Goal: Task Accomplishment & Management: Complete application form

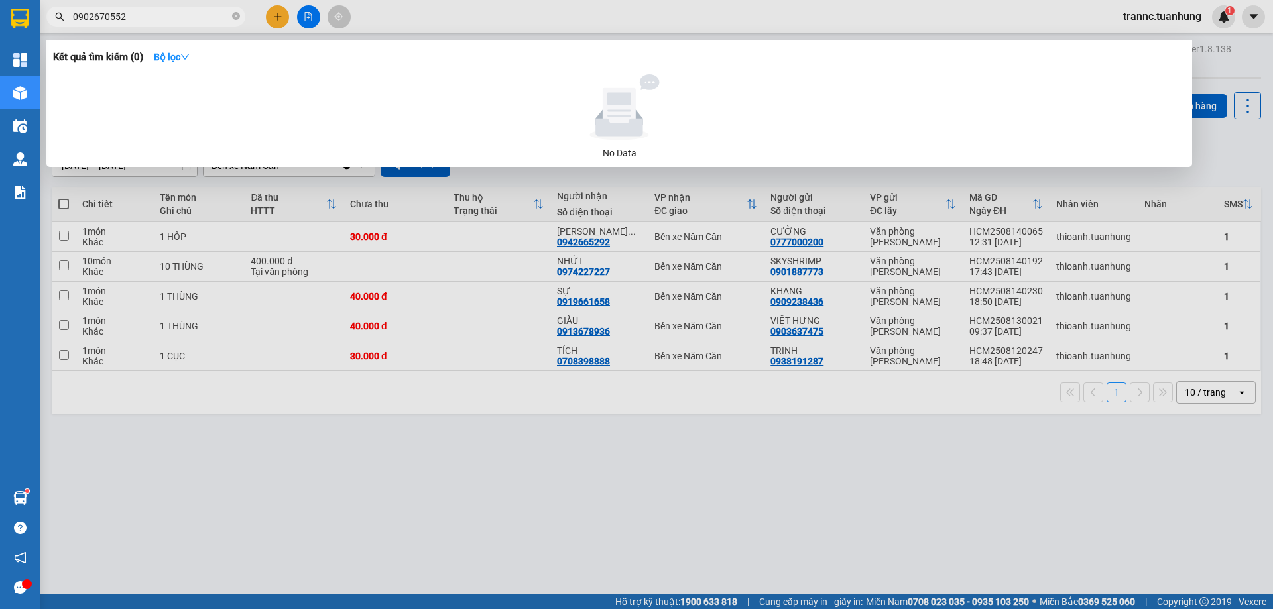
click at [238, 17] on icon "close-circle" at bounding box center [236, 16] width 8 height 8
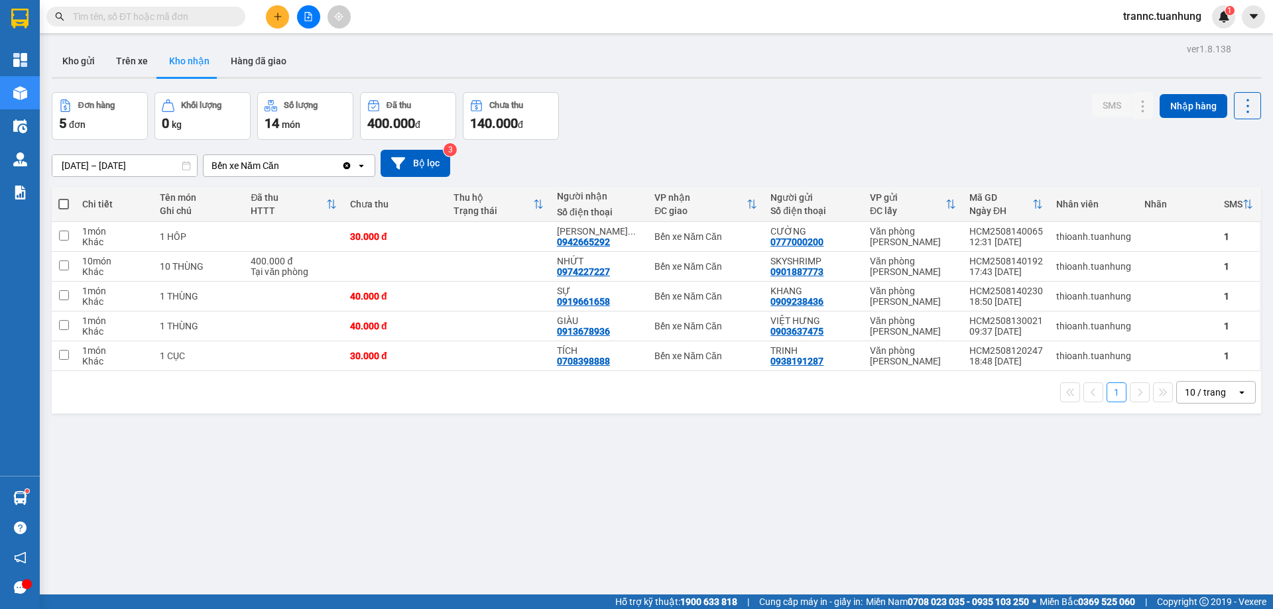
click at [213, 13] on input "text" at bounding box center [151, 16] width 156 height 15
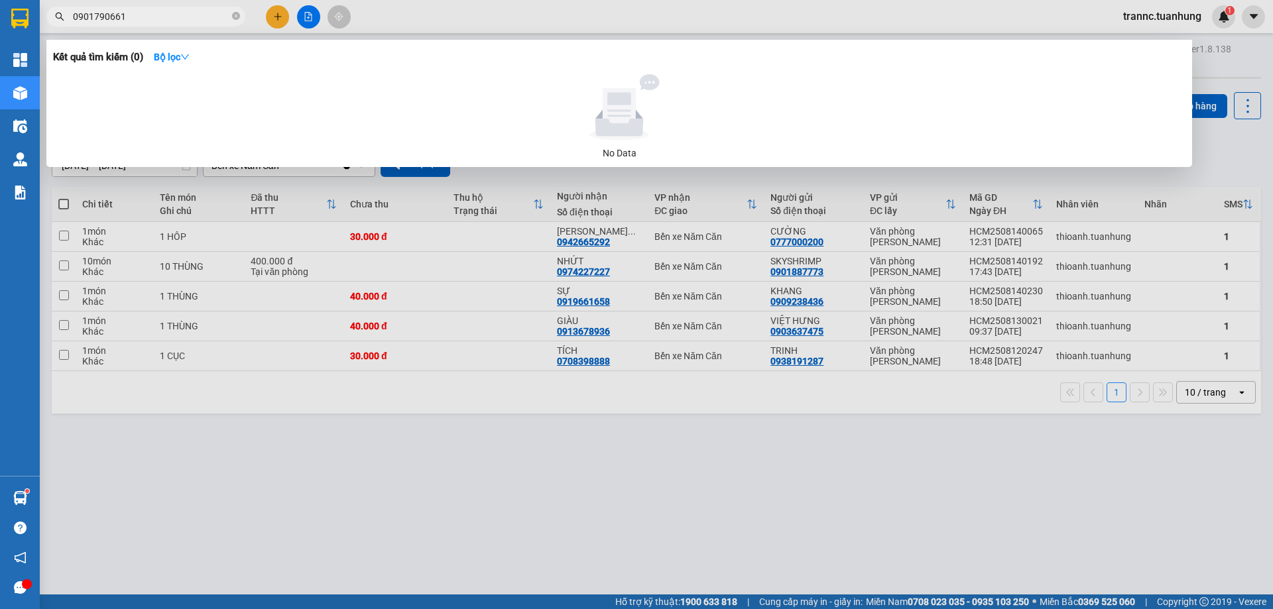
type input "0901790661"
click at [271, 17] on div at bounding box center [636, 304] width 1273 height 609
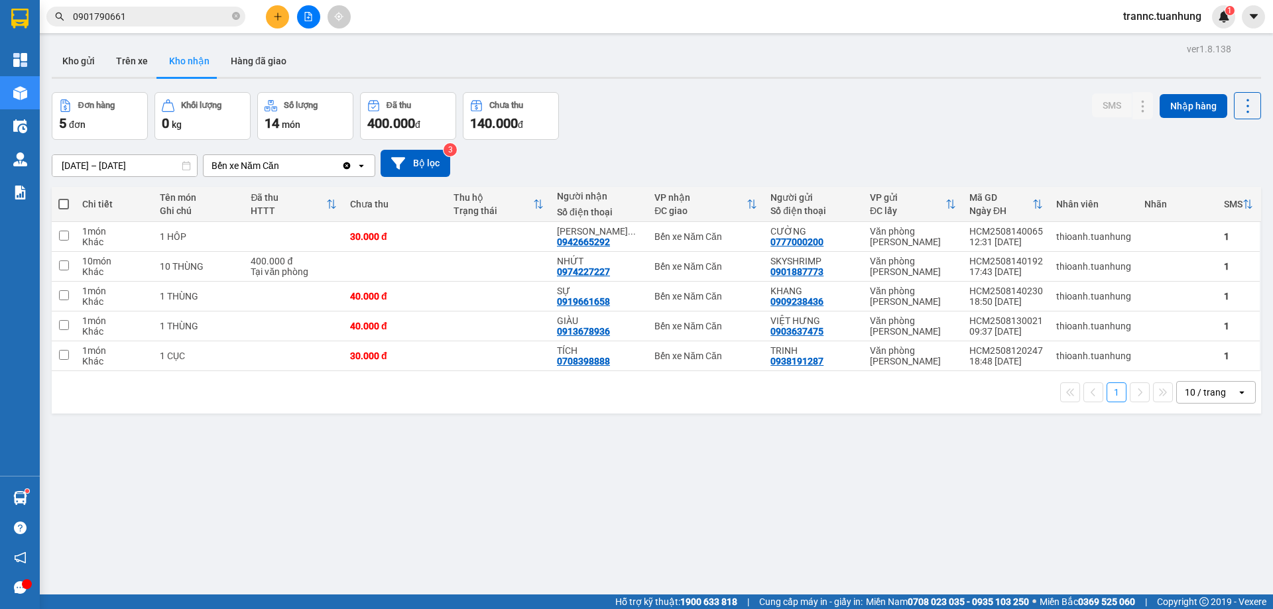
click at [272, 17] on button at bounding box center [277, 16] width 23 height 23
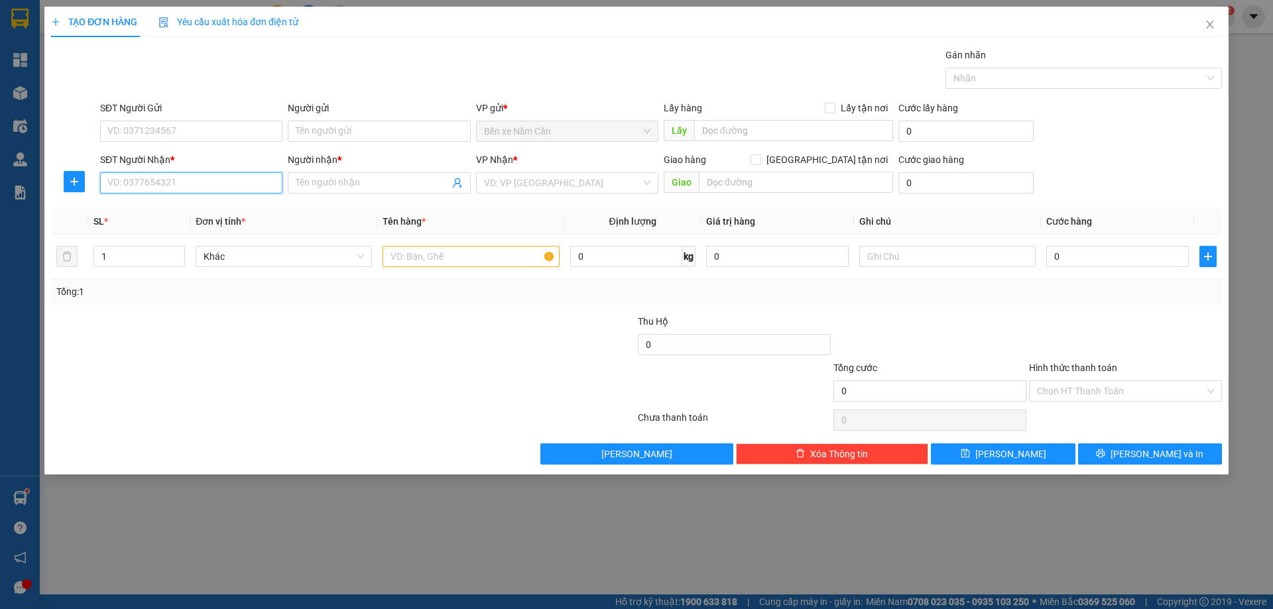
click at [141, 177] on input "SĐT Người Nhận *" at bounding box center [191, 182] width 182 height 21
type input "0901790667"
click at [363, 182] on input "Người nhận *" at bounding box center [372, 183] width 153 height 15
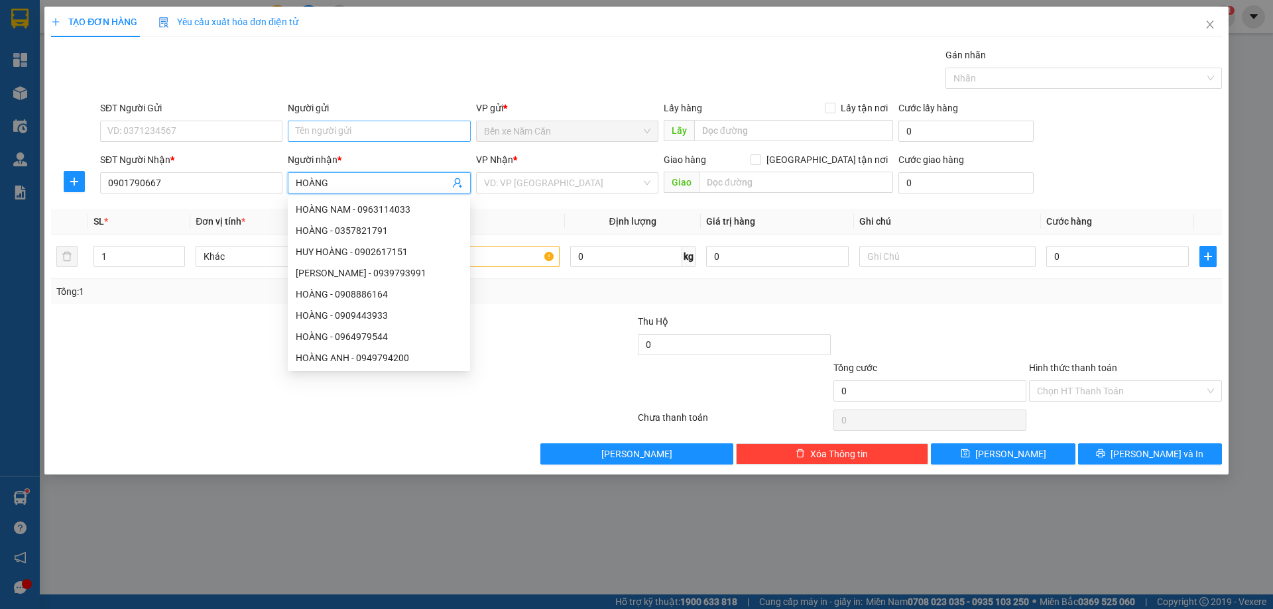
type input "HOÀNG"
click at [357, 135] on input "Người gửi" at bounding box center [379, 131] width 182 height 21
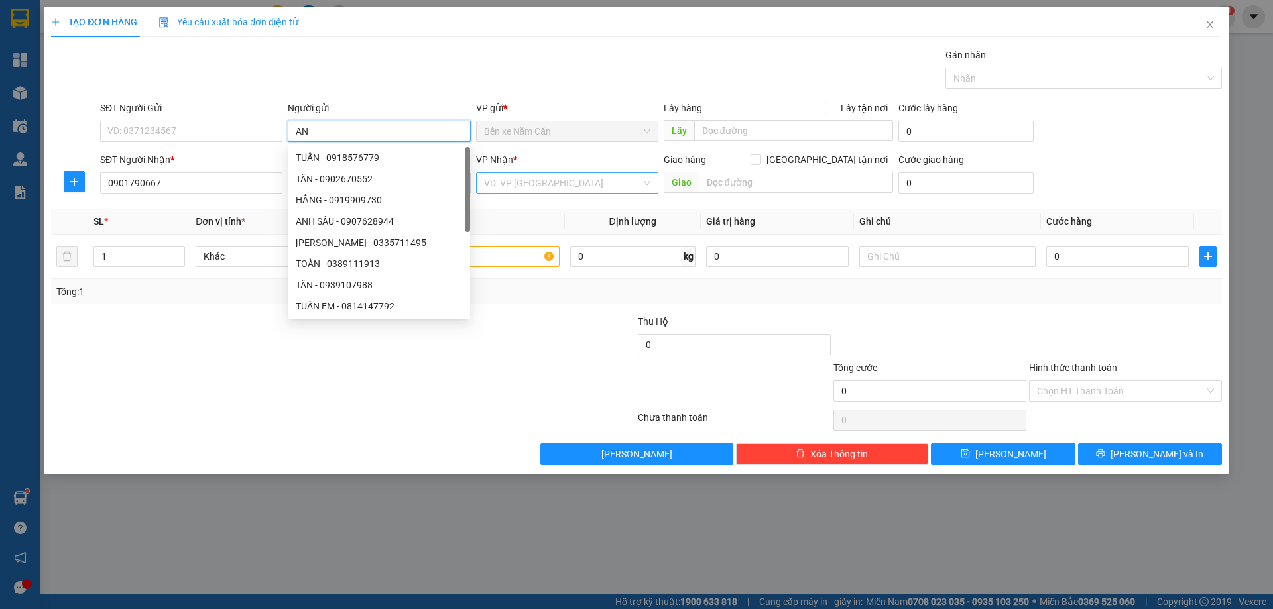
type input "AN"
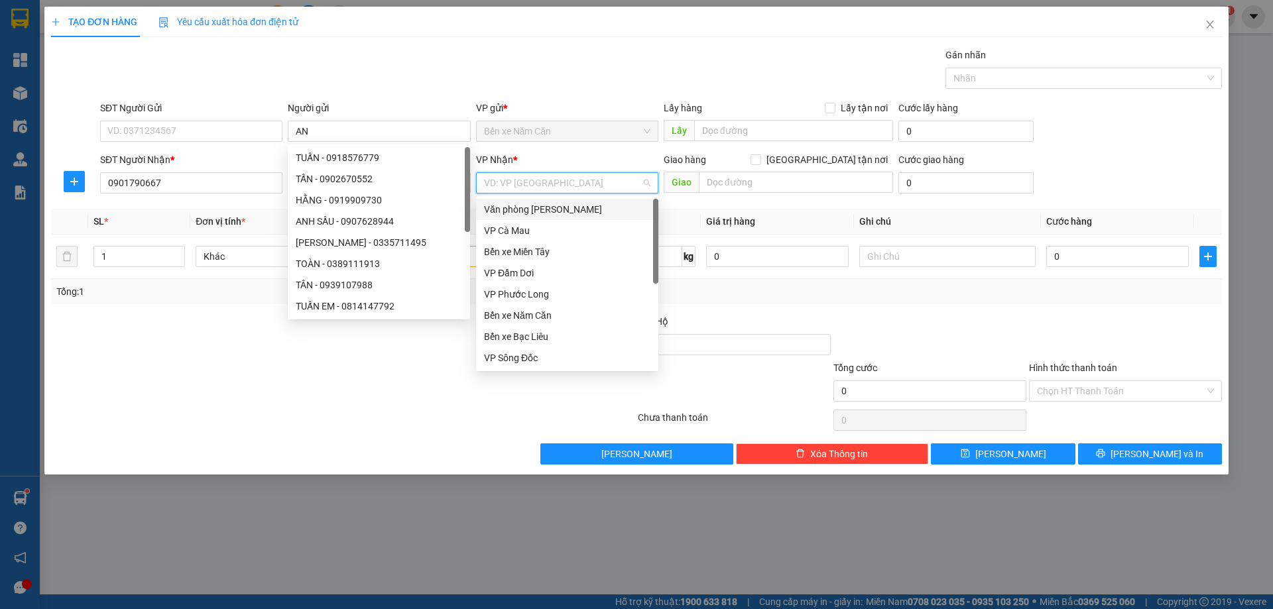
click at [534, 188] on input "search" at bounding box center [562, 183] width 157 height 20
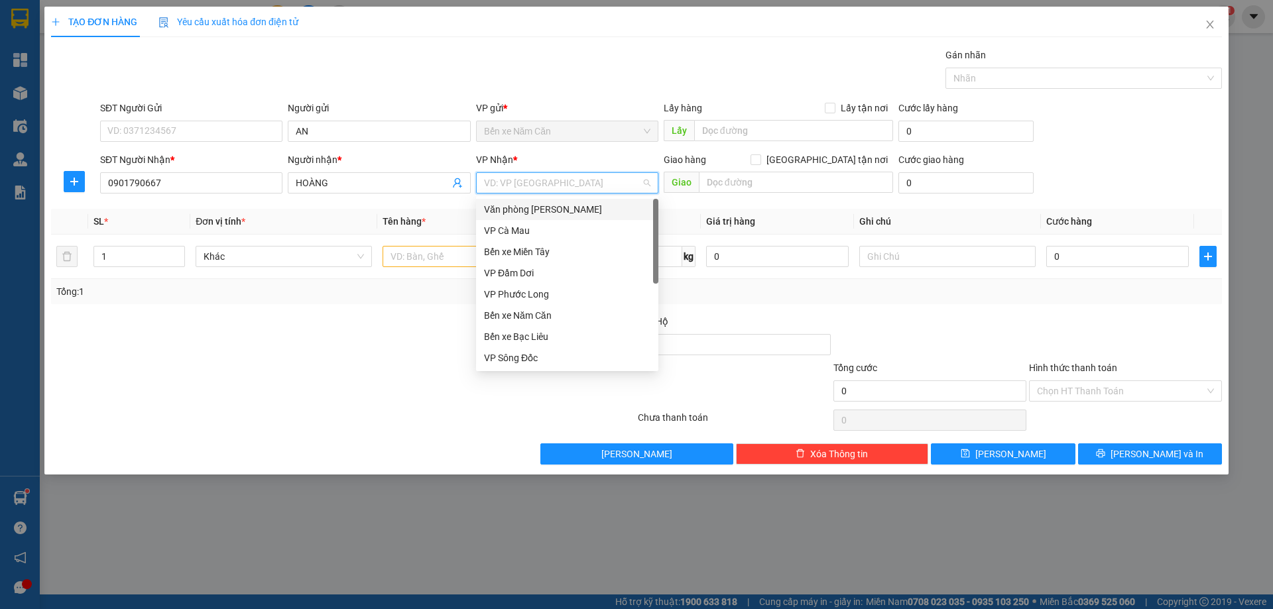
click at [536, 212] on div "Văn phòng [PERSON_NAME]" at bounding box center [567, 209] width 166 height 15
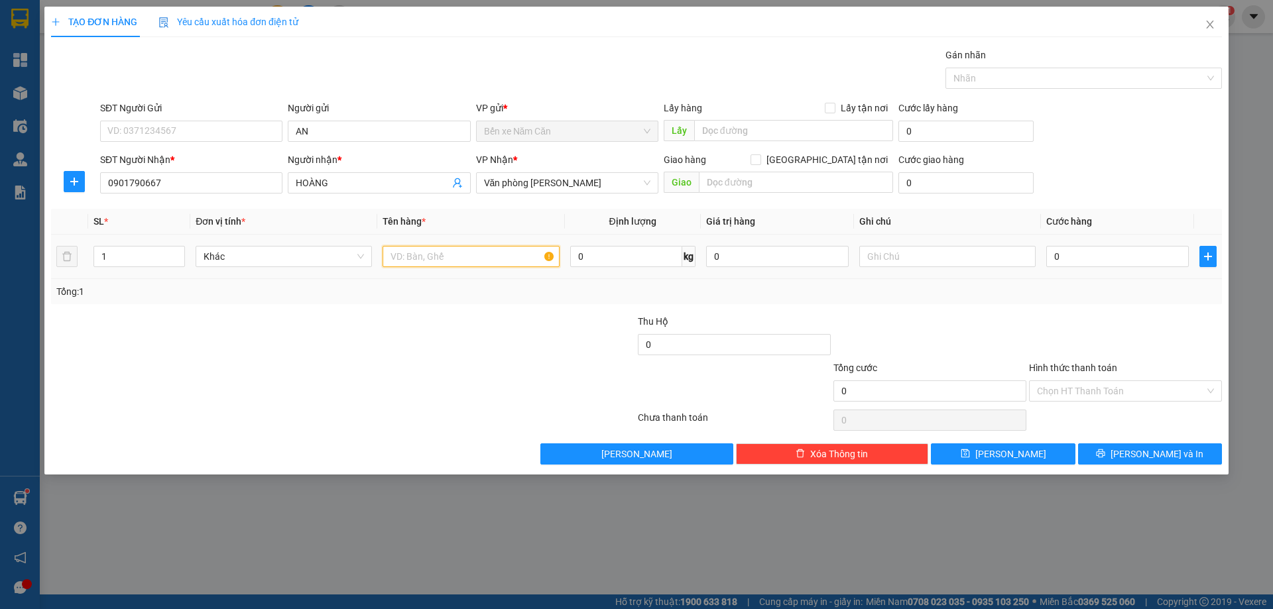
click at [437, 262] on input "text" at bounding box center [470, 256] width 176 height 21
type input "1 THÙNG"
click at [1104, 255] on input "0" at bounding box center [1117, 256] width 143 height 21
type input "3"
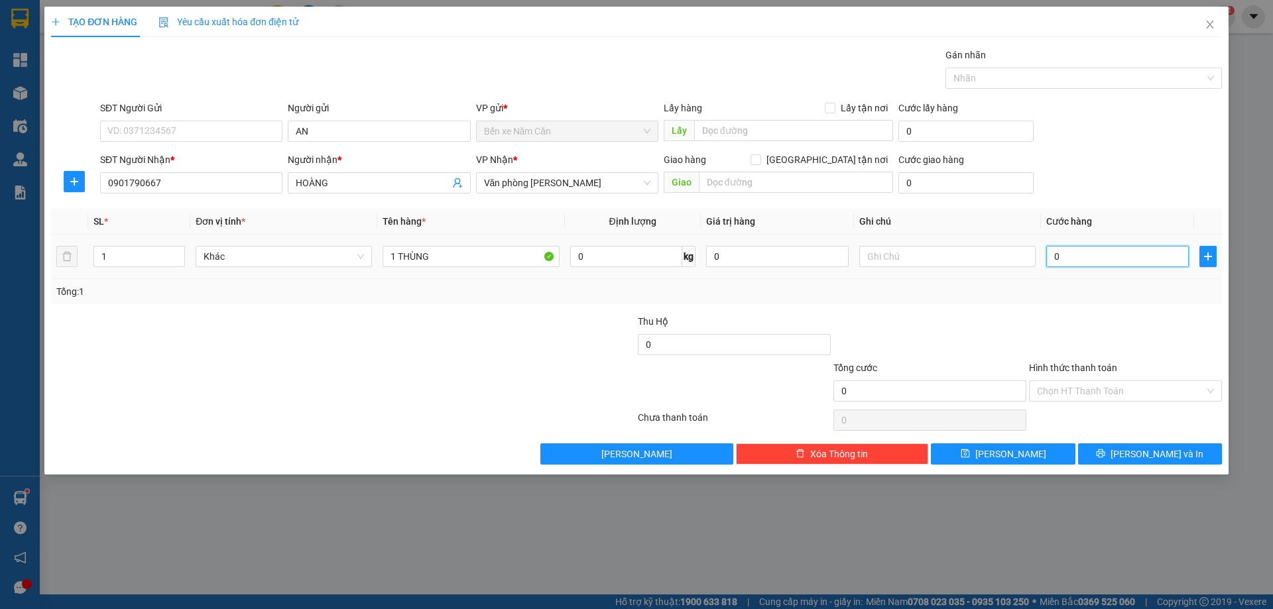
type input "3"
type input "30"
type input "30.000"
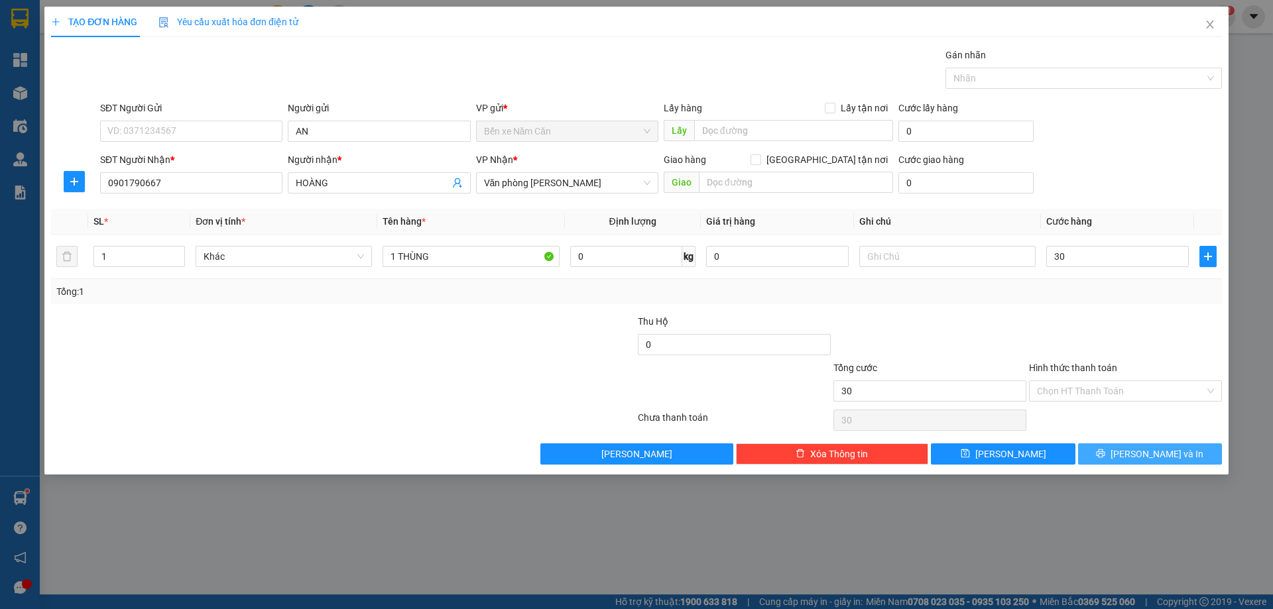
type input "30.000"
click at [1084, 451] on button "[PERSON_NAME] và In" at bounding box center [1150, 453] width 144 height 21
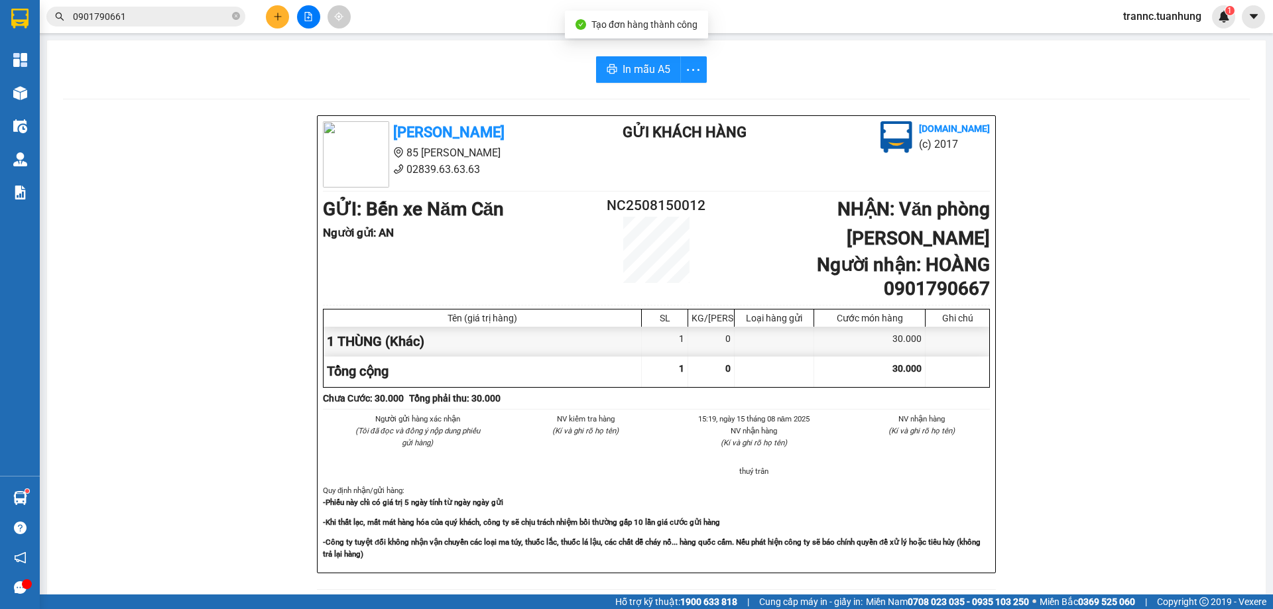
click at [1074, 483] on div "[PERSON_NAME] 85 [PERSON_NAME] Hoàng 02839.63.63.63 Gửi khách hàng [DOMAIN_NAME…" at bounding box center [656, 595] width 1186 height 960
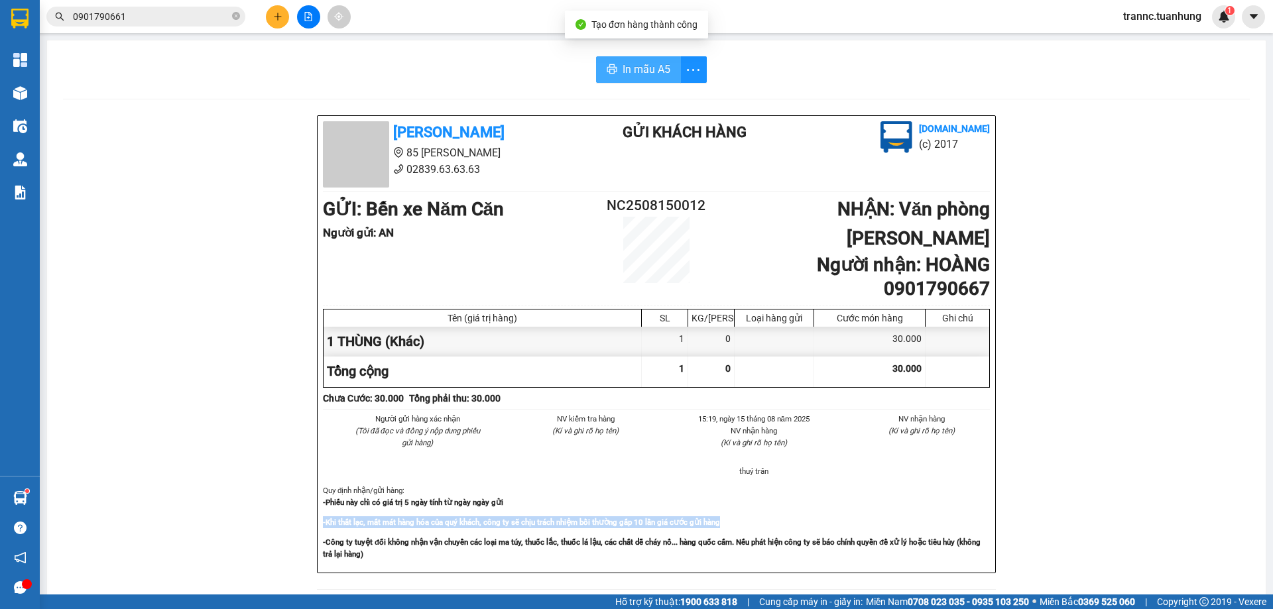
click at [622, 72] on span "In mẫu A5" at bounding box center [646, 69] width 48 height 17
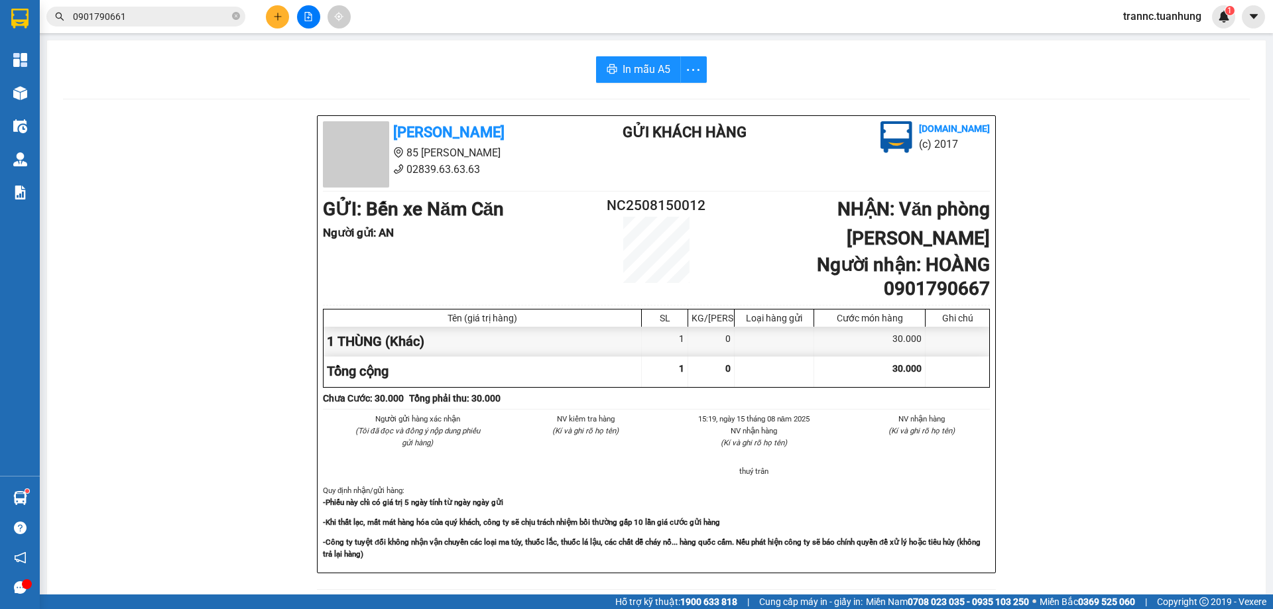
click at [235, 13] on icon "close-circle" at bounding box center [236, 16] width 8 height 8
click at [217, 16] on input "text" at bounding box center [151, 16] width 156 height 15
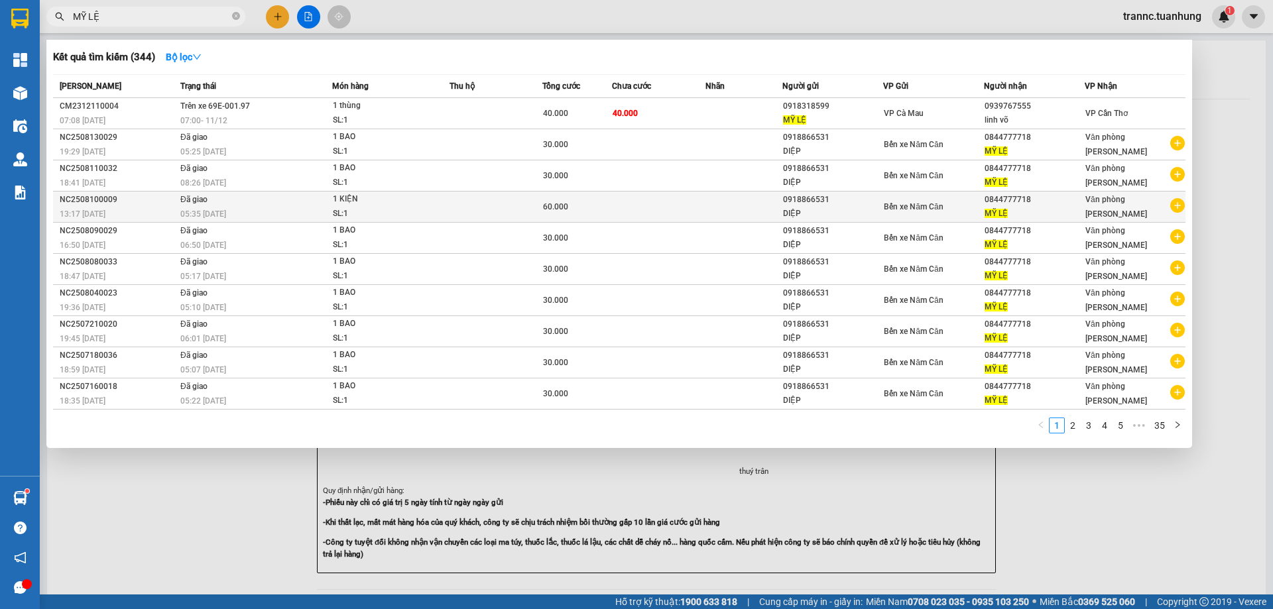
type input "MỸ LỆ"
click at [1180, 211] on icon "plus-circle" at bounding box center [1177, 205] width 15 height 15
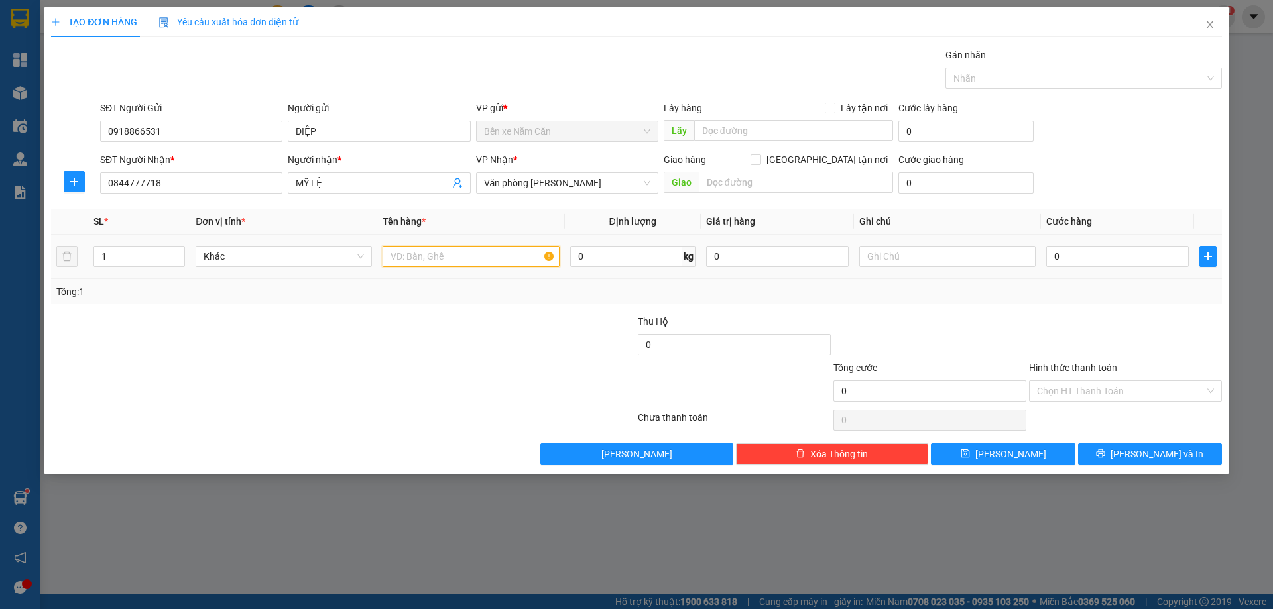
click at [442, 250] on input "text" at bounding box center [470, 256] width 176 height 21
type input "1 BAO"
click at [1092, 253] on input "0" at bounding box center [1117, 256] width 143 height 21
type input "3"
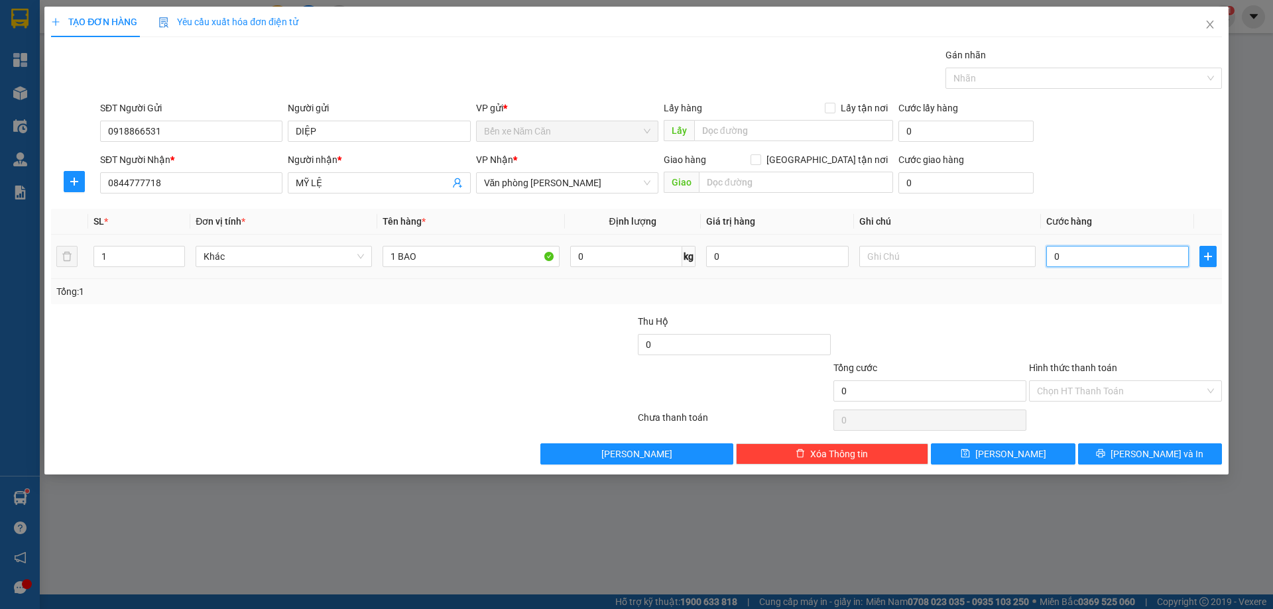
type input "3"
type input "30"
type input "30.000"
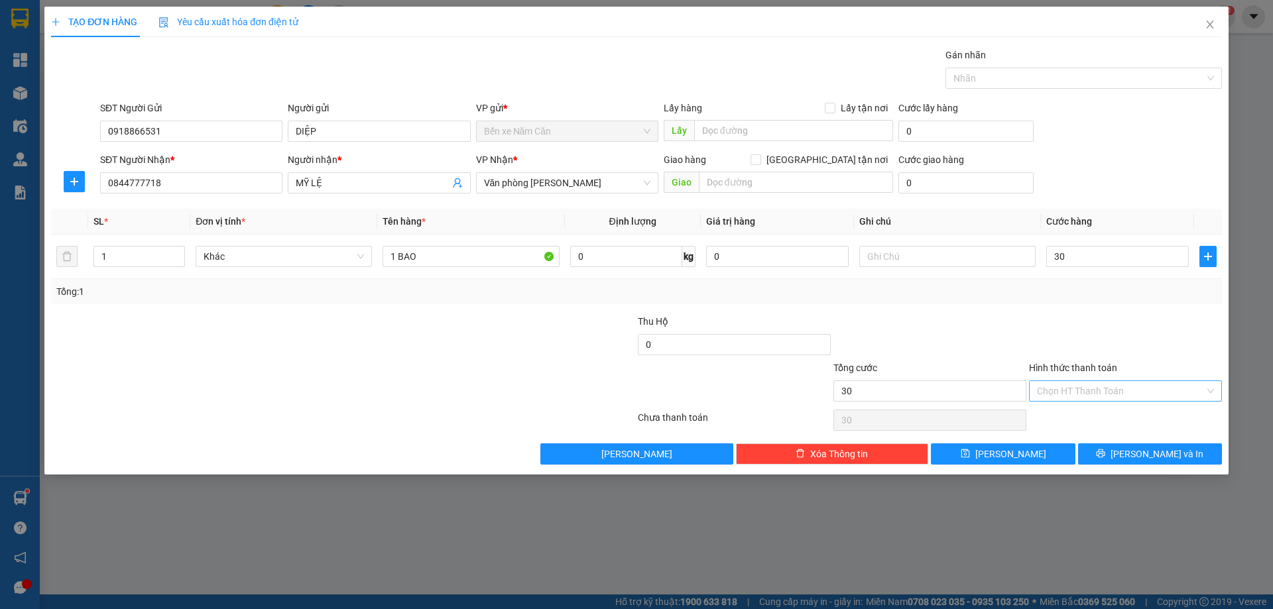
type input "30.000"
click at [1106, 394] on input "Hình thức thanh toán" at bounding box center [1121, 391] width 168 height 20
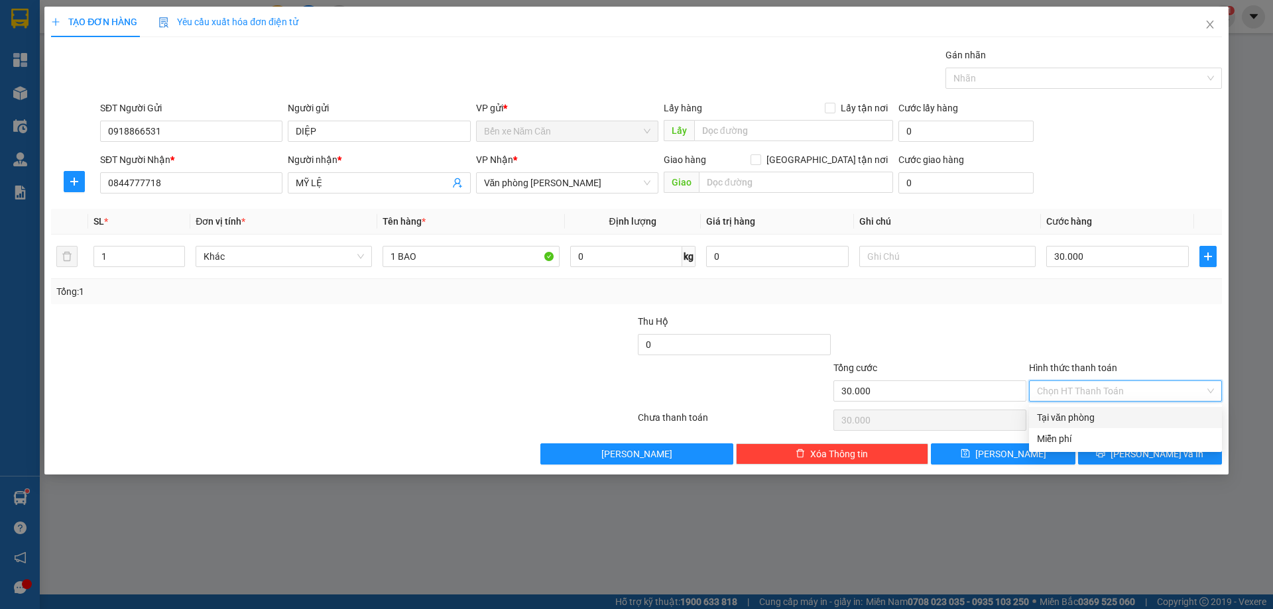
drag, startPoint x: 1089, startPoint y: 414, endPoint x: 1091, endPoint y: 434, distance: 20.6
click at [1089, 414] on div "Tại văn phòng" at bounding box center [1125, 417] width 177 height 15
type input "0"
click at [1101, 455] on button "[PERSON_NAME] và In" at bounding box center [1150, 453] width 144 height 21
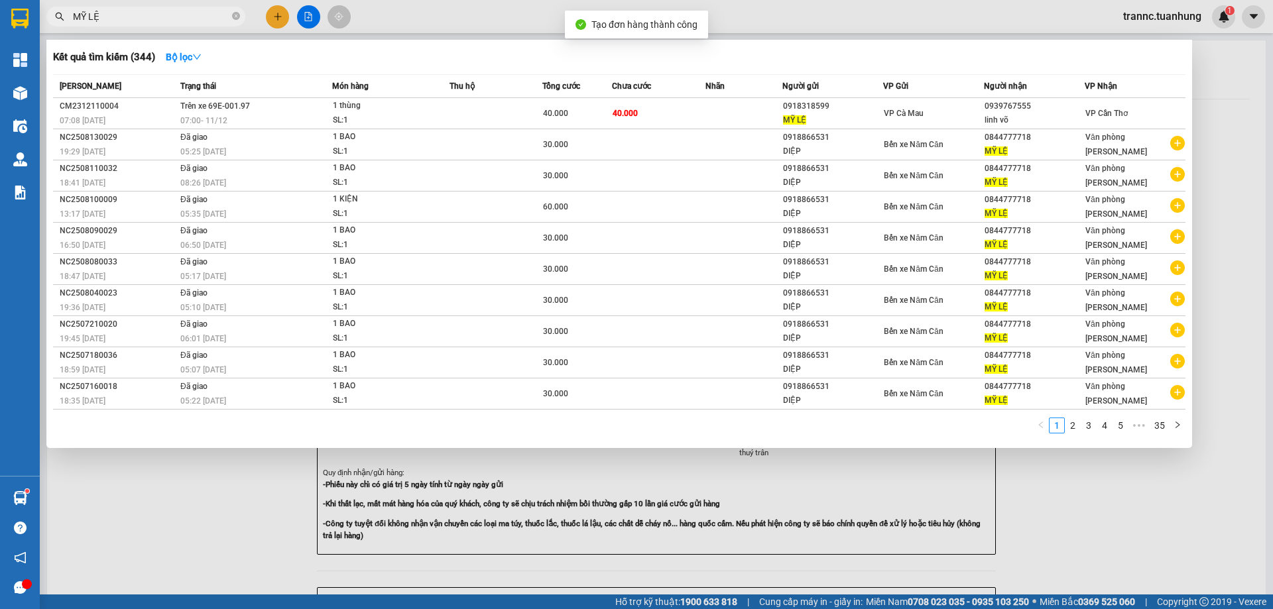
drag, startPoint x: 1135, startPoint y: 542, endPoint x: 860, endPoint y: 212, distance: 429.2
click at [1134, 542] on div at bounding box center [636, 304] width 1273 height 609
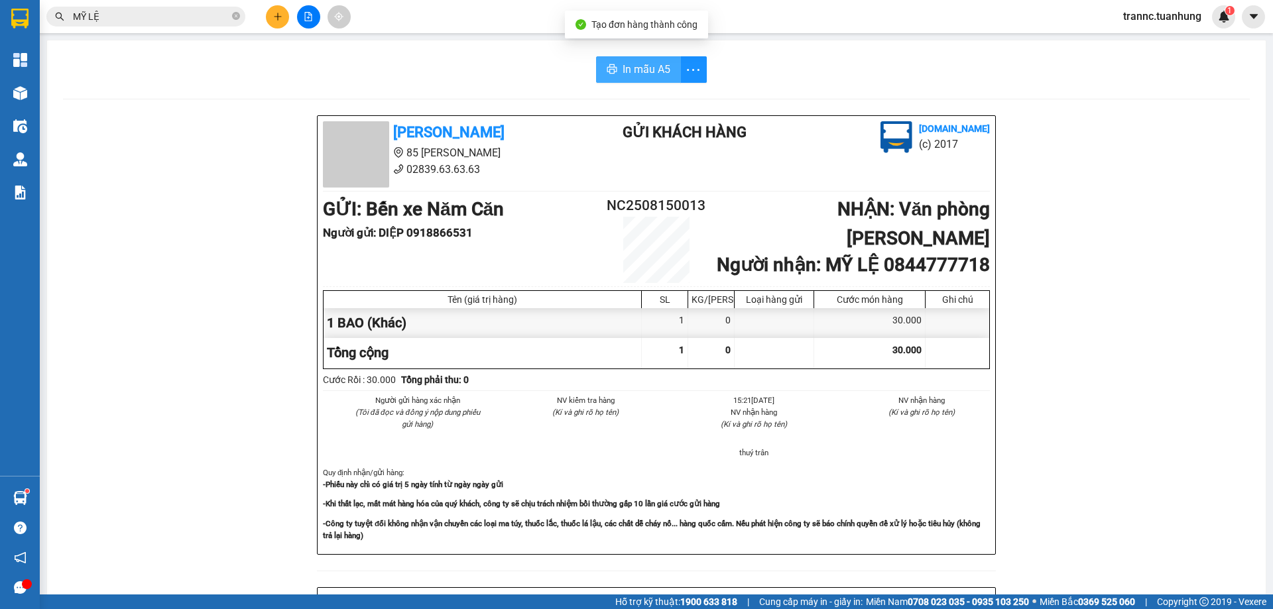
click at [624, 66] on span "In mẫu A5" at bounding box center [646, 69] width 48 height 17
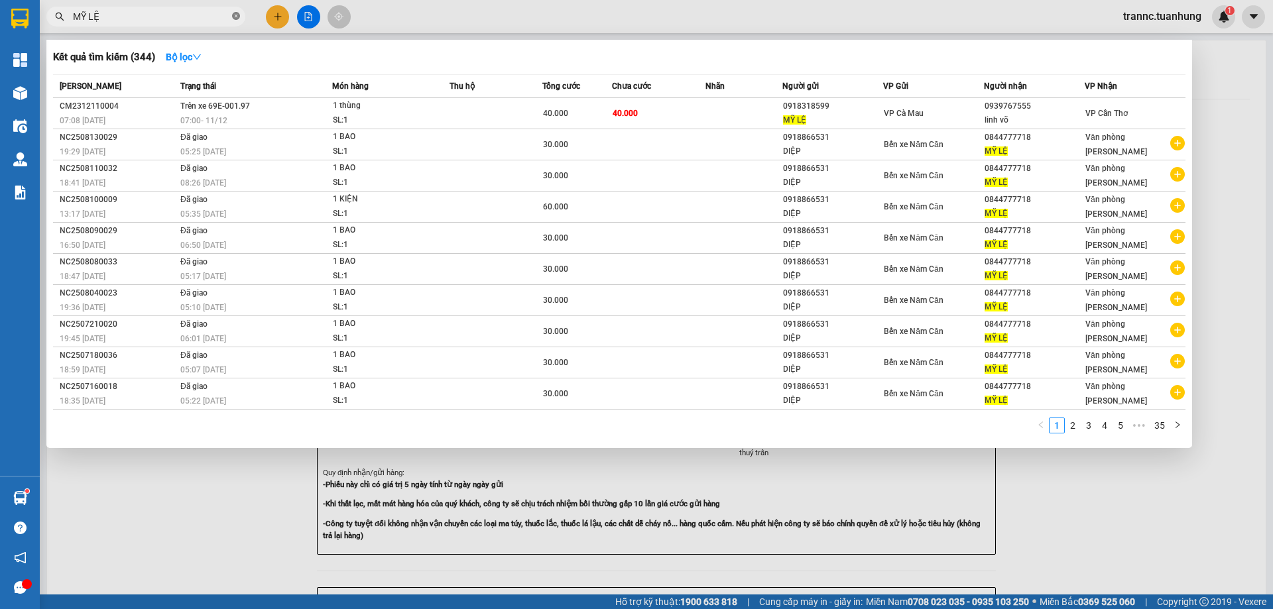
click at [232, 22] on span "MỸ LỆ" at bounding box center [145, 17] width 199 height 20
click at [235, 13] on icon "close-circle" at bounding box center [236, 16] width 8 height 8
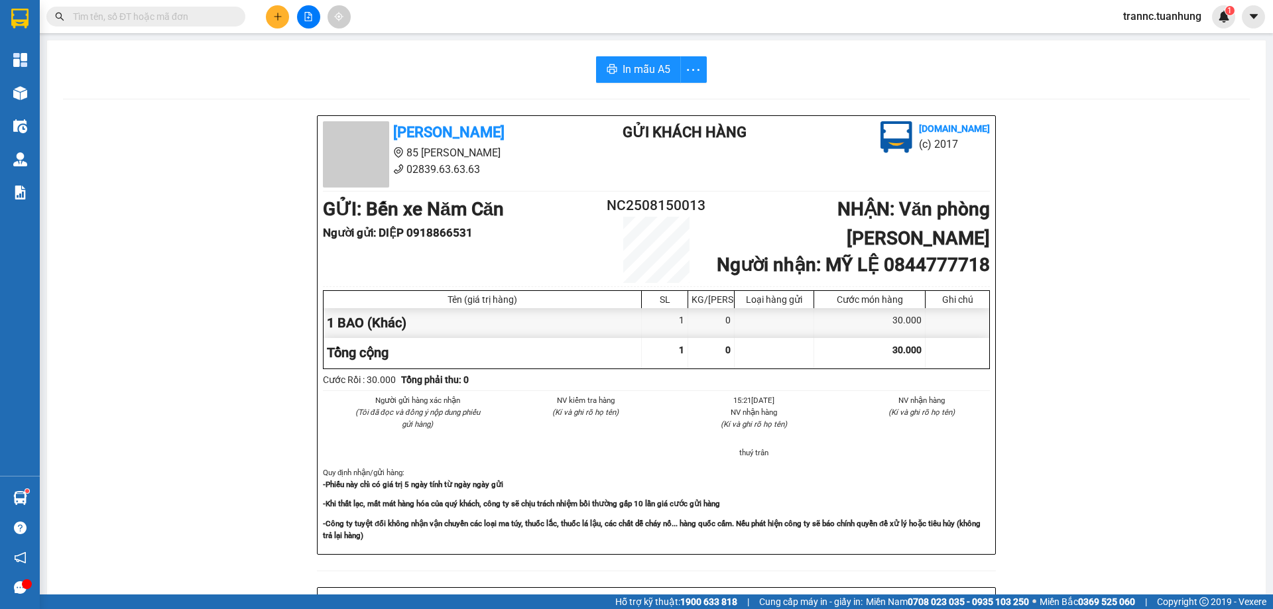
click at [228, 13] on input "text" at bounding box center [151, 16] width 156 height 15
click at [203, 19] on input "text" at bounding box center [151, 16] width 156 height 15
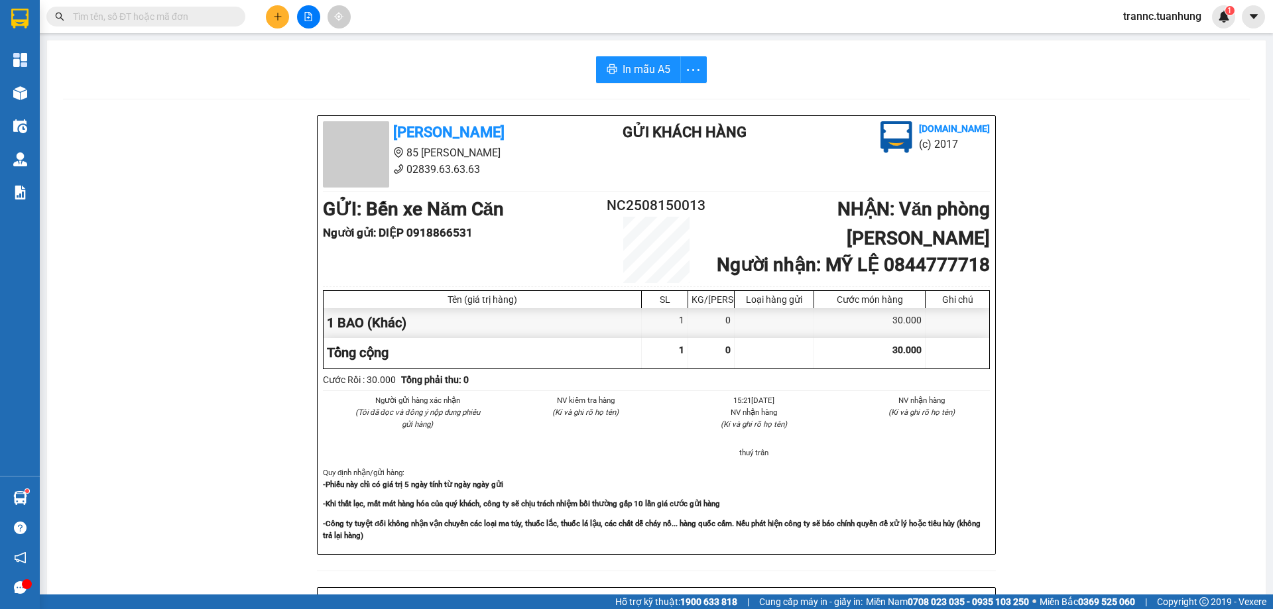
click at [188, 23] on input "text" at bounding box center [151, 16] width 156 height 15
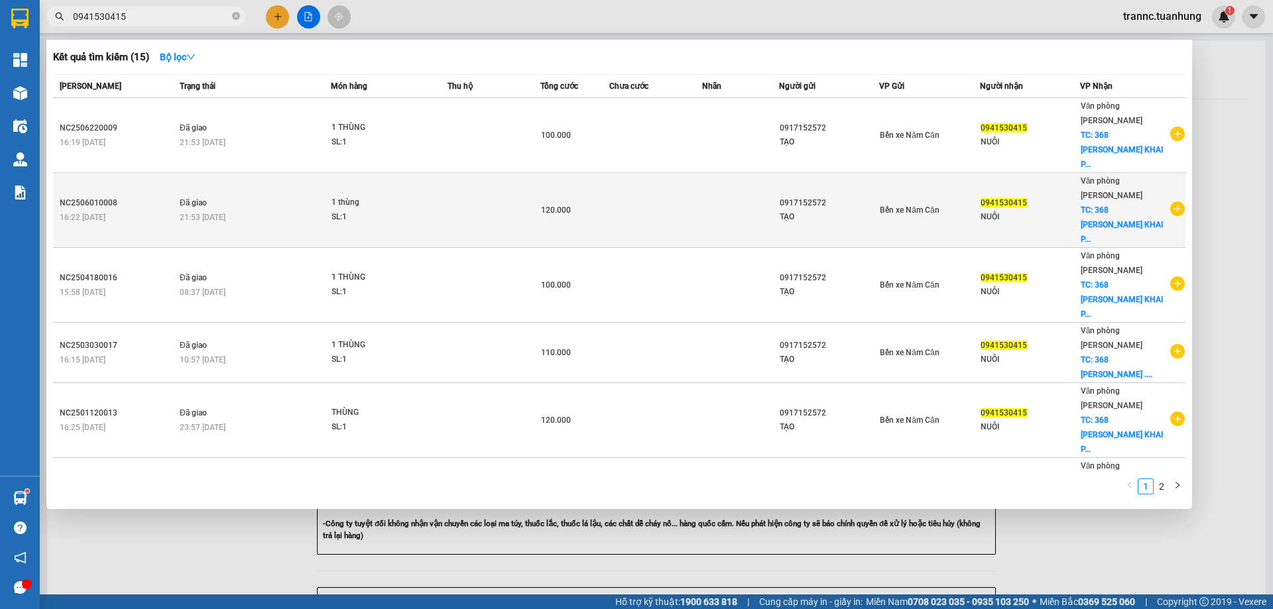
type input "0941530415"
click at [1170, 201] on icon "plus-circle" at bounding box center [1177, 208] width 15 height 15
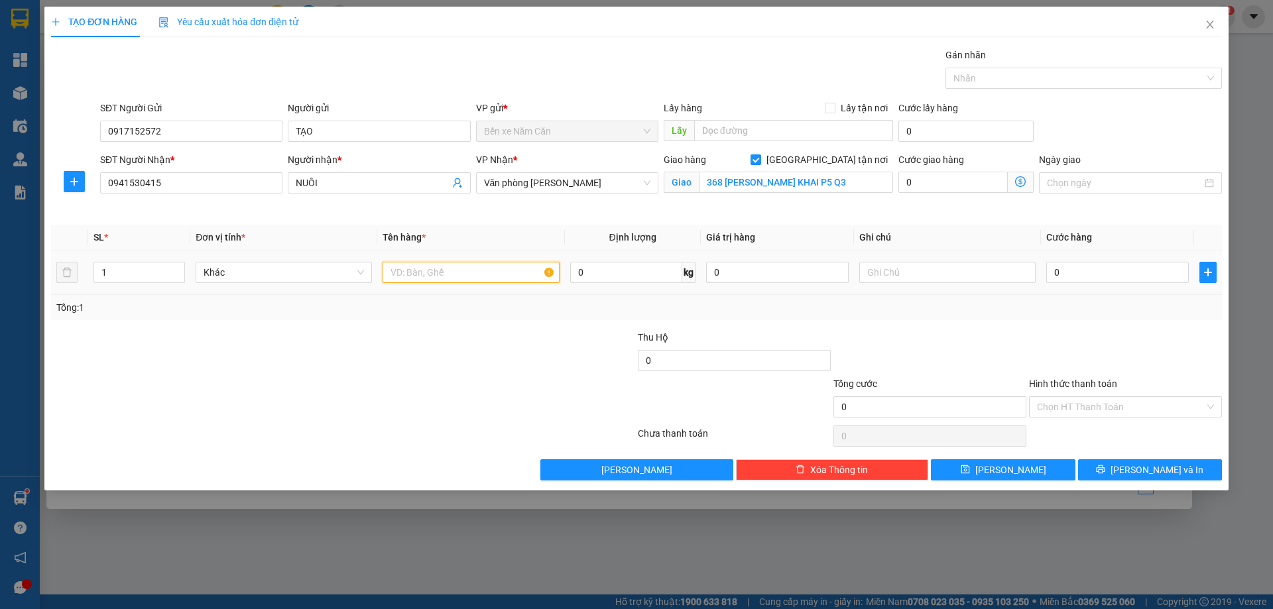
click at [453, 273] on input "text" at bounding box center [470, 272] width 176 height 21
type input "1 THUGNG"
click at [1214, 28] on icon "close" at bounding box center [1209, 24] width 11 height 11
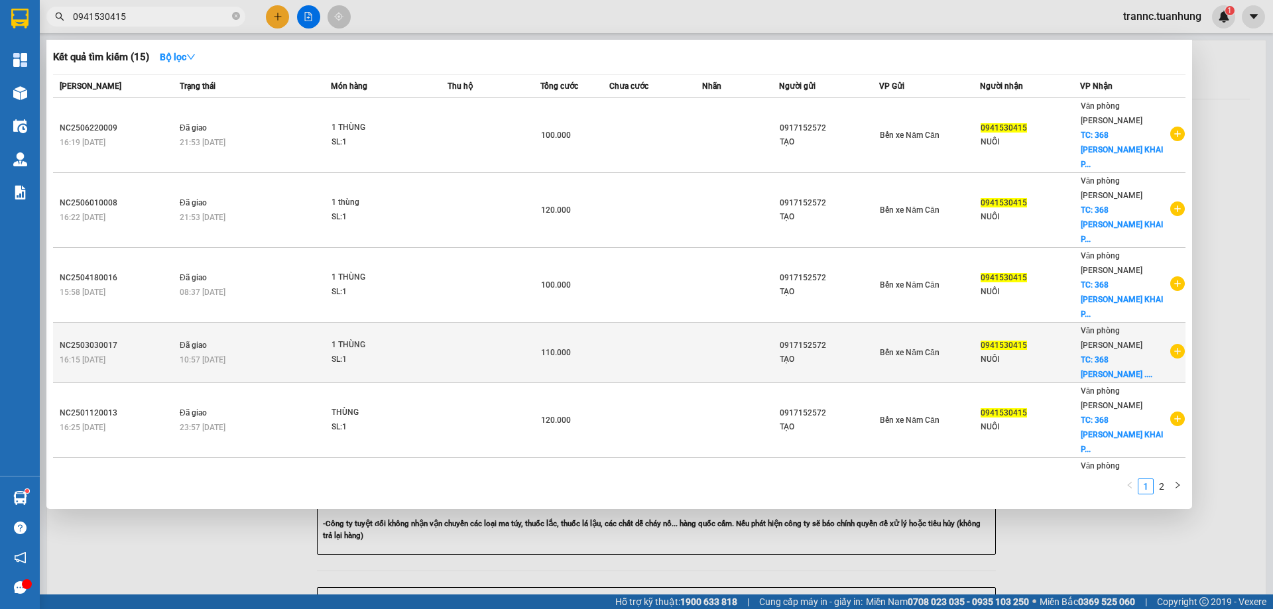
click at [1170, 344] on icon "plus-circle" at bounding box center [1177, 351] width 15 height 15
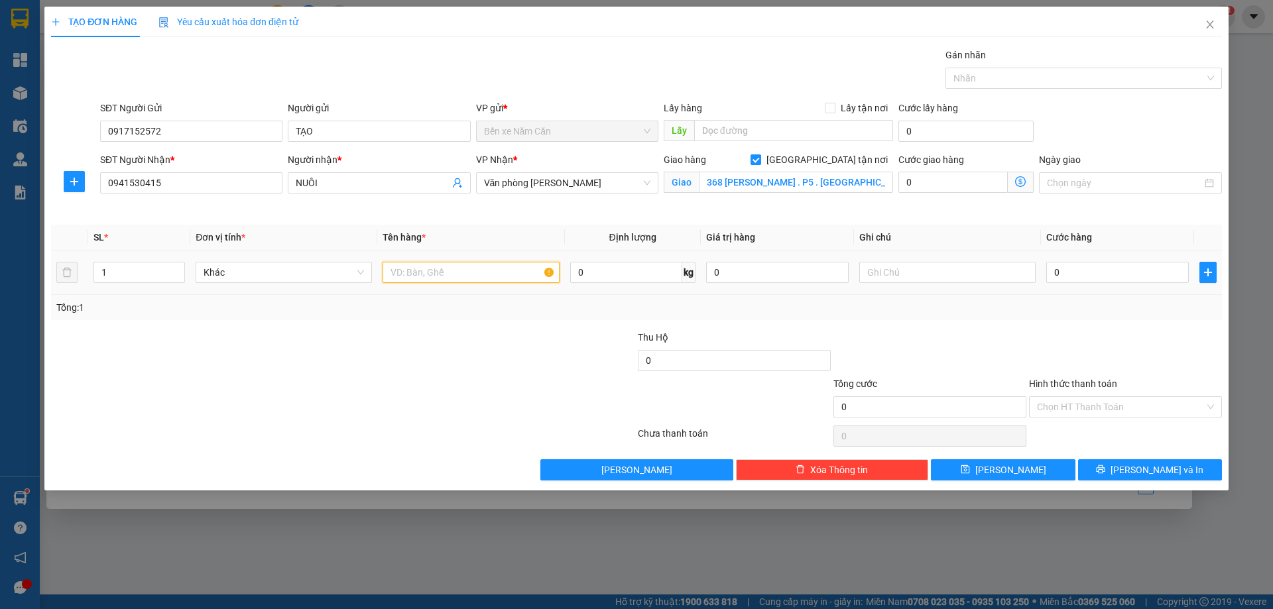
click at [431, 272] on input "text" at bounding box center [470, 272] width 176 height 21
type input "1 THÙNG"
click at [1102, 272] on input "0" at bounding box center [1117, 272] width 143 height 21
type input "4"
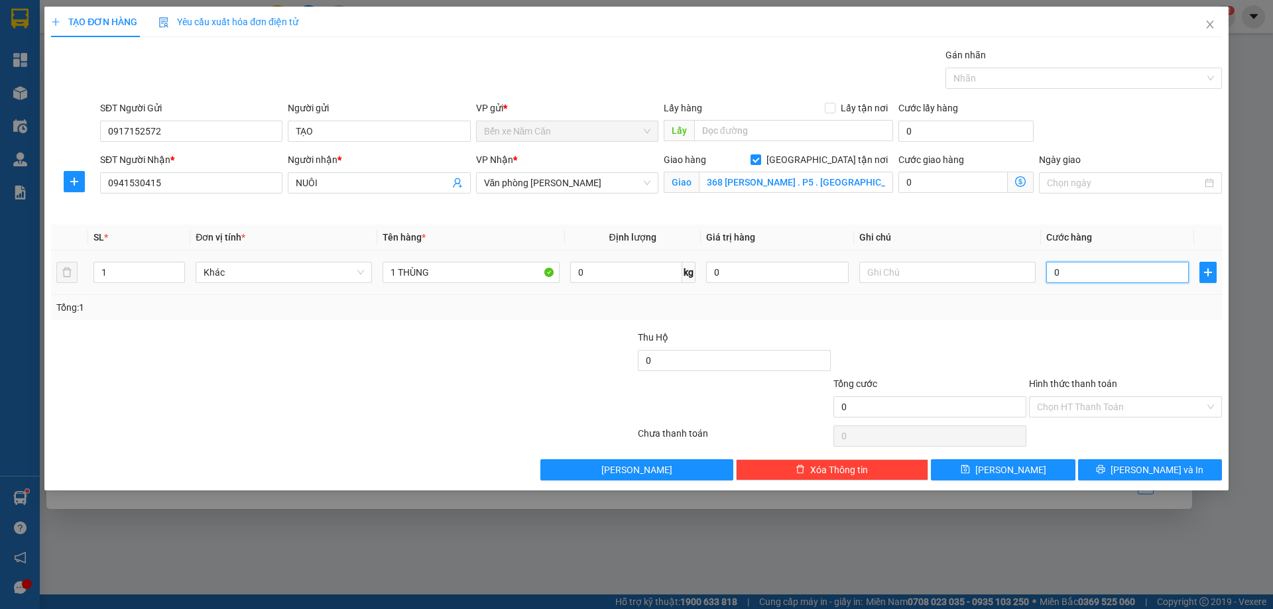
type input "4"
type input "40"
type input "40.000"
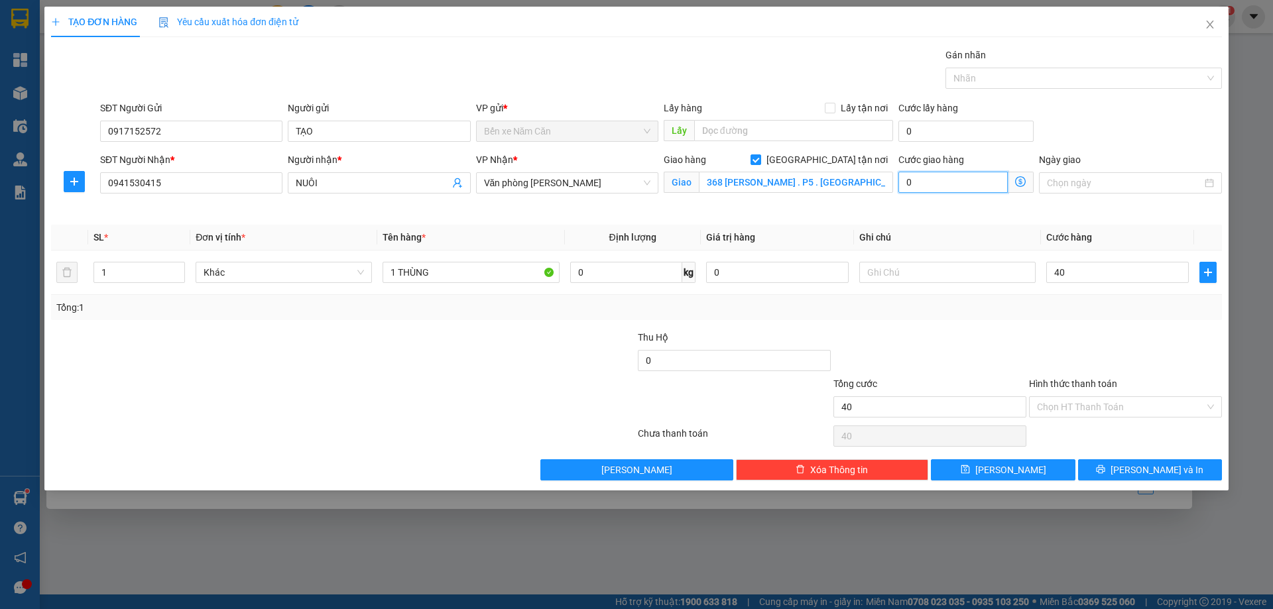
type input "40.000"
click at [942, 192] on input "0" at bounding box center [952, 182] width 109 height 21
type input "7"
type input "40.007"
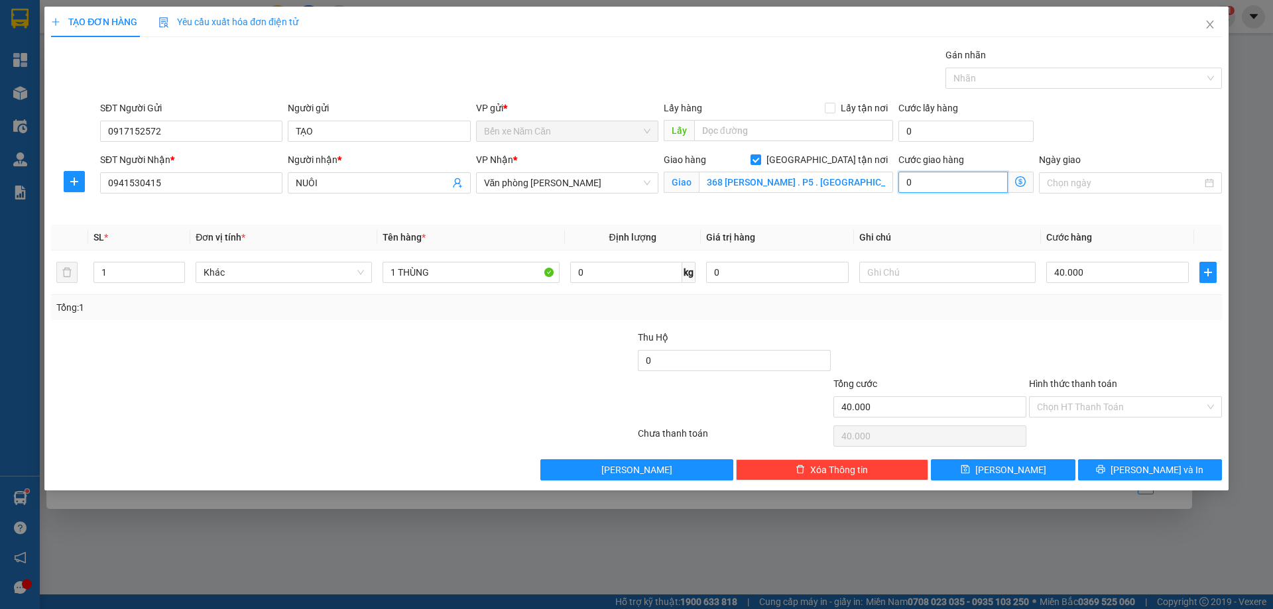
type input "40.007"
type input "70"
type input "40.070"
type input "70.000"
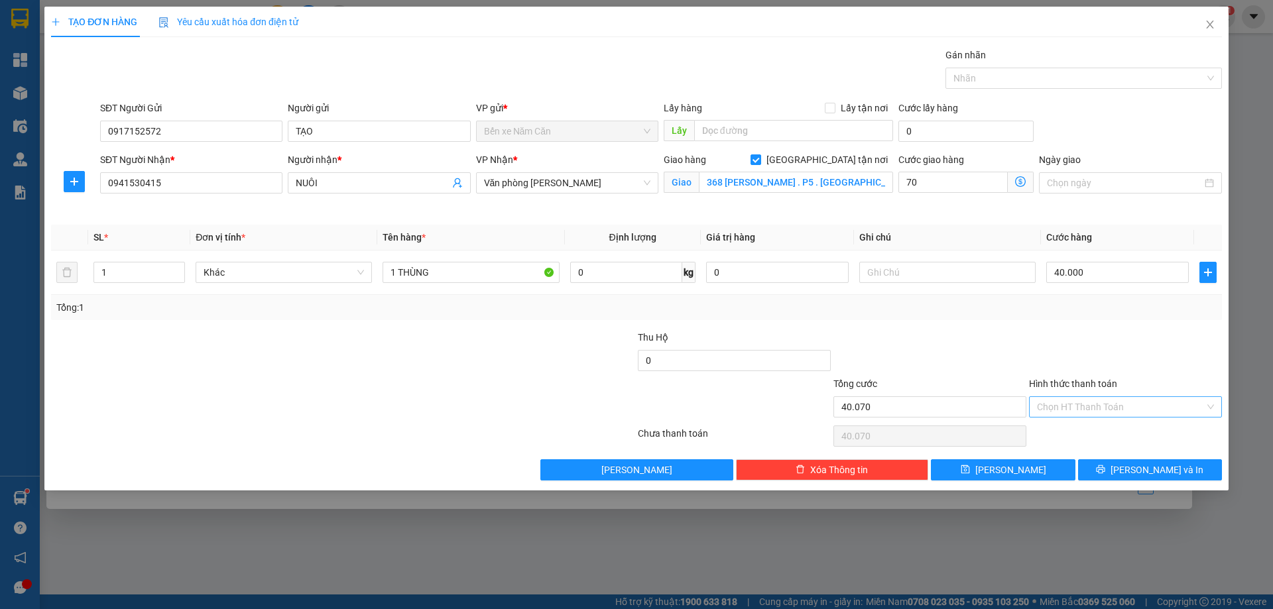
type input "110.000"
click at [1055, 412] on input "Hình thức thanh toán" at bounding box center [1121, 407] width 168 height 20
click at [1060, 436] on div "Tại văn phòng" at bounding box center [1125, 433] width 177 height 15
type input "0"
click at [1139, 470] on span "[PERSON_NAME] và In" at bounding box center [1156, 470] width 93 height 15
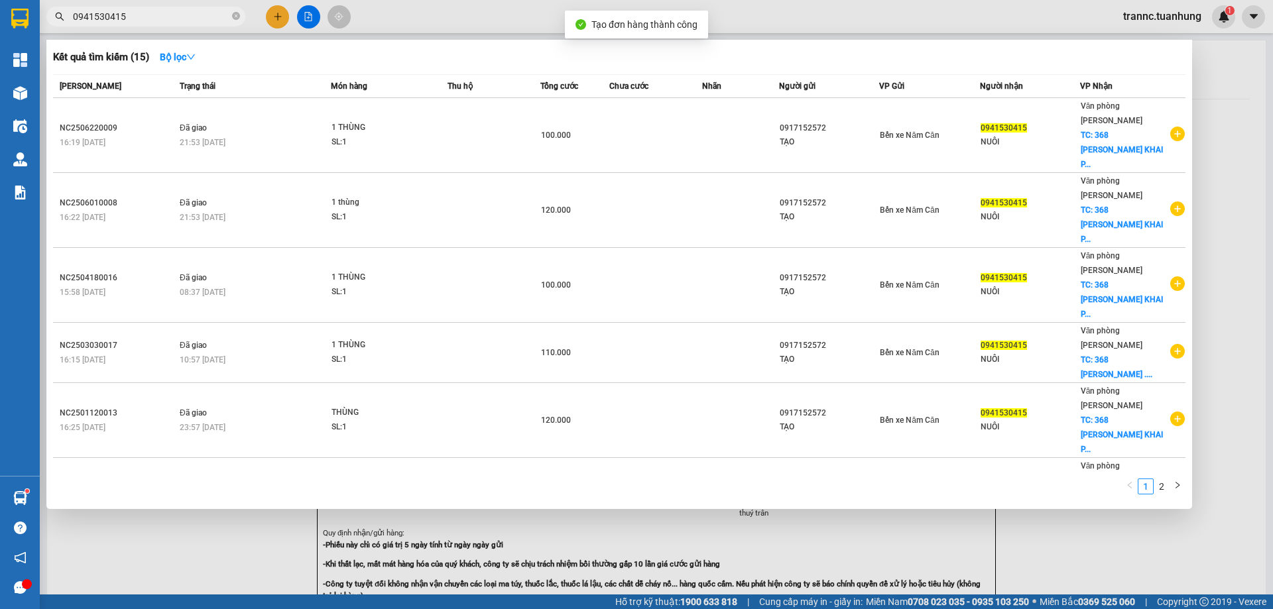
drag, startPoint x: 1155, startPoint y: 573, endPoint x: 1100, endPoint y: 502, distance: 89.8
click at [1117, 521] on div at bounding box center [636, 304] width 1273 height 609
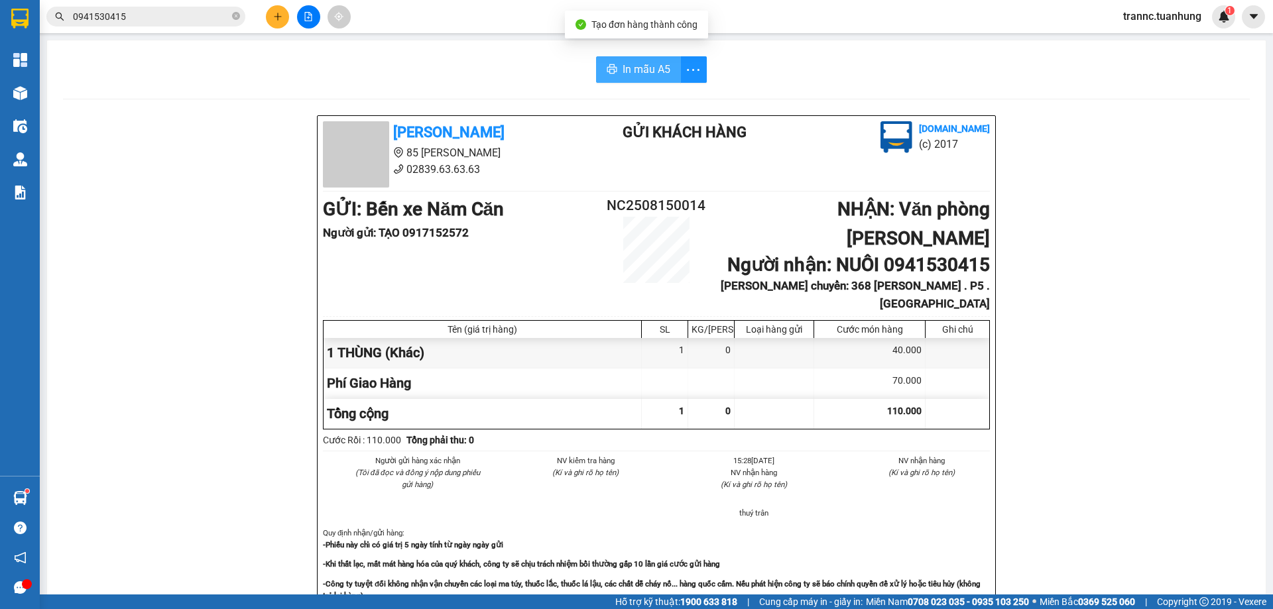
click at [660, 65] on span "In mẫu A5" at bounding box center [646, 69] width 48 height 17
click at [628, 75] on span "In mẫu A5" at bounding box center [646, 69] width 48 height 17
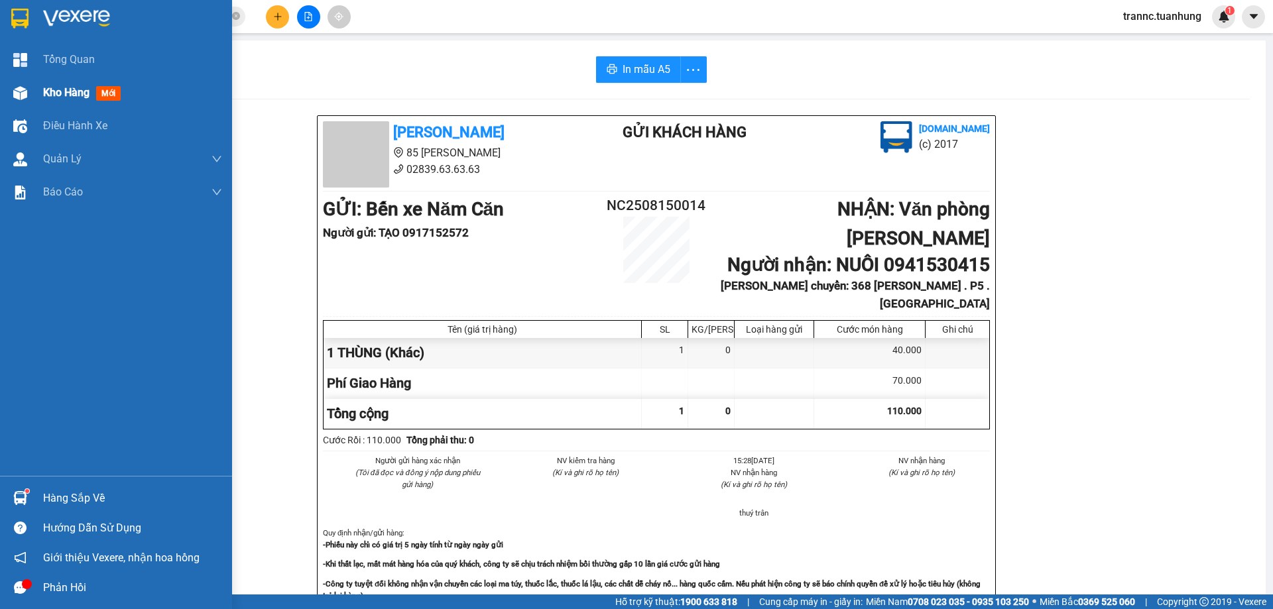
click at [52, 89] on span "Kho hàng" at bounding box center [66, 92] width 46 height 13
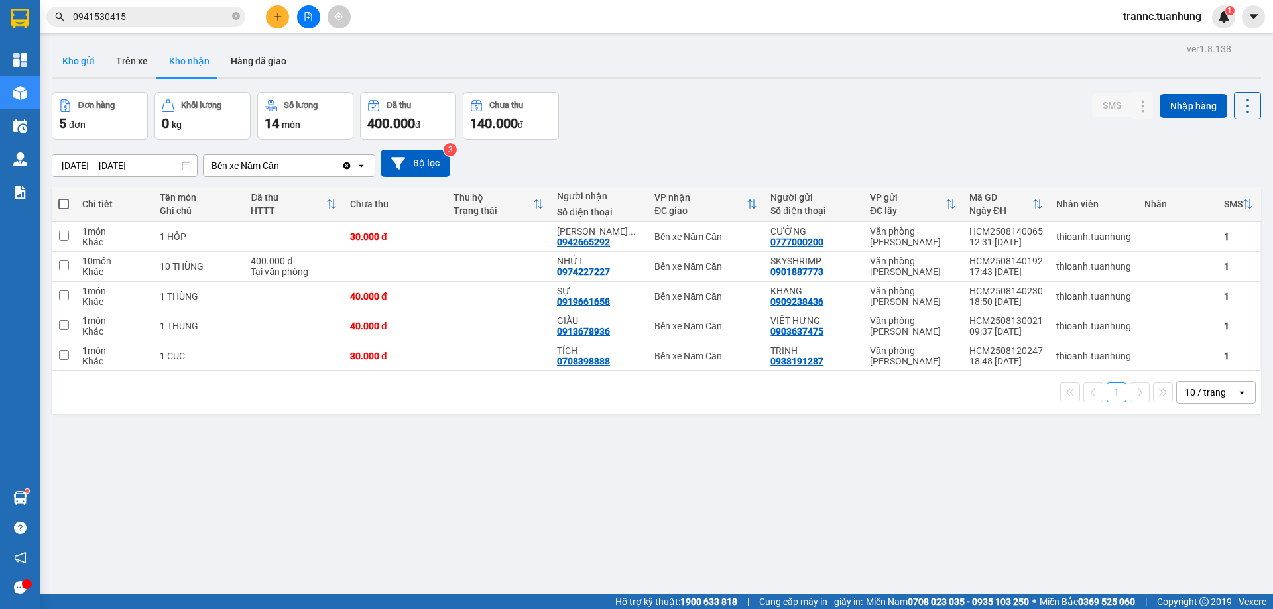
click at [73, 62] on button "Kho gửi" at bounding box center [79, 61] width 54 height 32
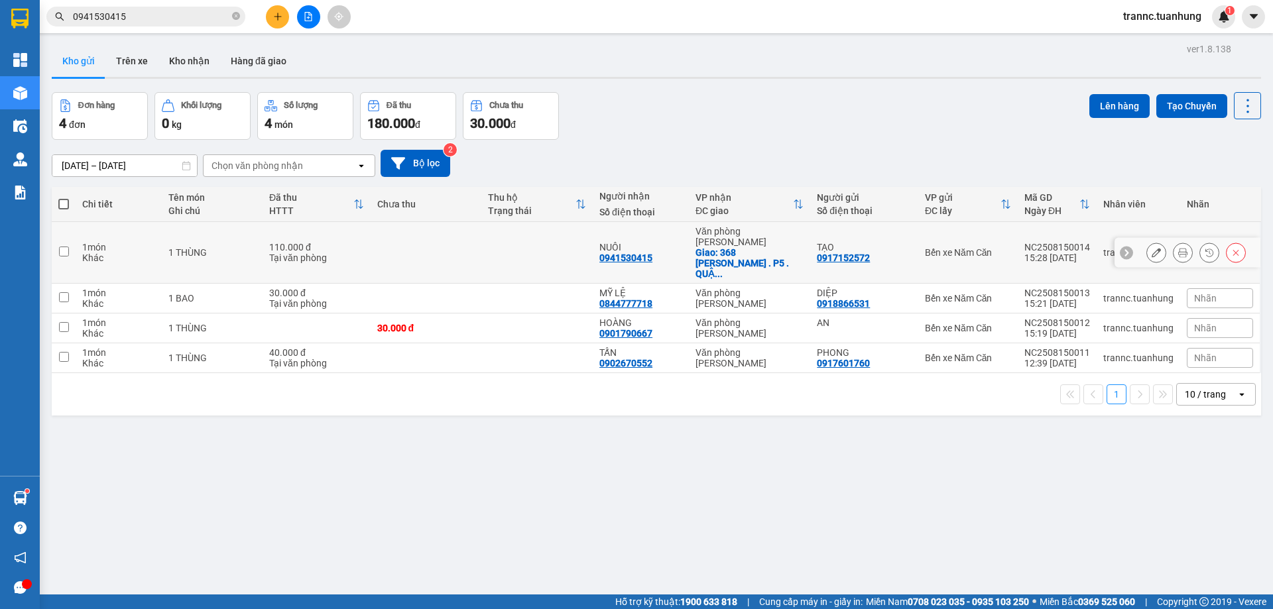
click at [1151, 248] on icon at bounding box center [1155, 252] width 9 height 9
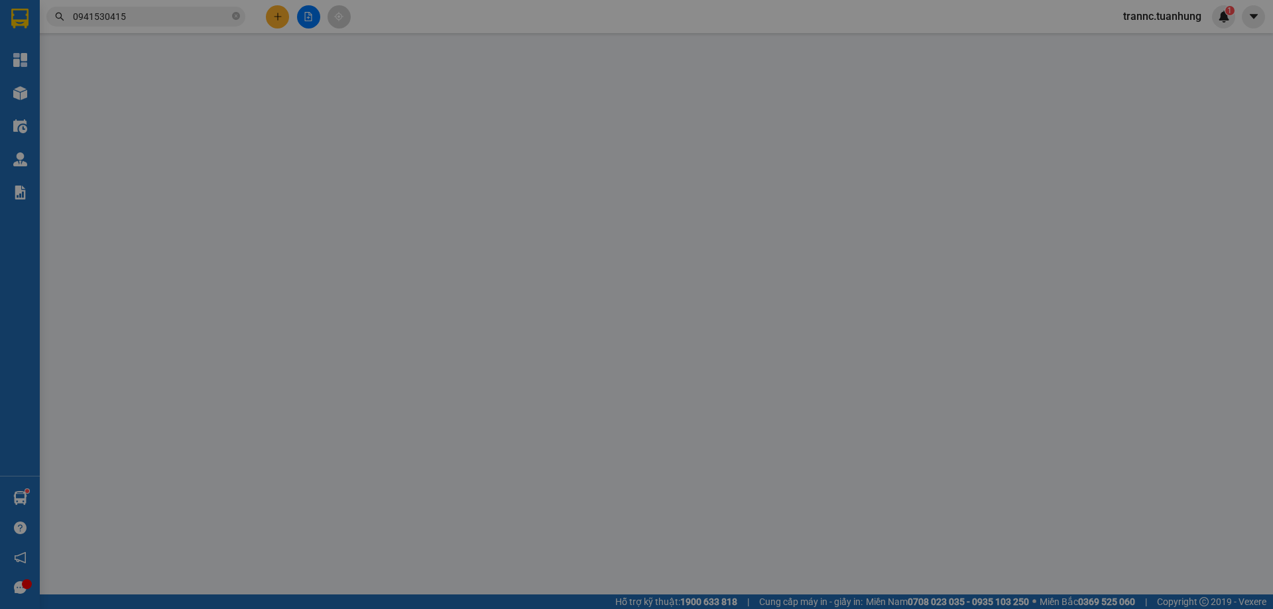
type input "0917152572"
type input "0941530415"
checkbox input "true"
type input "368 [PERSON_NAME] . P5 . [GEOGRAPHIC_DATA]"
type input "110.000"
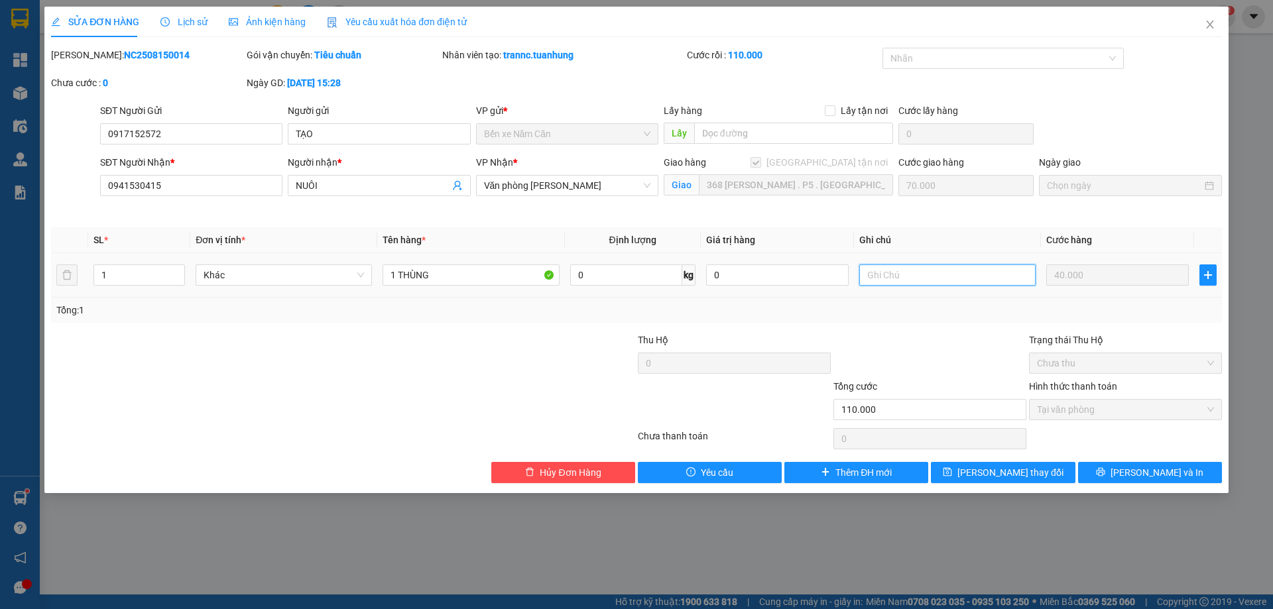
click at [898, 278] on input "text" at bounding box center [947, 274] width 176 height 21
type input "GIAO TẬN NƠI"
click at [1044, 475] on button "[PERSON_NAME] thay đổi" at bounding box center [1003, 472] width 144 height 21
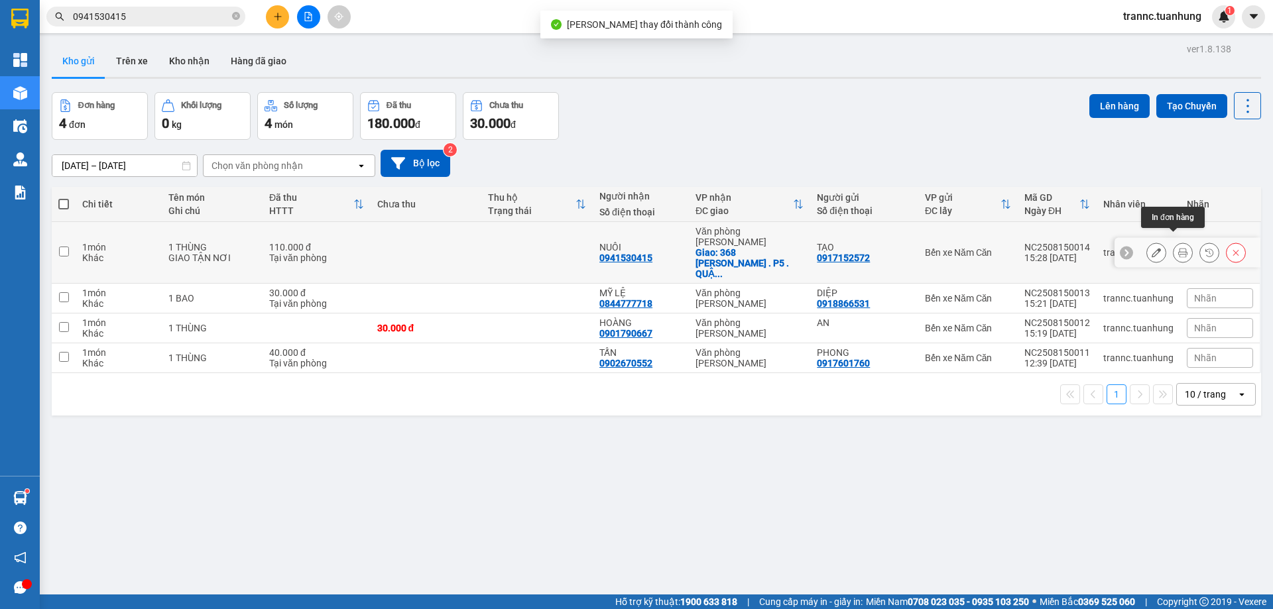
click at [1178, 242] on button at bounding box center [1182, 252] width 19 height 23
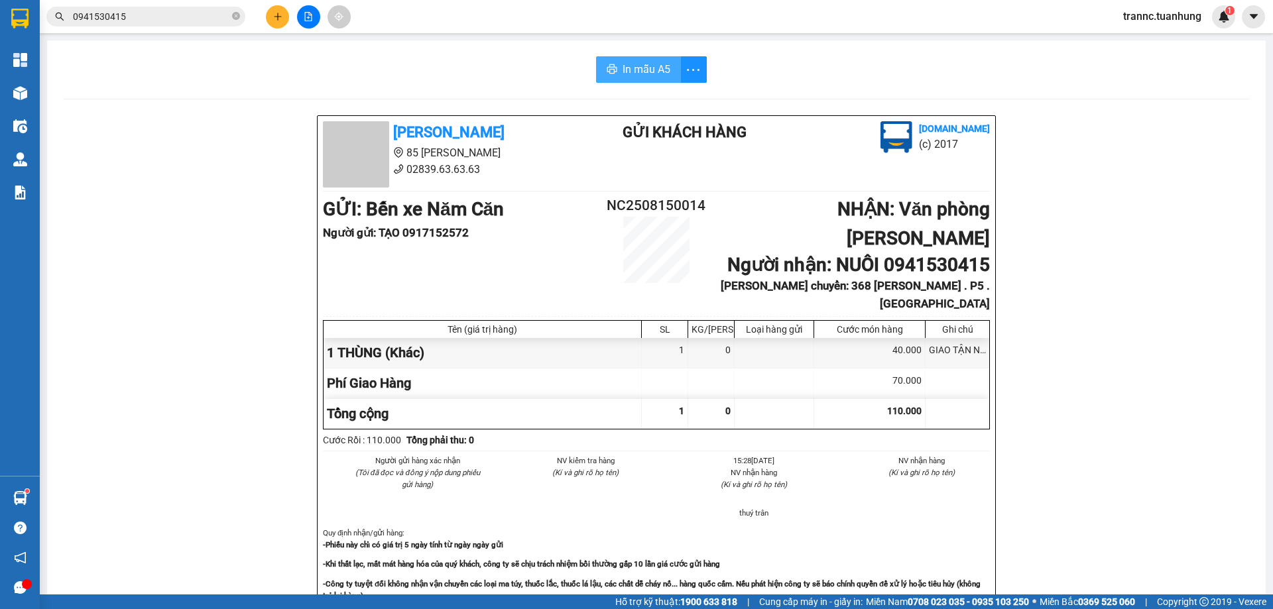
click at [622, 71] on span "In mẫu A5" at bounding box center [646, 69] width 48 height 17
click at [451, 56] on div "In mẫu A5" at bounding box center [656, 69] width 1186 height 27
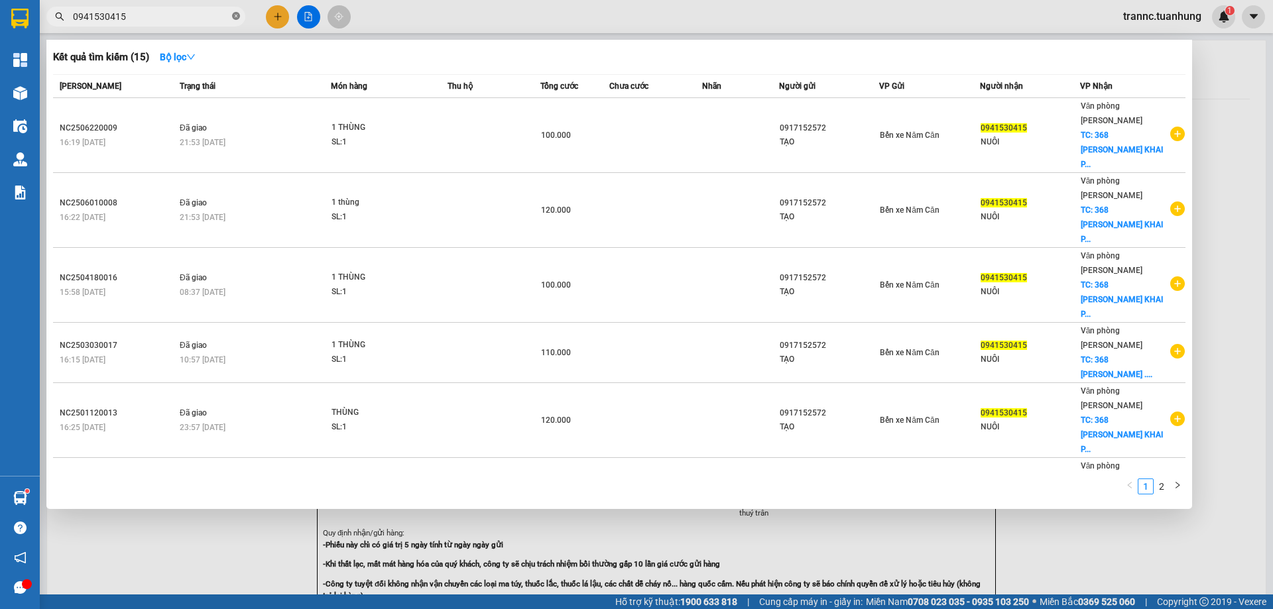
click at [238, 15] on icon "close-circle" at bounding box center [236, 16] width 8 height 8
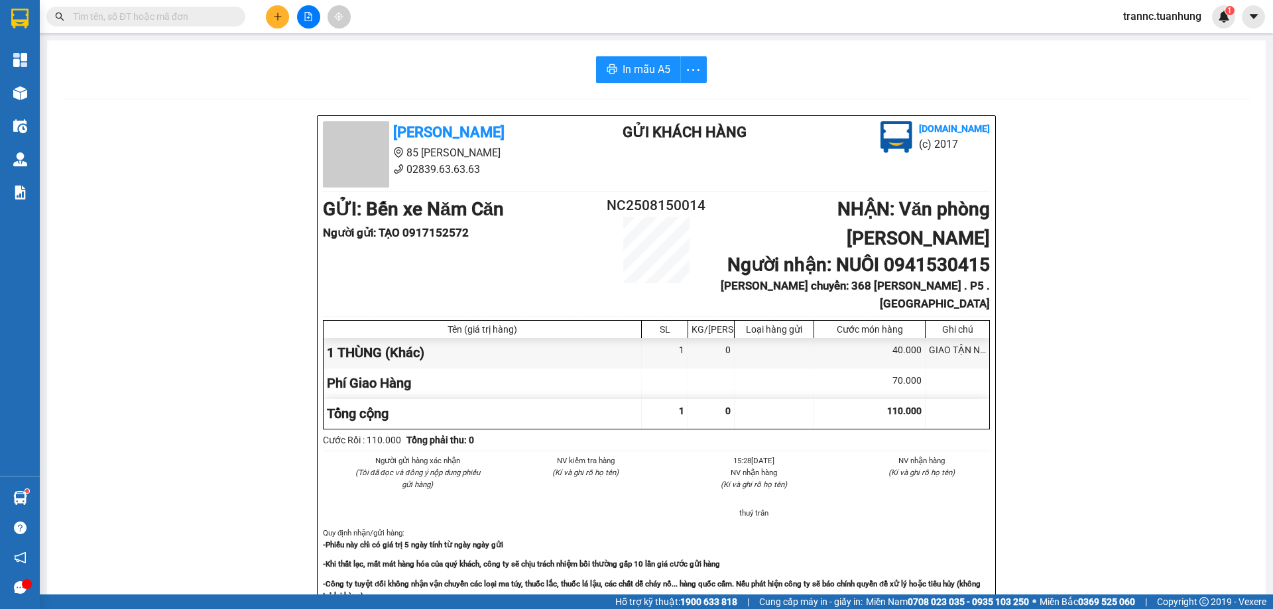
click at [223, 15] on input "text" at bounding box center [151, 16] width 156 height 15
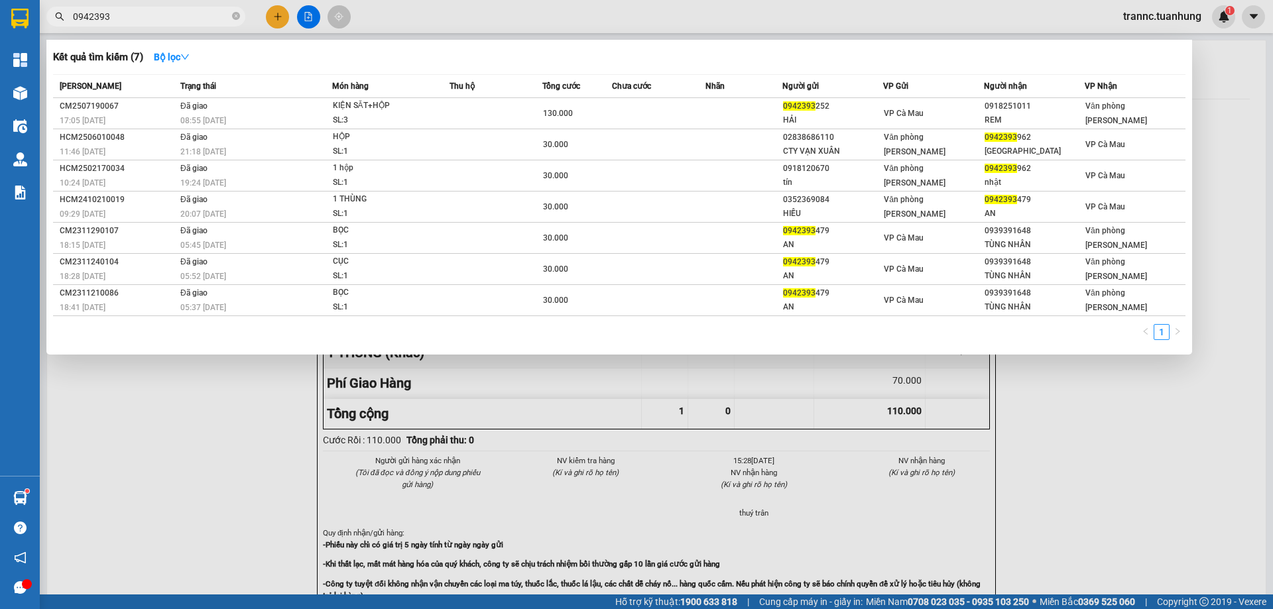
type input "0942393"
click at [274, 11] on div at bounding box center [636, 304] width 1273 height 609
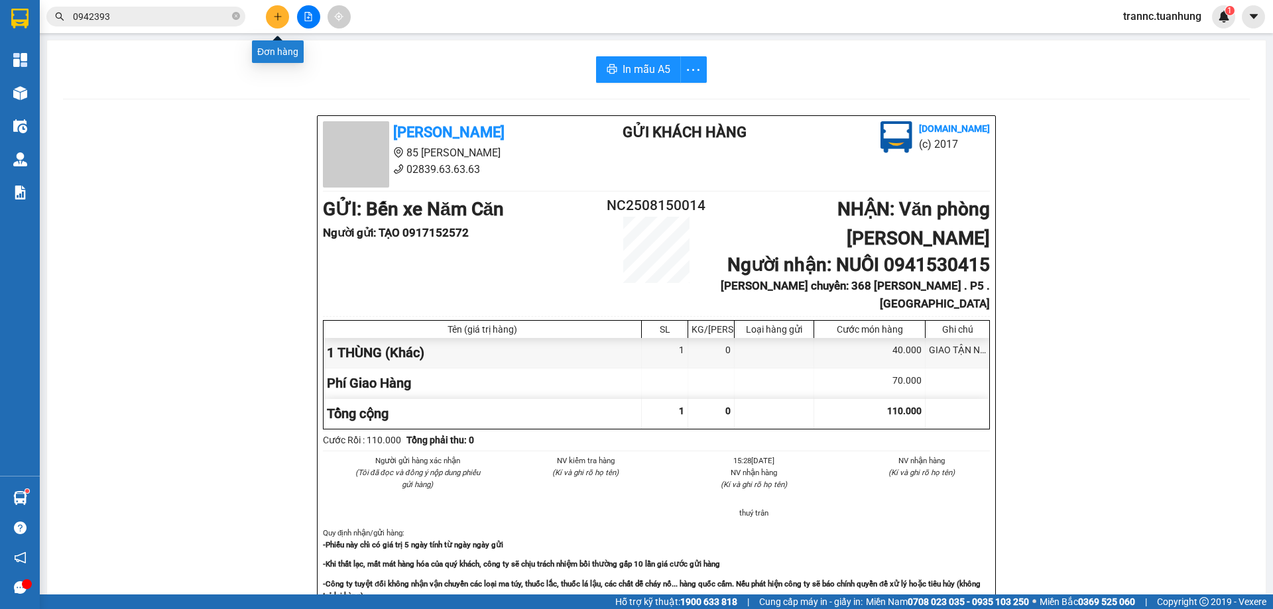
click at [274, 11] on button at bounding box center [277, 16] width 23 height 23
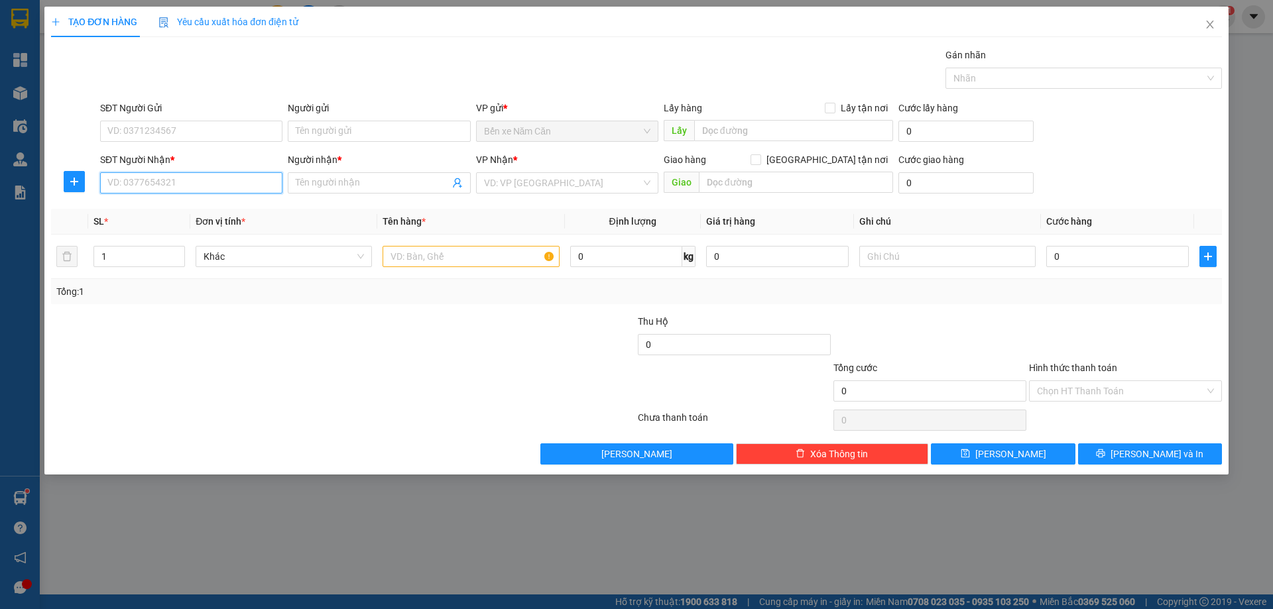
click at [201, 179] on input "SĐT Người Nhận *" at bounding box center [191, 182] width 182 height 21
type input "0942393328"
click at [325, 180] on input "Người nhận *" at bounding box center [372, 183] width 153 height 15
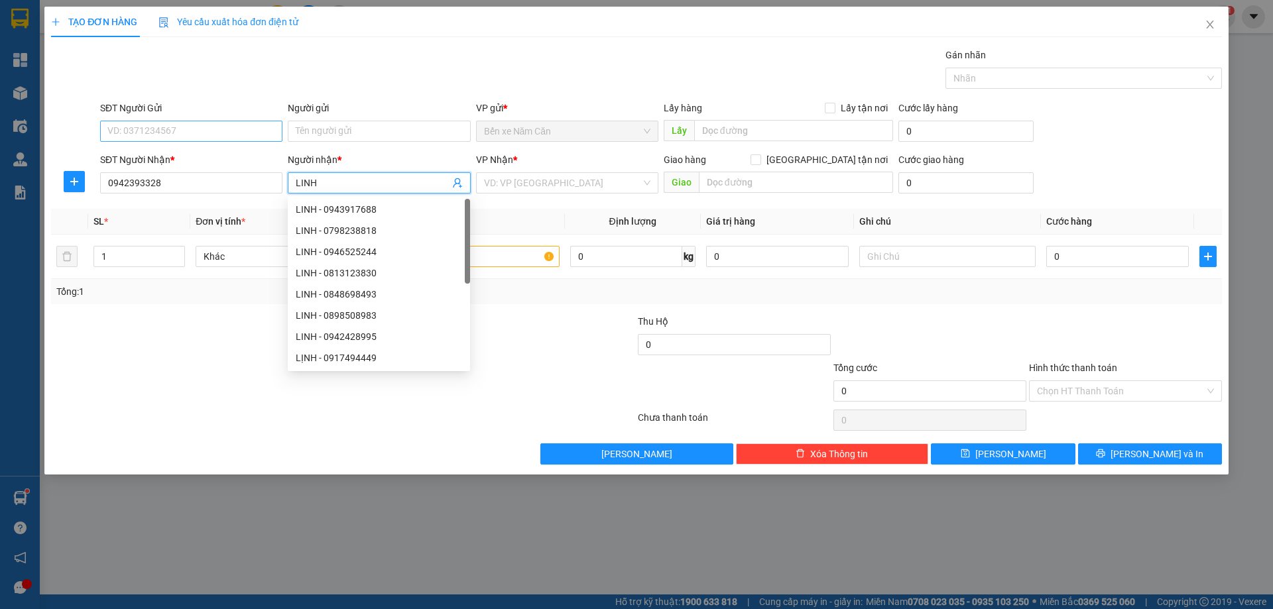
type input "LINH"
click at [130, 134] on input "SĐT Người Gửi" at bounding box center [191, 131] width 182 height 21
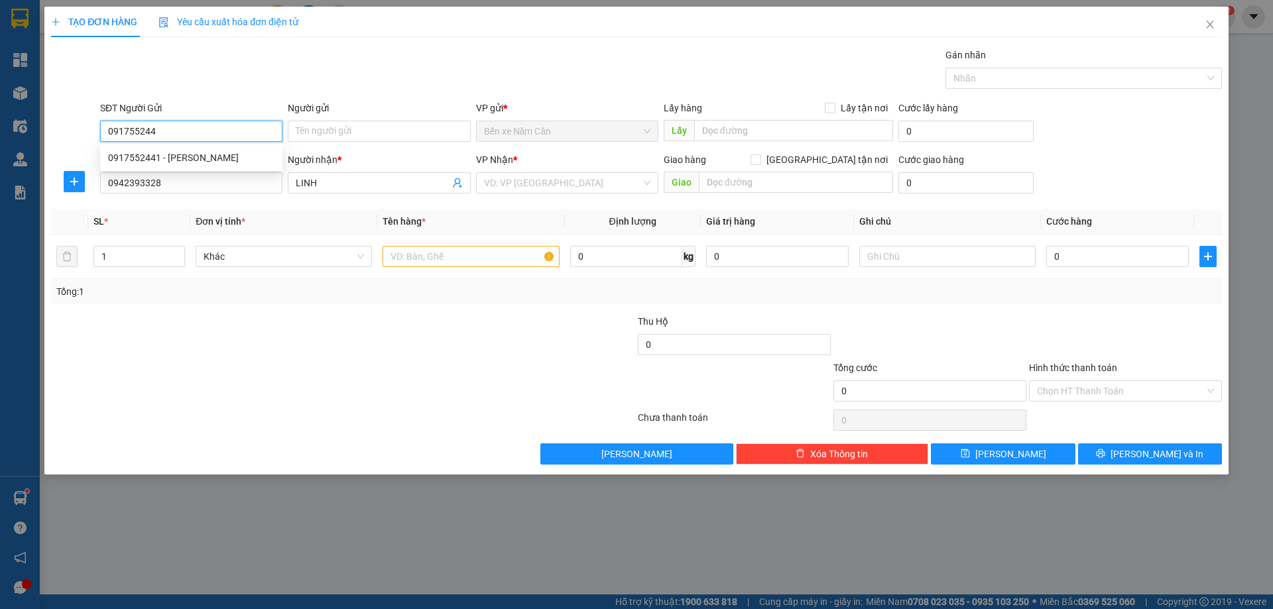
type input "0917552441"
click at [161, 153] on div "0917552441 - [PERSON_NAME]" at bounding box center [191, 157] width 166 height 15
type input "lem"
type input "0917552441"
click at [515, 191] on input "search" at bounding box center [562, 183] width 157 height 20
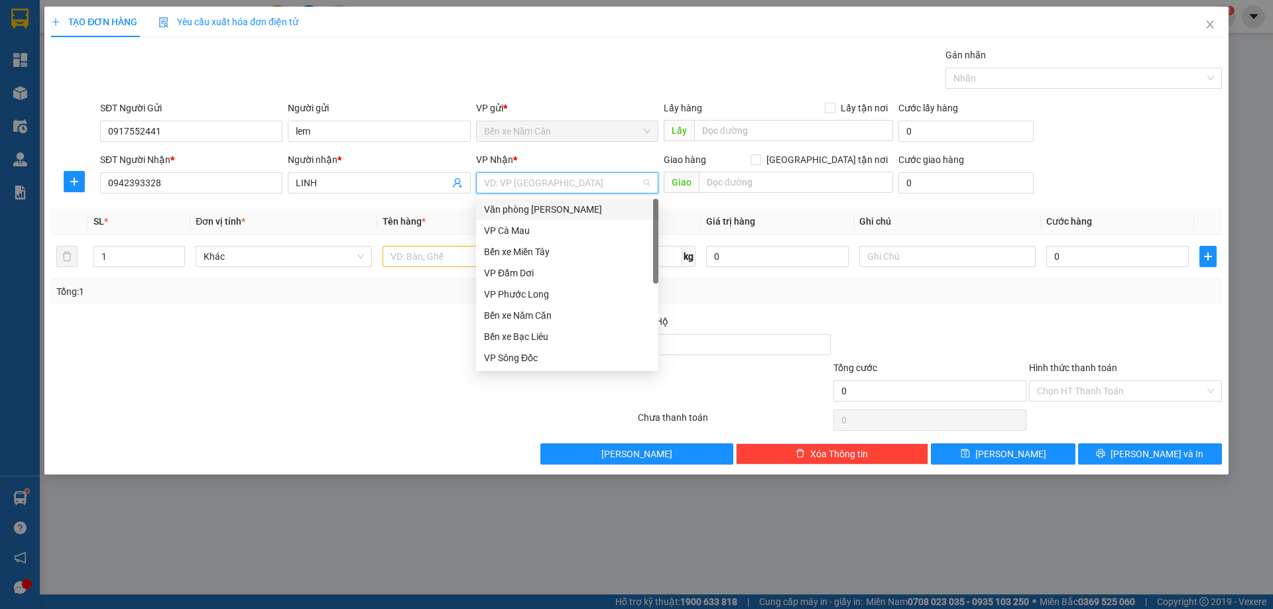
click at [519, 207] on div "Văn phòng [PERSON_NAME]" at bounding box center [567, 209] width 166 height 15
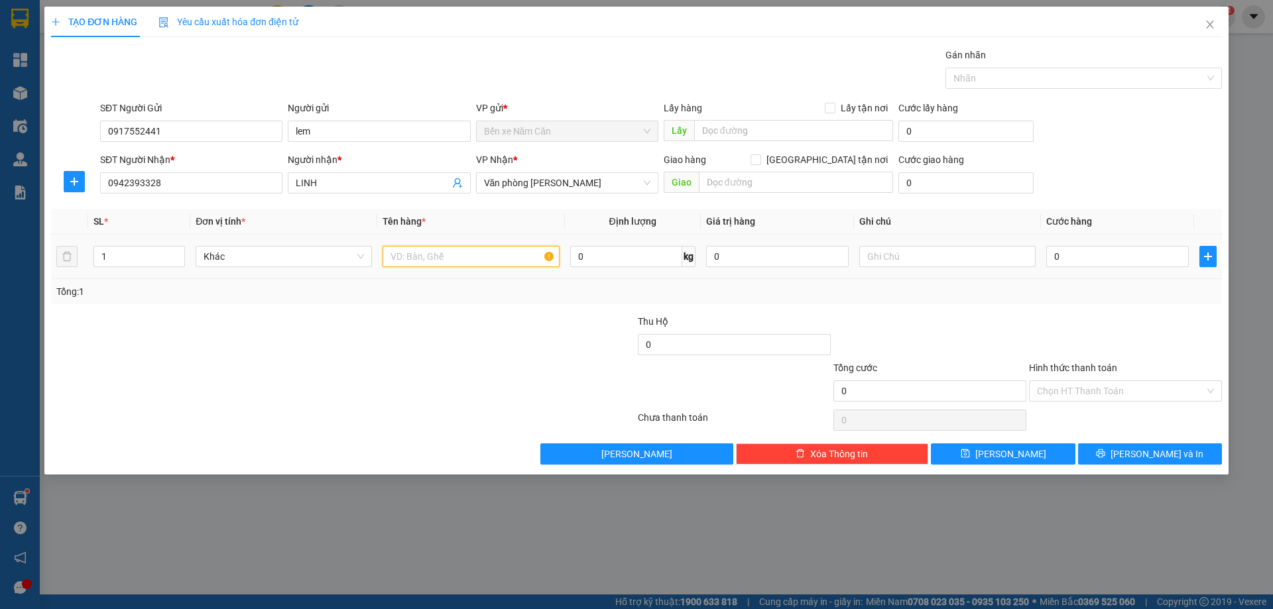
click at [433, 250] on input "text" at bounding box center [470, 256] width 176 height 21
type input "1 THÙNG"
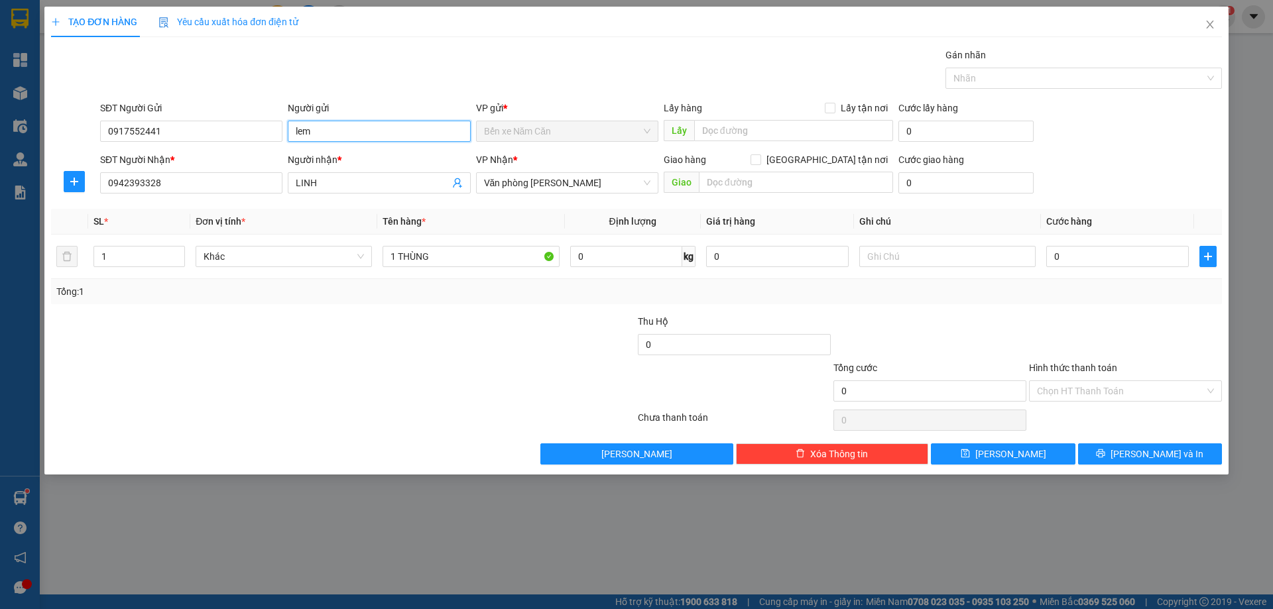
click at [340, 129] on input "lem" at bounding box center [379, 131] width 182 height 21
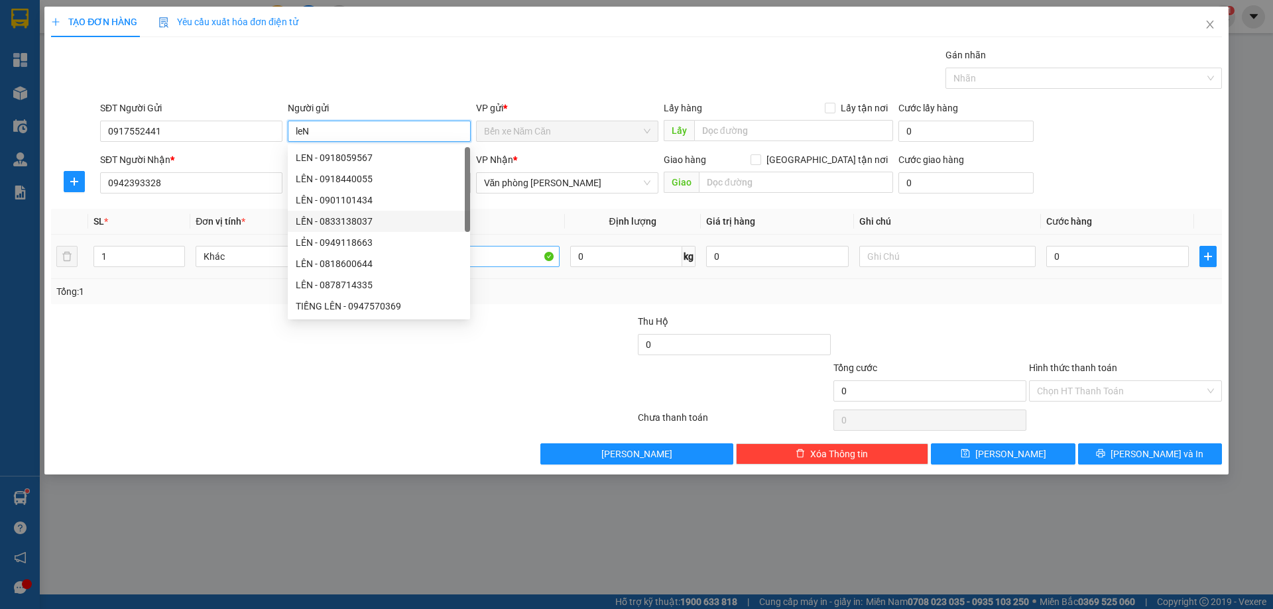
type input "leN"
click at [503, 255] on input "1 THÙNG" at bounding box center [470, 256] width 176 height 21
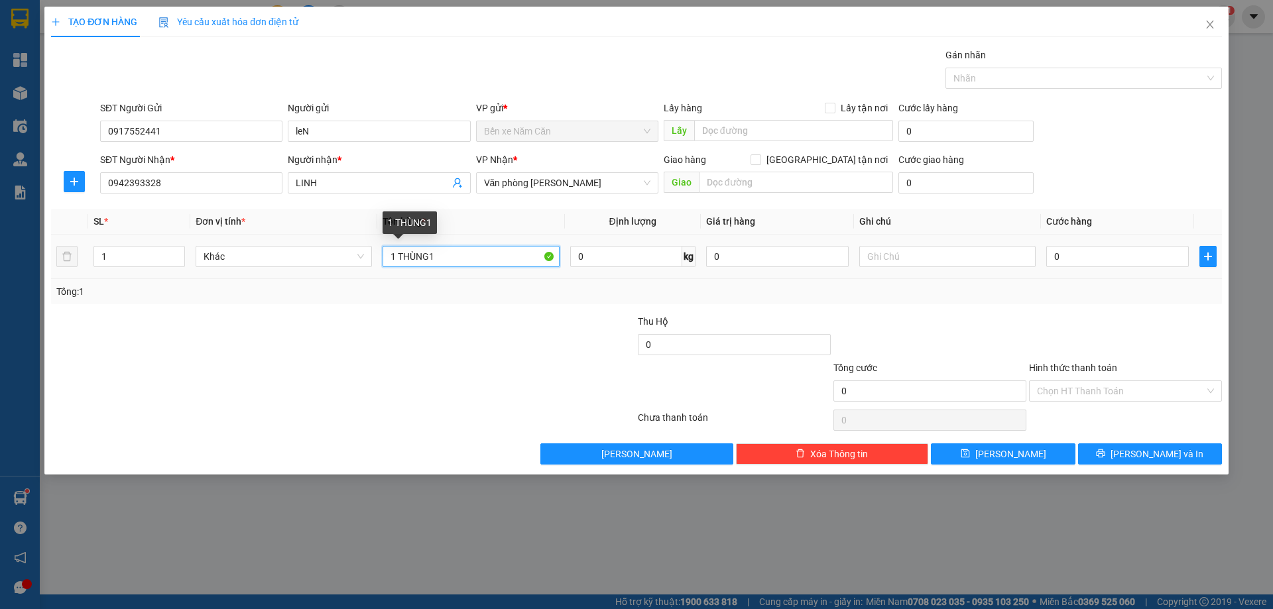
type input "1 THÙNG"
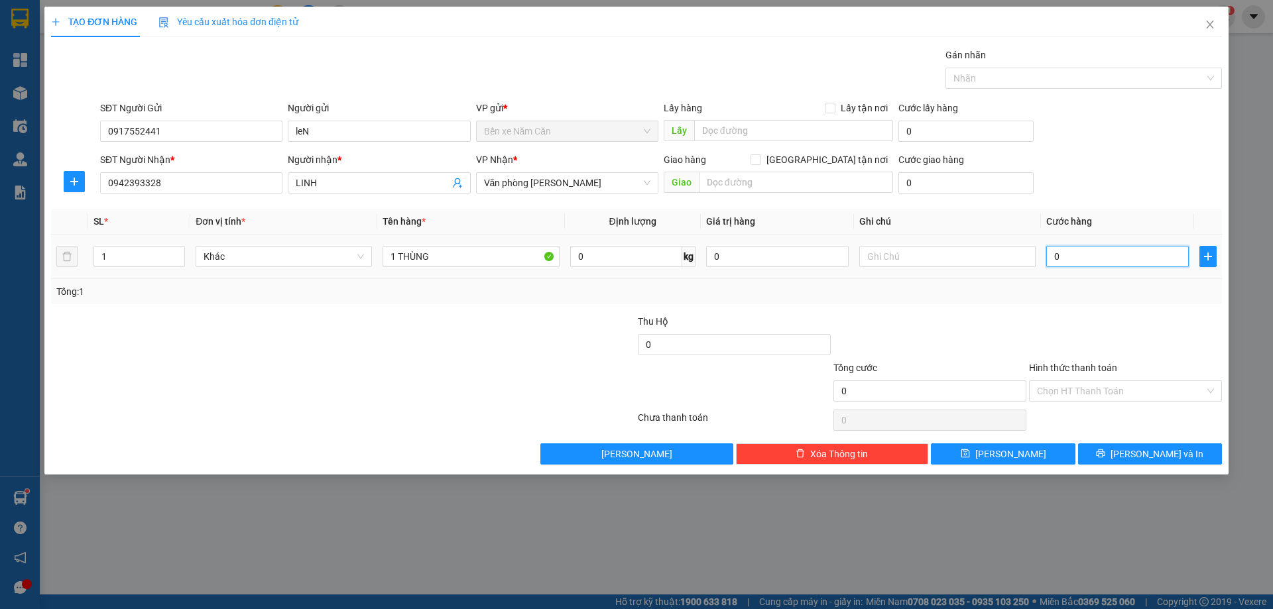
click at [1108, 253] on input "0" at bounding box center [1117, 256] width 143 height 21
type input "4"
type input "40"
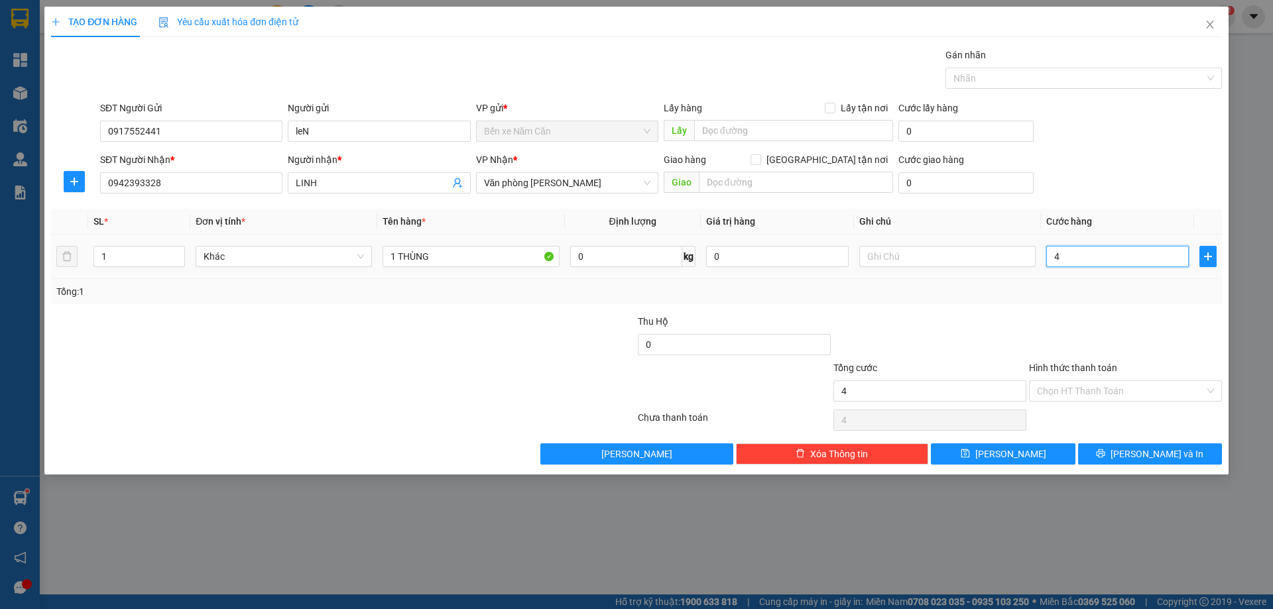
type input "40"
type input "40.000"
click at [1098, 396] on input "Hình thức thanh toán" at bounding box center [1121, 391] width 168 height 20
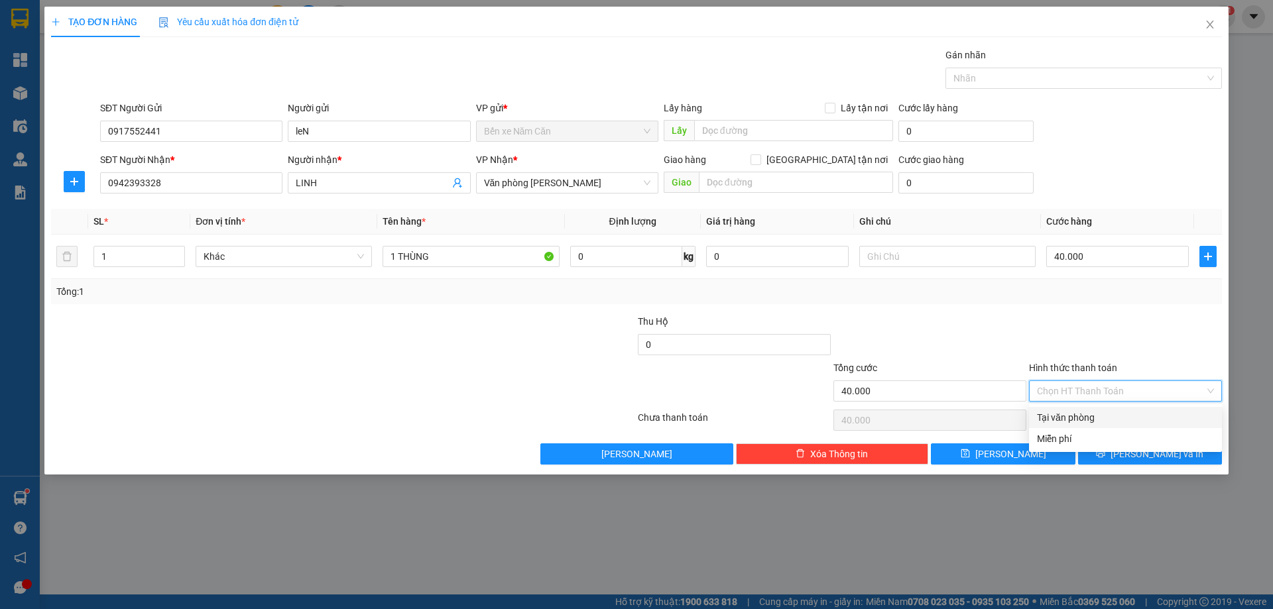
click at [1091, 423] on div "Tại văn phòng" at bounding box center [1125, 417] width 177 height 15
type input "0"
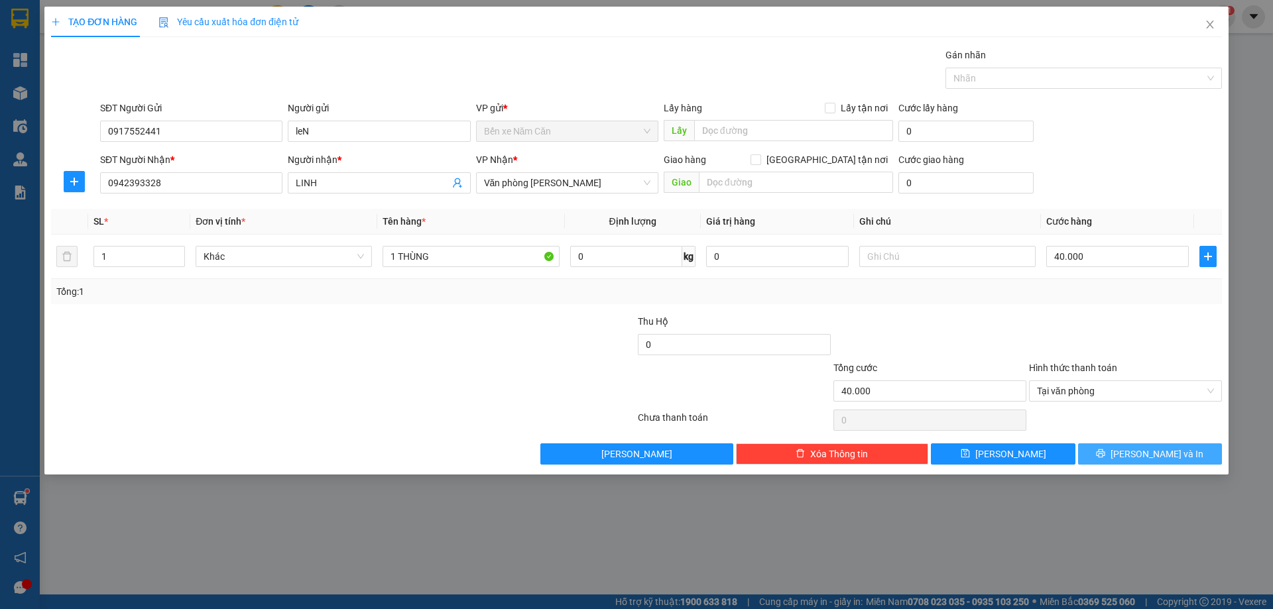
click at [1137, 450] on button "[PERSON_NAME] và In" at bounding box center [1150, 453] width 144 height 21
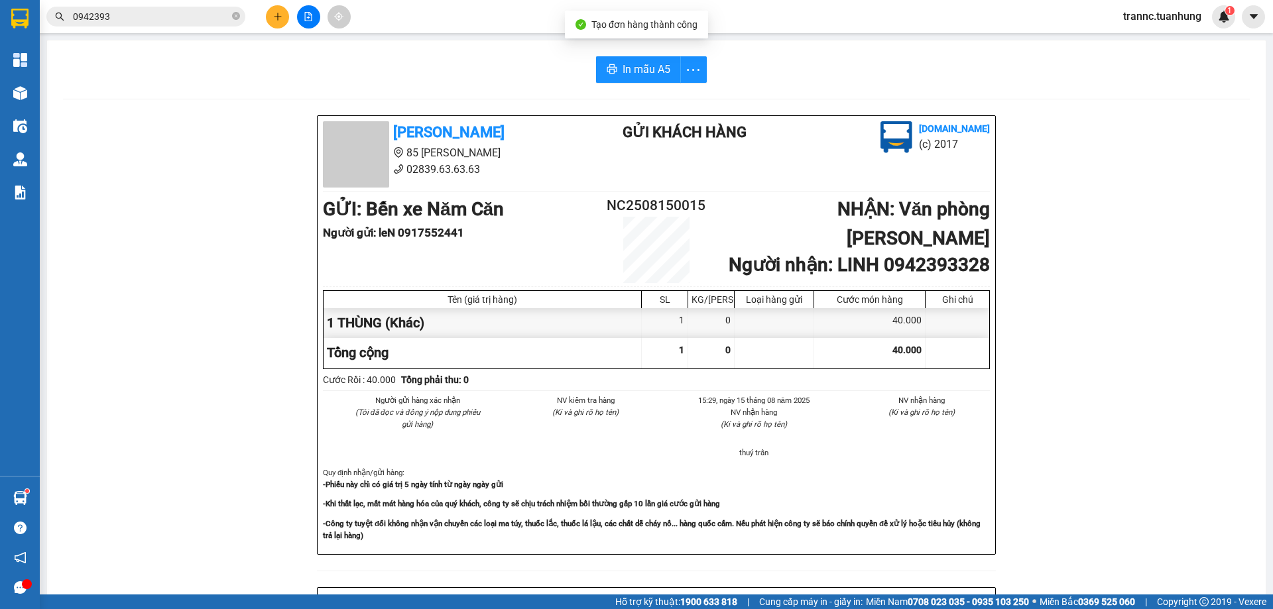
click at [1141, 509] on div "[PERSON_NAME] 85 [PERSON_NAME] Hoàng 02839.63.63.63 Gửi khách hàng [DOMAIN_NAME…" at bounding box center [656, 585] width 1186 height 941
click at [622, 72] on span "In mẫu A5" at bounding box center [646, 69] width 48 height 17
click at [503, 91] on div "In mẫu A5 [PERSON_NAME] 85 [PERSON_NAME] Hoàng 02839.63.63.63 Gửi khách hàng [D…" at bounding box center [656, 556] width 1218 height 1032
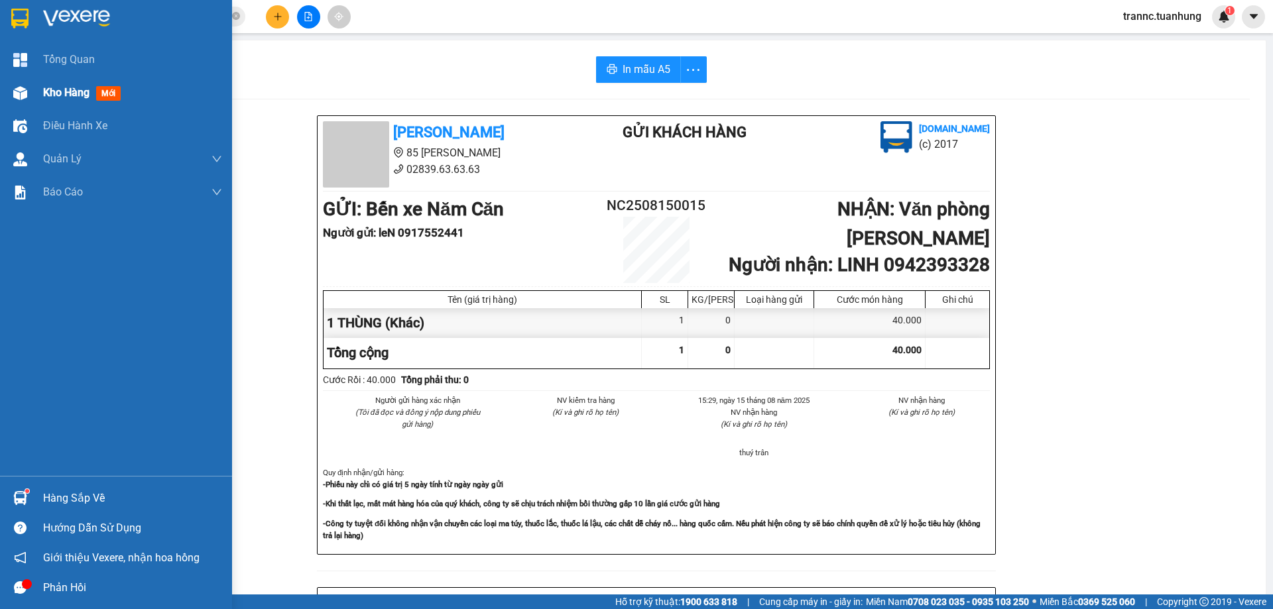
click at [46, 91] on span "Kho hàng" at bounding box center [66, 92] width 46 height 13
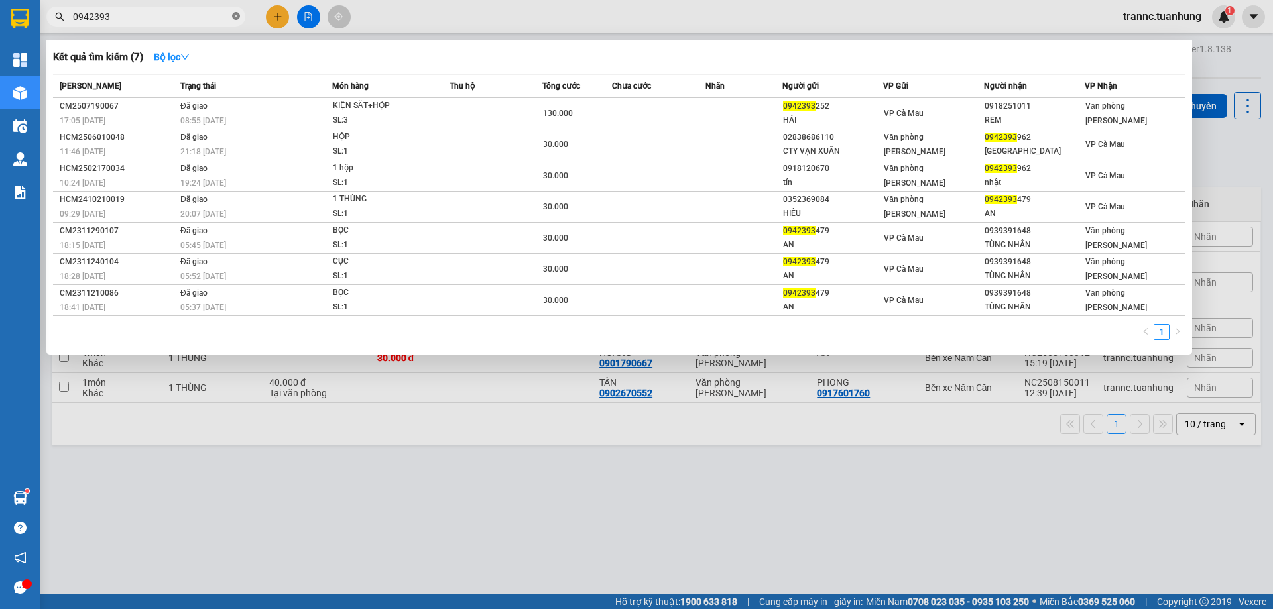
click at [233, 14] on icon "close-circle" at bounding box center [236, 16] width 8 height 8
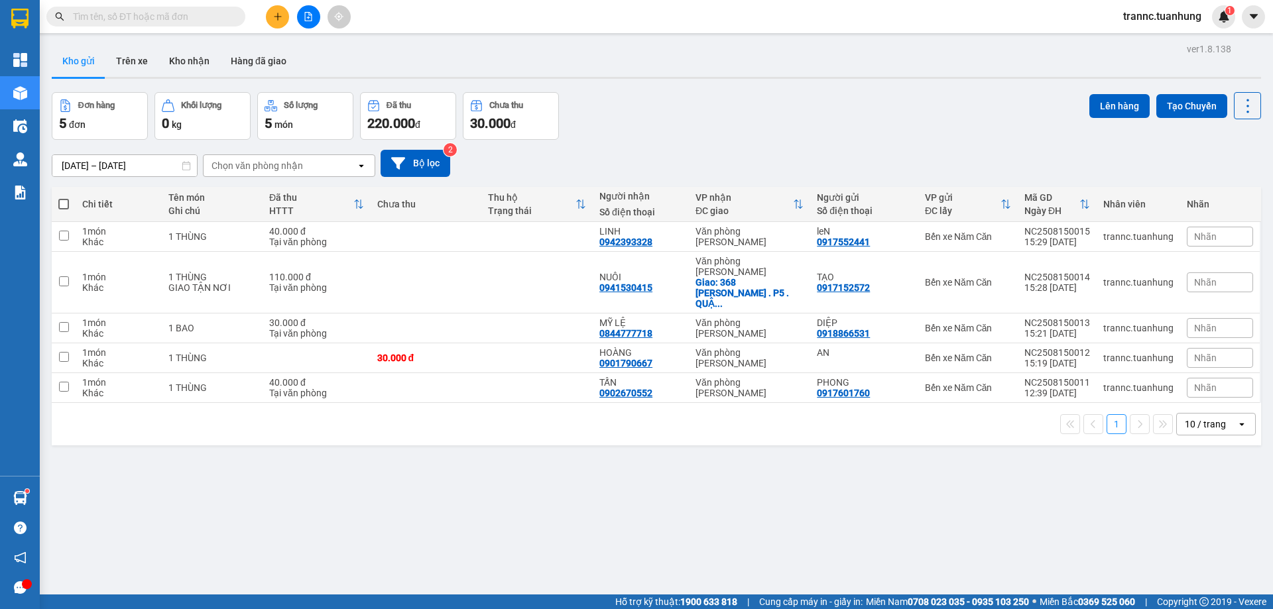
click at [220, 14] on input "text" at bounding box center [151, 16] width 156 height 15
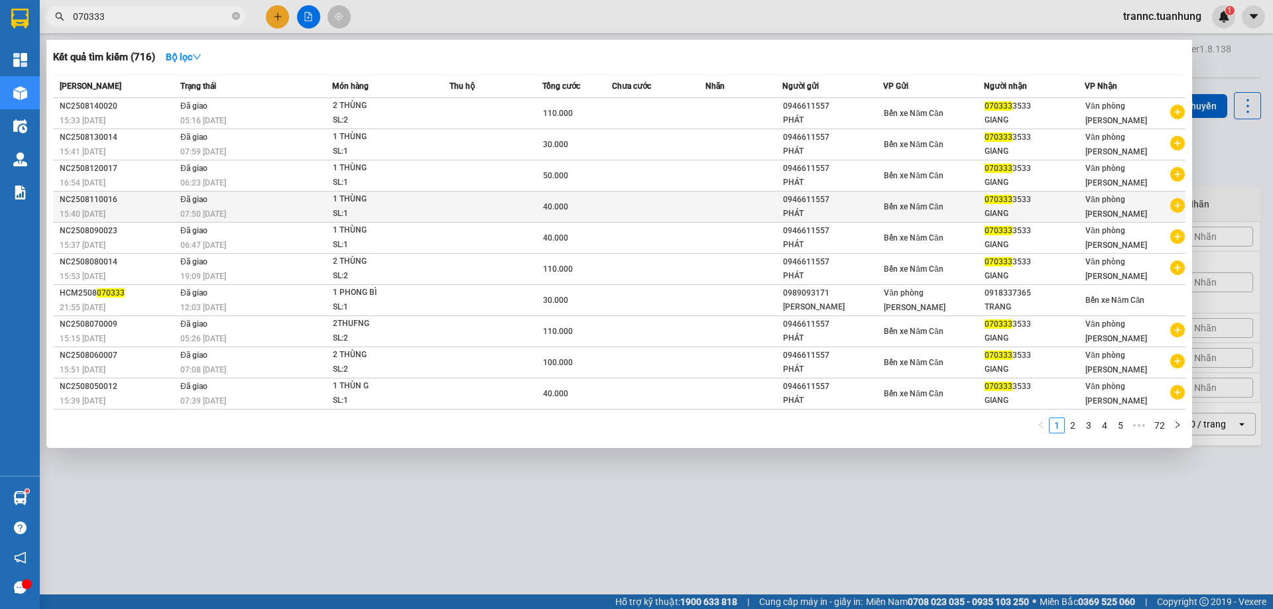
type input "070333"
click at [1182, 208] on icon "plus-circle" at bounding box center [1177, 205] width 15 height 15
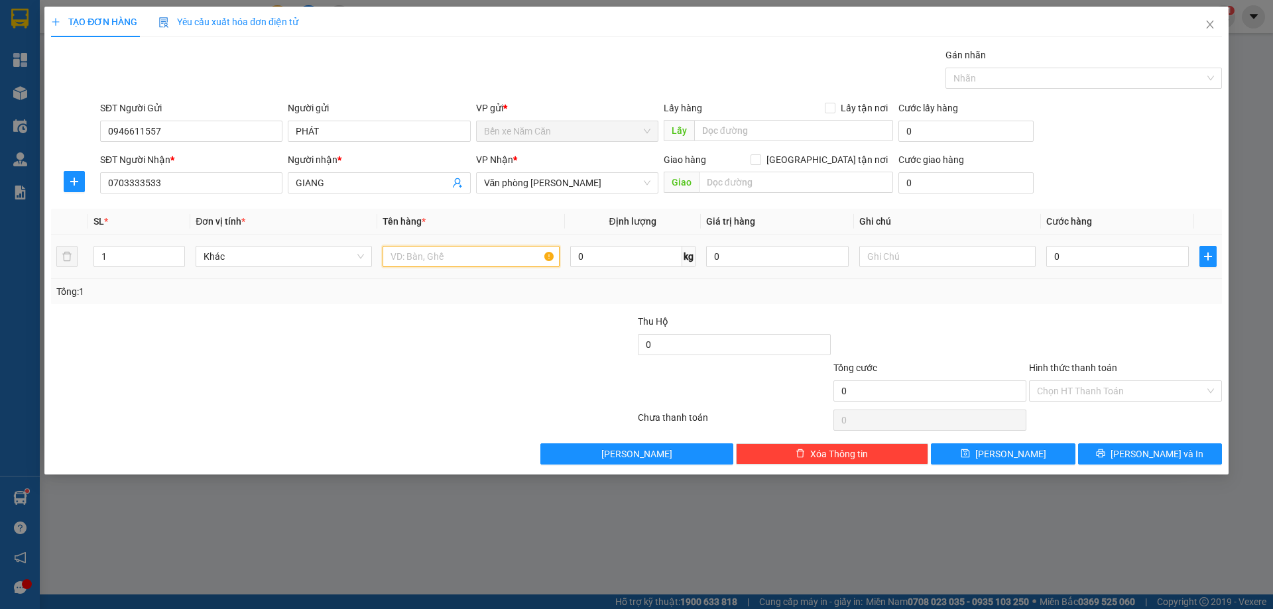
click at [479, 260] on input "text" at bounding box center [470, 256] width 176 height 21
type input "1 THÙNG"
click at [1078, 254] on input "0" at bounding box center [1117, 256] width 143 height 21
type input "7"
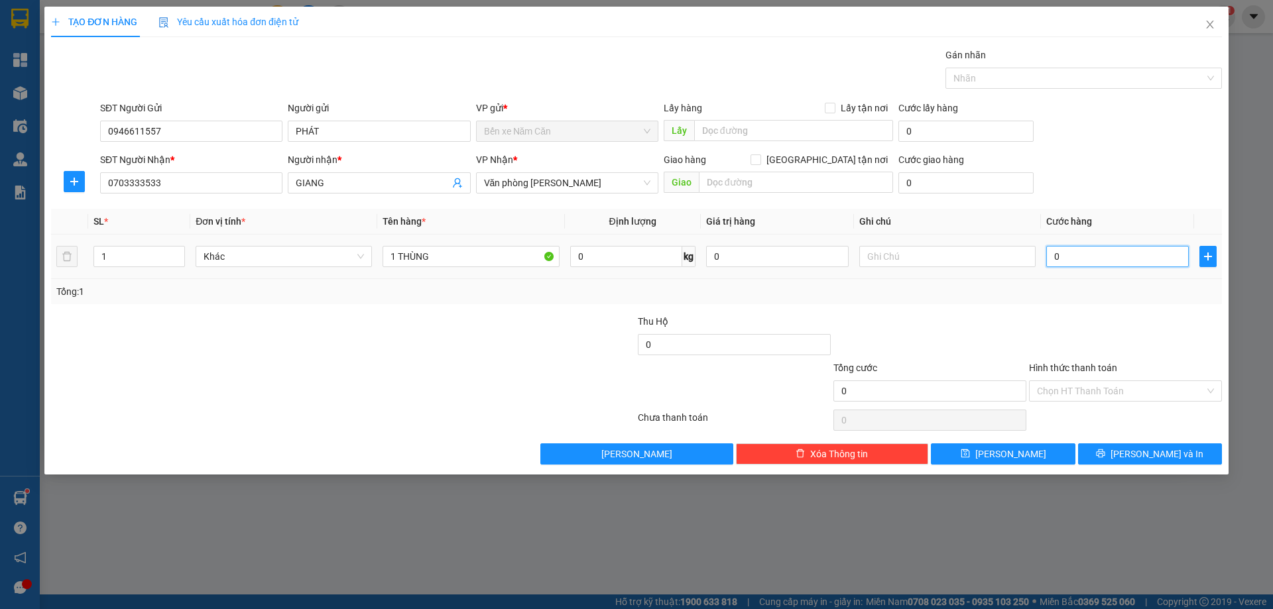
type input "7"
type input "70"
type input "70.000"
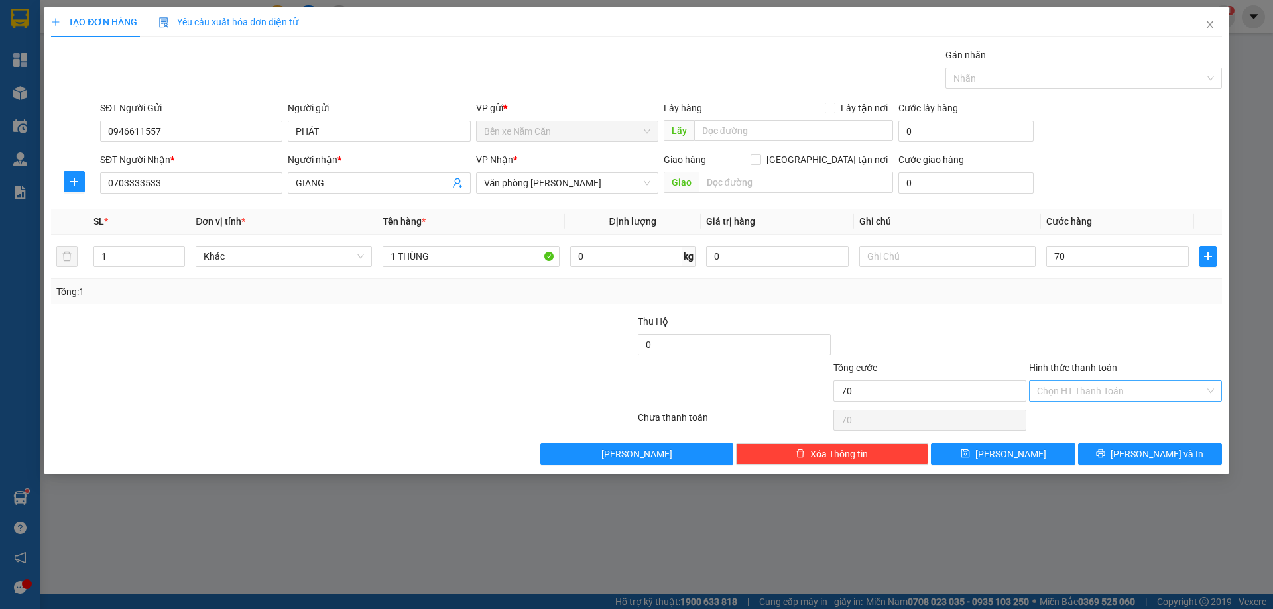
type input "70.000"
click at [1060, 395] on input "Hình thức thanh toán" at bounding box center [1121, 391] width 168 height 20
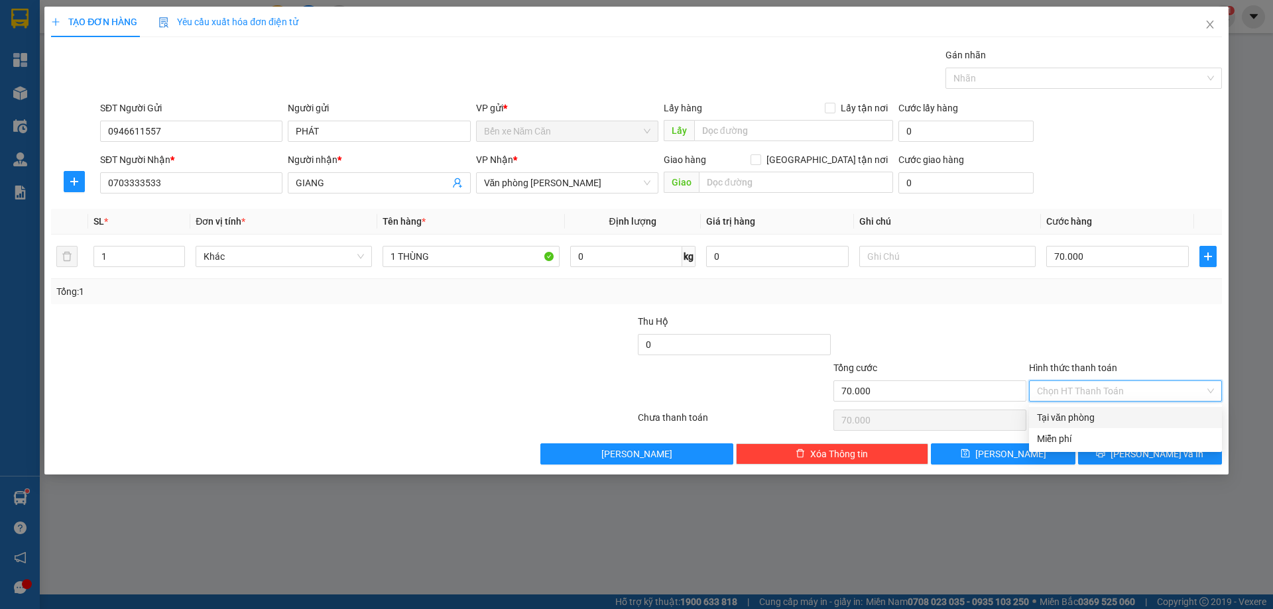
click at [1061, 419] on div "Tại văn phòng" at bounding box center [1125, 417] width 177 height 15
type input "0"
click at [1114, 457] on button "[PERSON_NAME] và In" at bounding box center [1150, 453] width 144 height 21
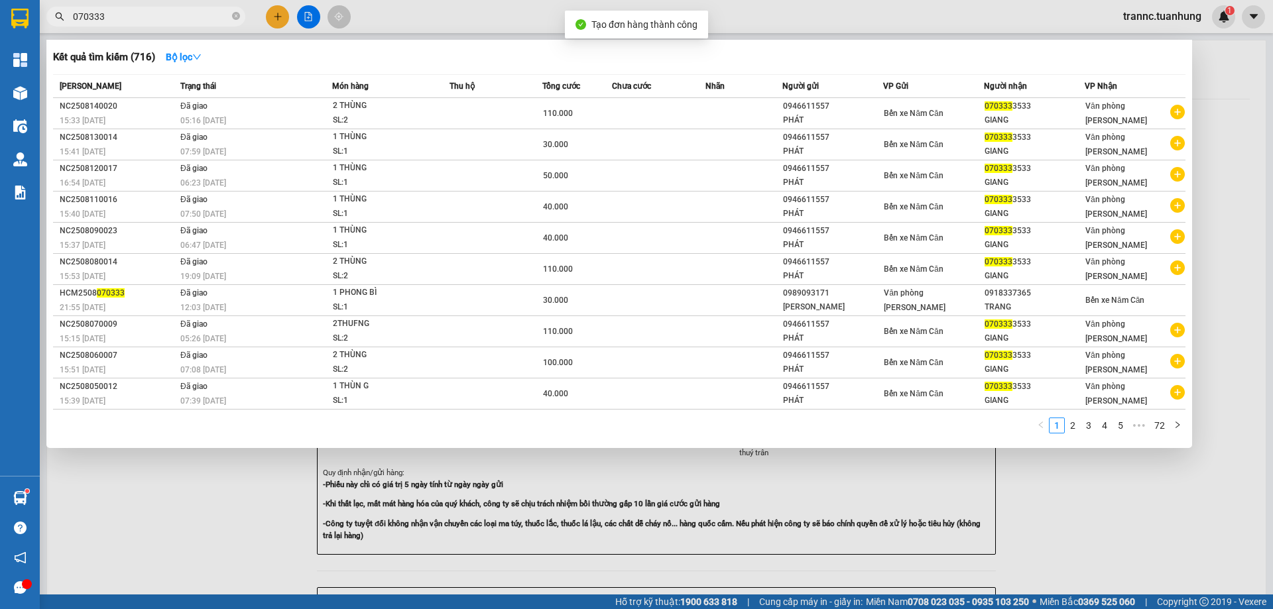
click at [1121, 504] on div at bounding box center [636, 304] width 1273 height 609
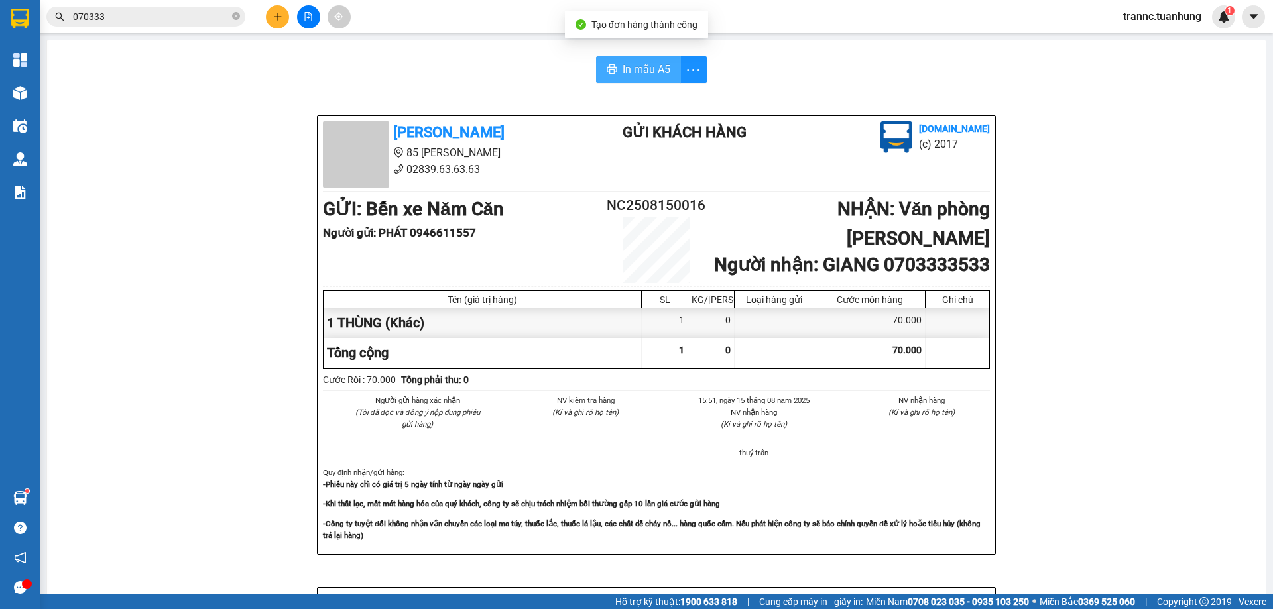
click at [638, 67] on span "In mẫu A5" at bounding box center [646, 69] width 48 height 17
click at [234, 17] on icon "close-circle" at bounding box center [236, 16] width 8 height 8
click at [224, 16] on input "text" at bounding box center [151, 16] width 156 height 15
click at [223, 16] on input "text" at bounding box center [151, 16] width 156 height 15
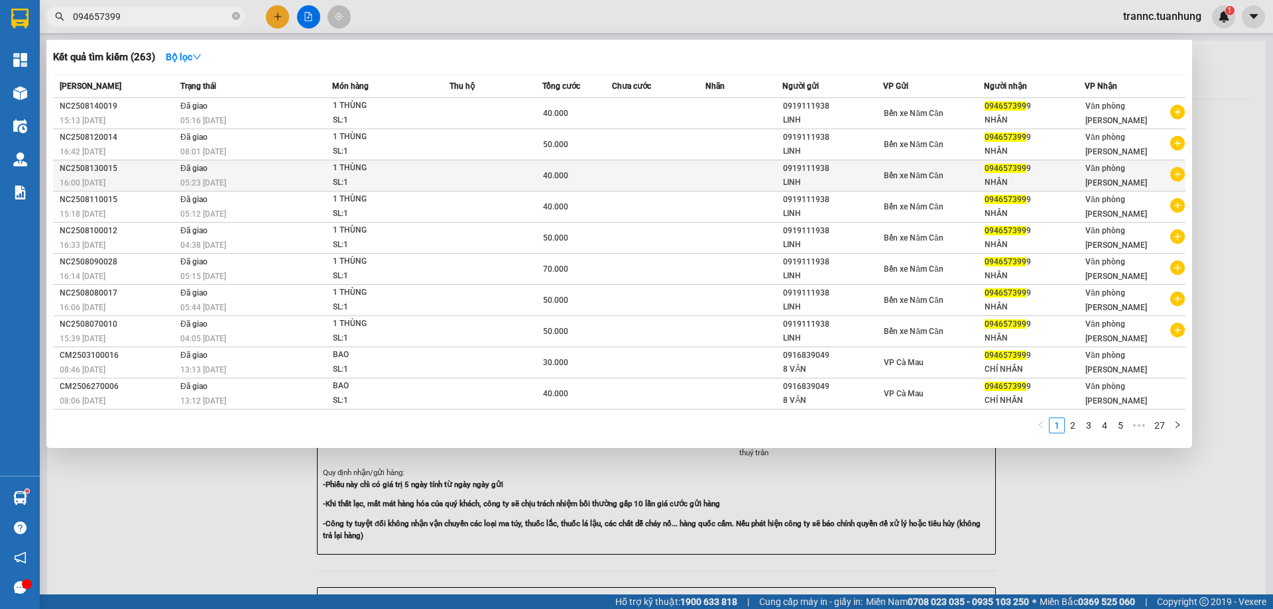
type input "094657399"
click at [1171, 175] on icon "plus-circle" at bounding box center [1177, 174] width 15 height 15
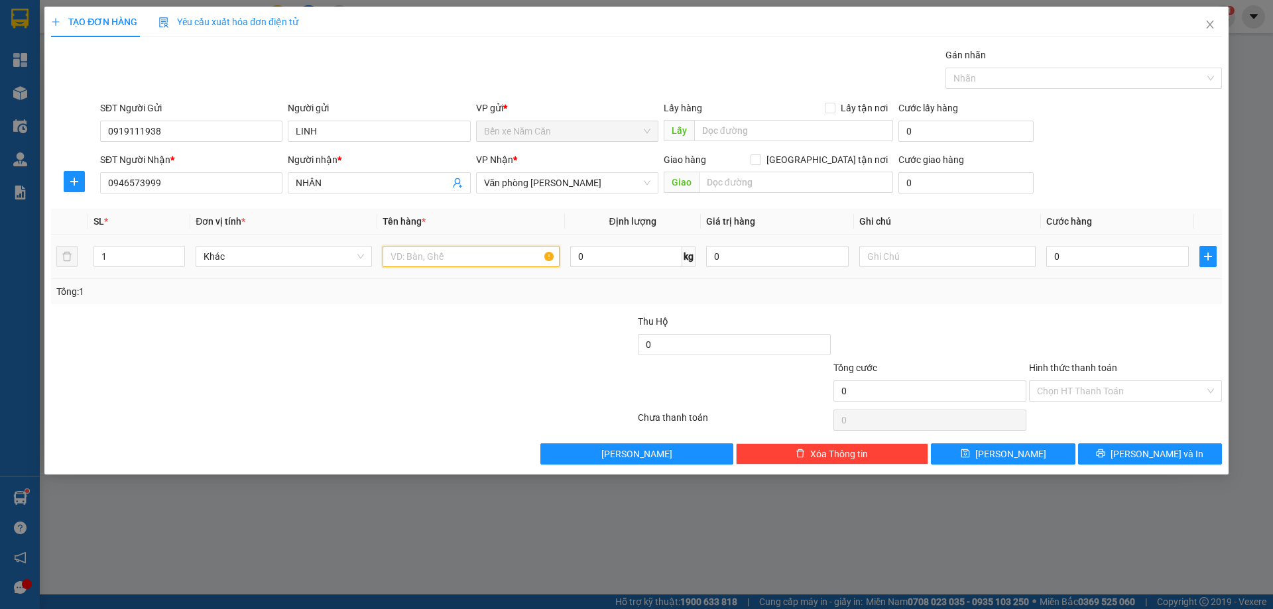
click at [477, 253] on input "text" at bounding box center [470, 256] width 176 height 21
type input "1 THÙNG"
click at [1083, 258] on input "0" at bounding box center [1117, 256] width 143 height 21
type input "3"
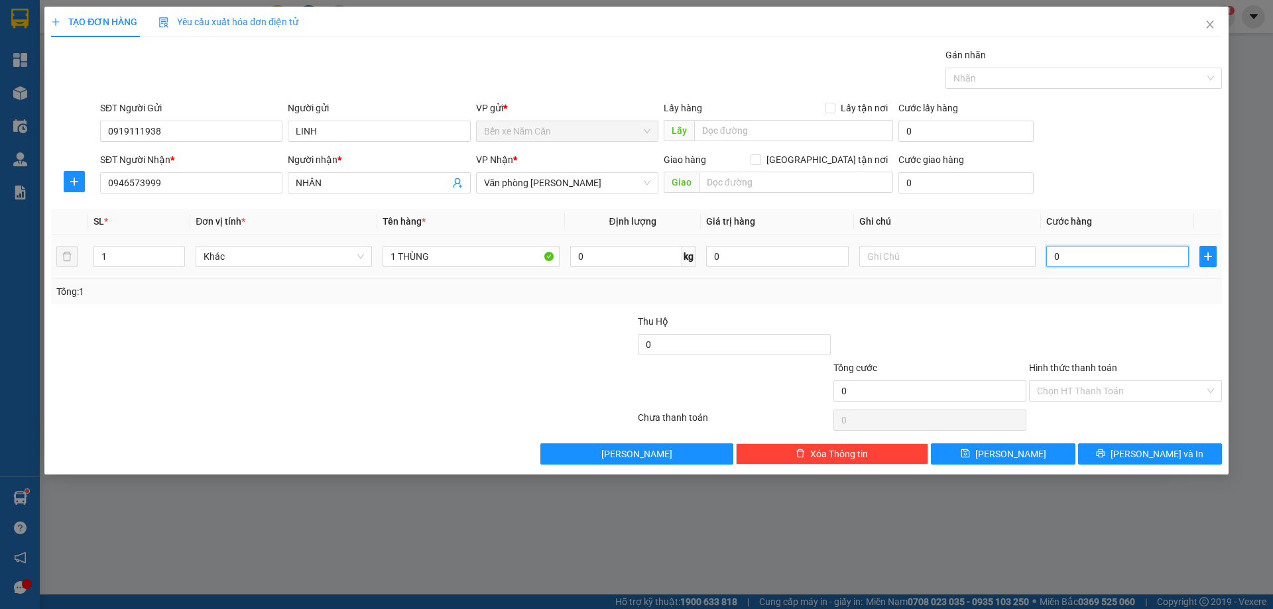
type input "3"
type input "30"
type input "30.000"
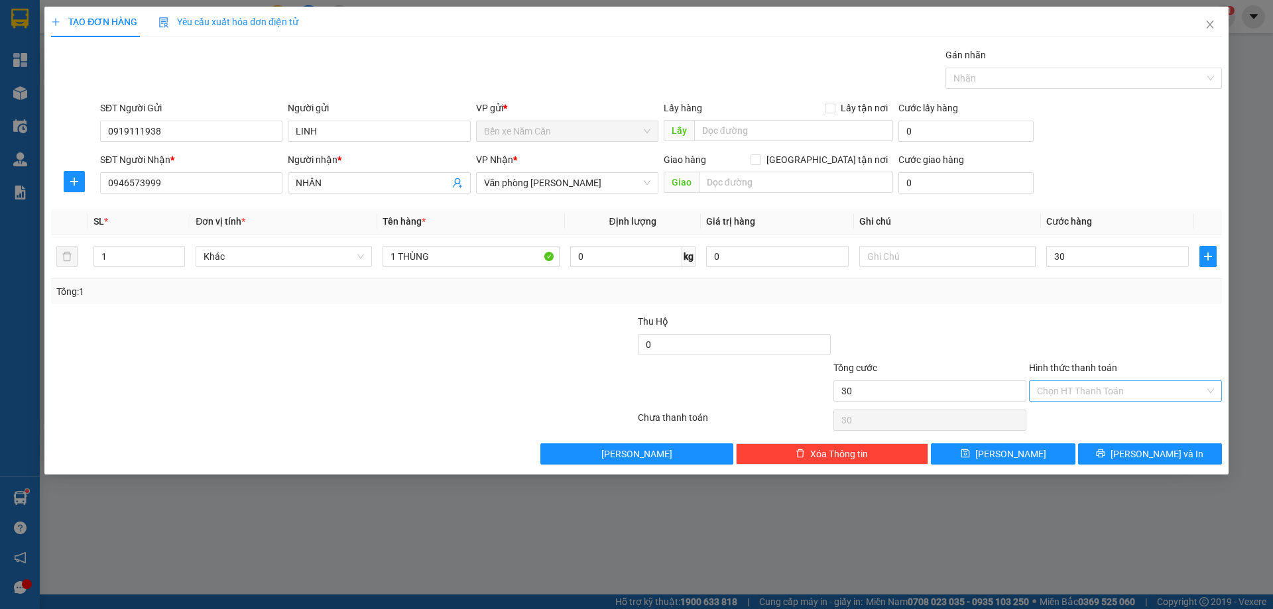
type input "30.000"
click at [1082, 387] on input "Hình thức thanh toán" at bounding box center [1121, 391] width 168 height 20
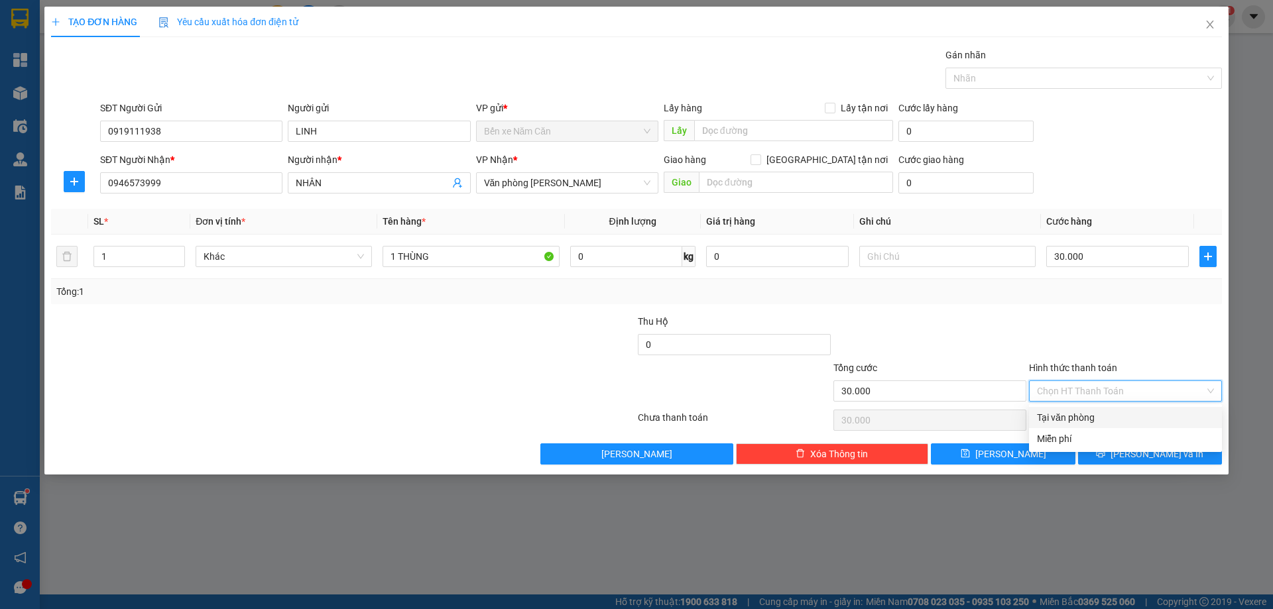
click at [1080, 417] on div "Tại văn phòng" at bounding box center [1125, 417] width 177 height 15
type input "0"
click at [1133, 461] on button "[PERSON_NAME] và In" at bounding box center [1150, 453] width 144 height 21
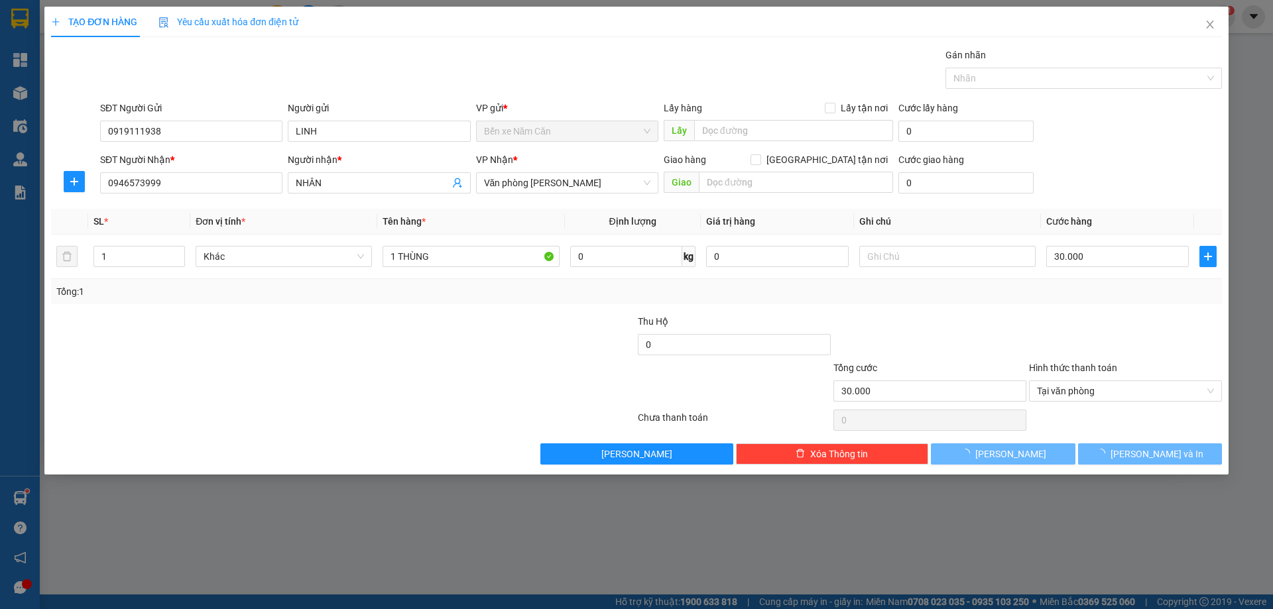
drag, startPoint x: 1103, startPoint y: 506, endPoint x: 665, endPoint y: 199, distance: 534.7
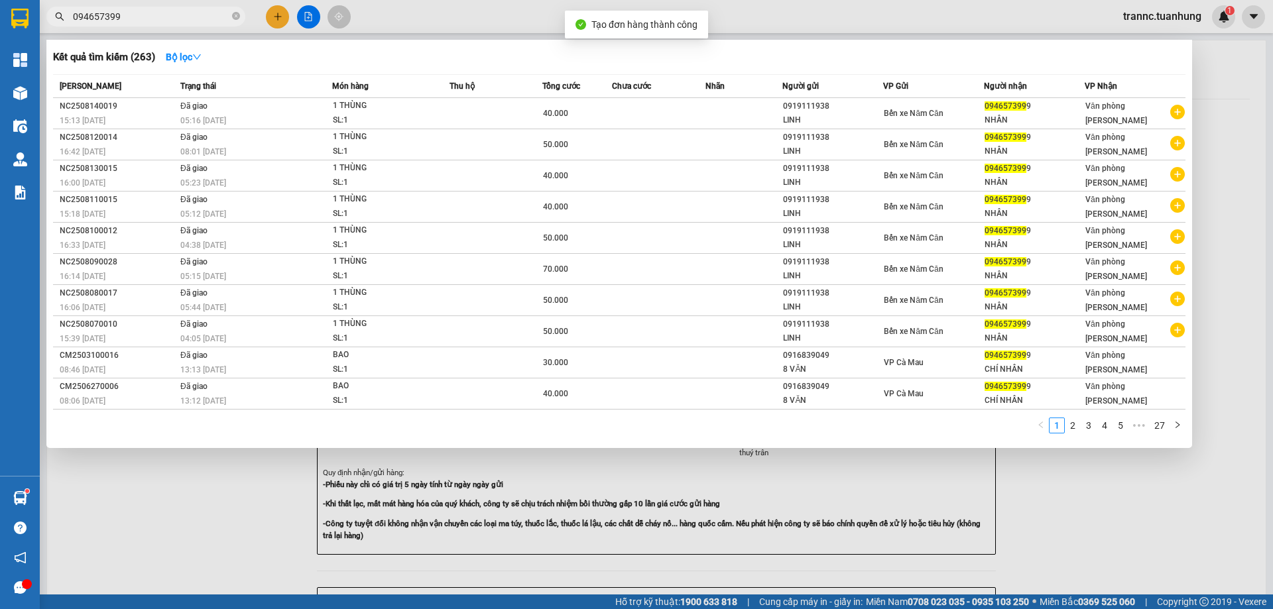
click at [1064, 465] on div at bounding box center [636, 304] width 1273 height 609
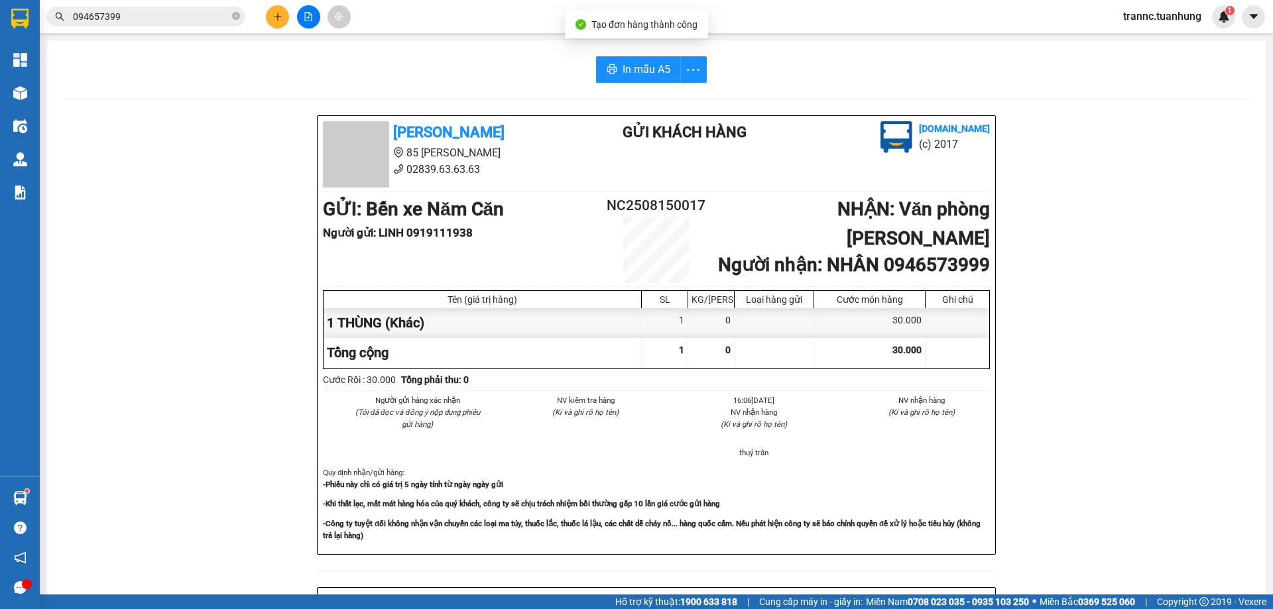
click at [188, 23] on input "094657399" at bounding box center [151, 16] width 156 height 15
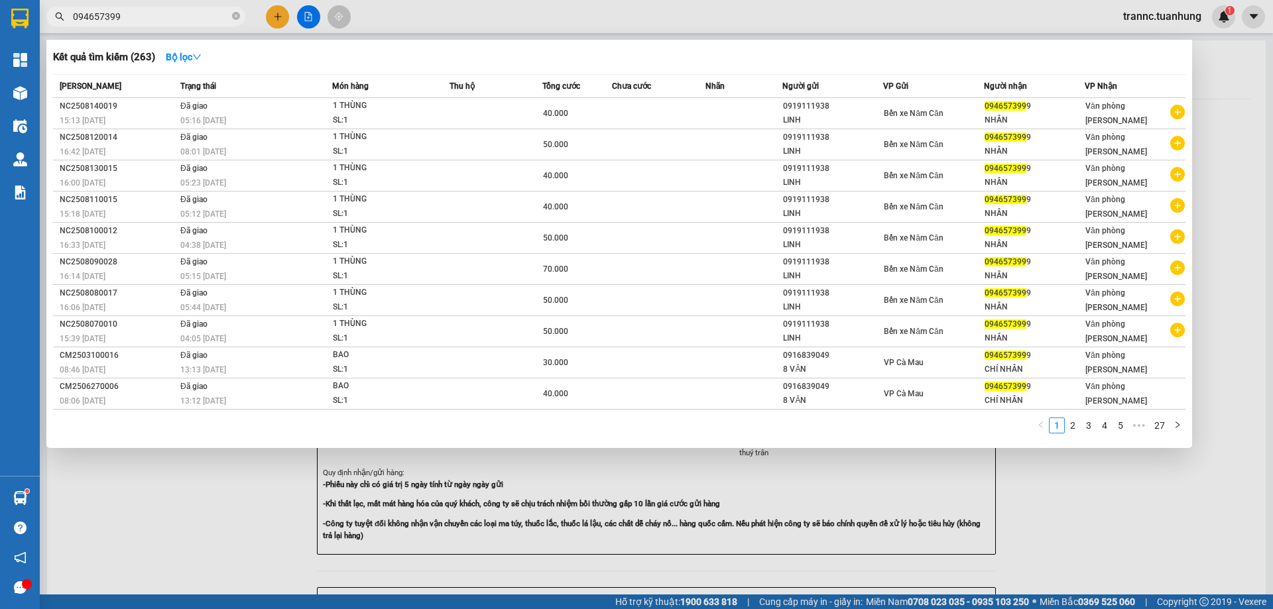
click at [1029, 492] on div at bounding box center [636, 304] width 1273 height 609
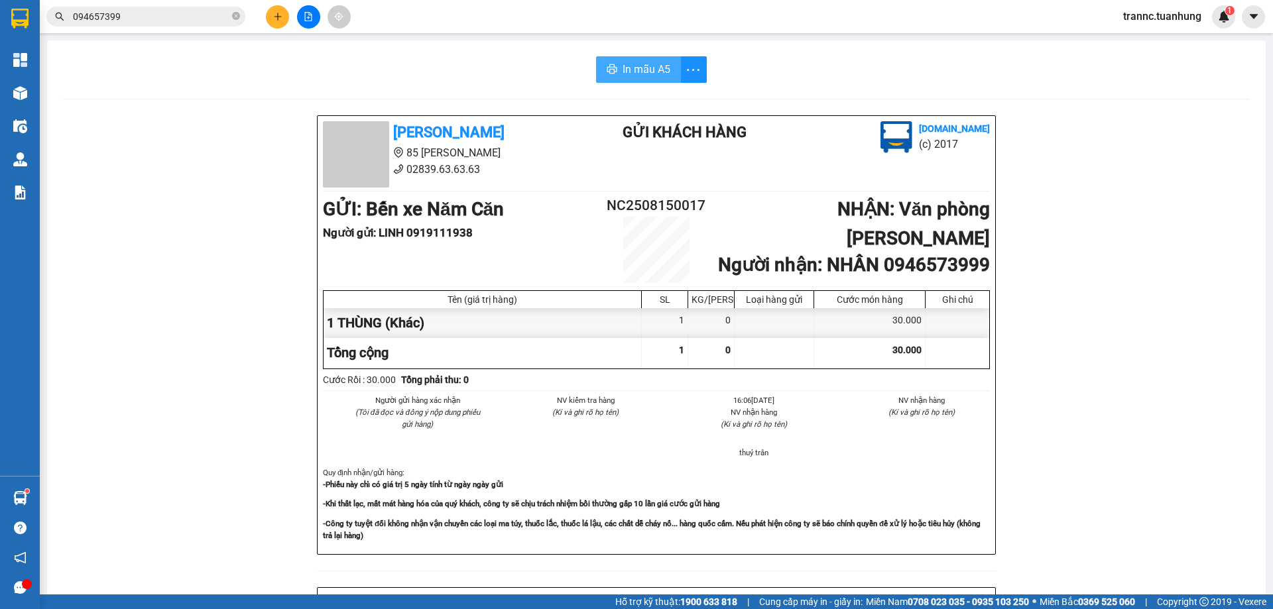
click at [622, 70] on span "In mẫu A5" at bounding box center [646, 69] width 48 height 17
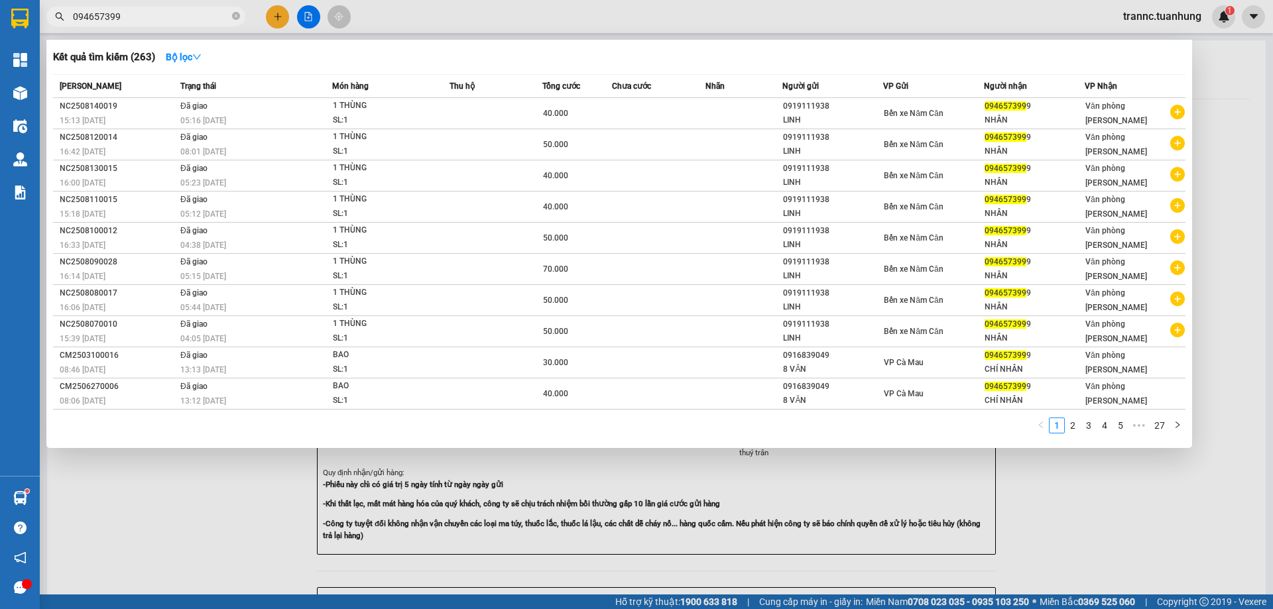
drag, startPoint x: 236, startPoint y: 17, endPoint x: 209, endPoint y: 16, distance: 27.2
click at [235, 17] on icon "close-circle" at bounding box center [236, 16] width 8 height 8
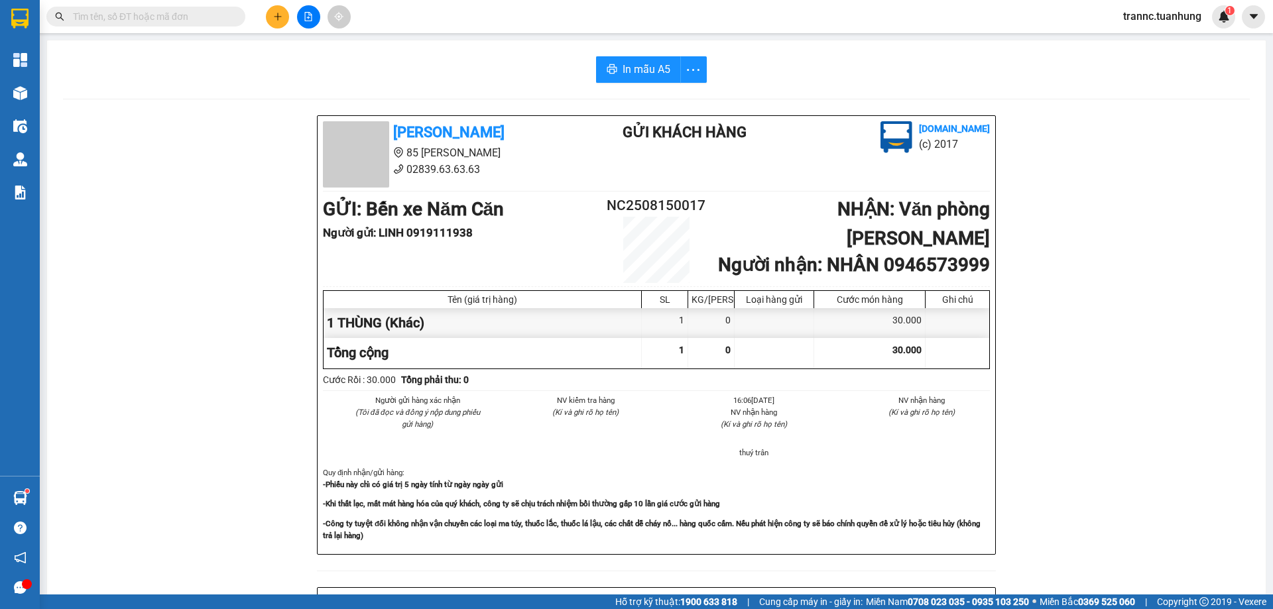
click at [206, 15] on input "text" at bounding box center [151, 16] width 156 height 15
click at [201, 16] on input "text" at bounding box center [151, 16] width 156 height 15
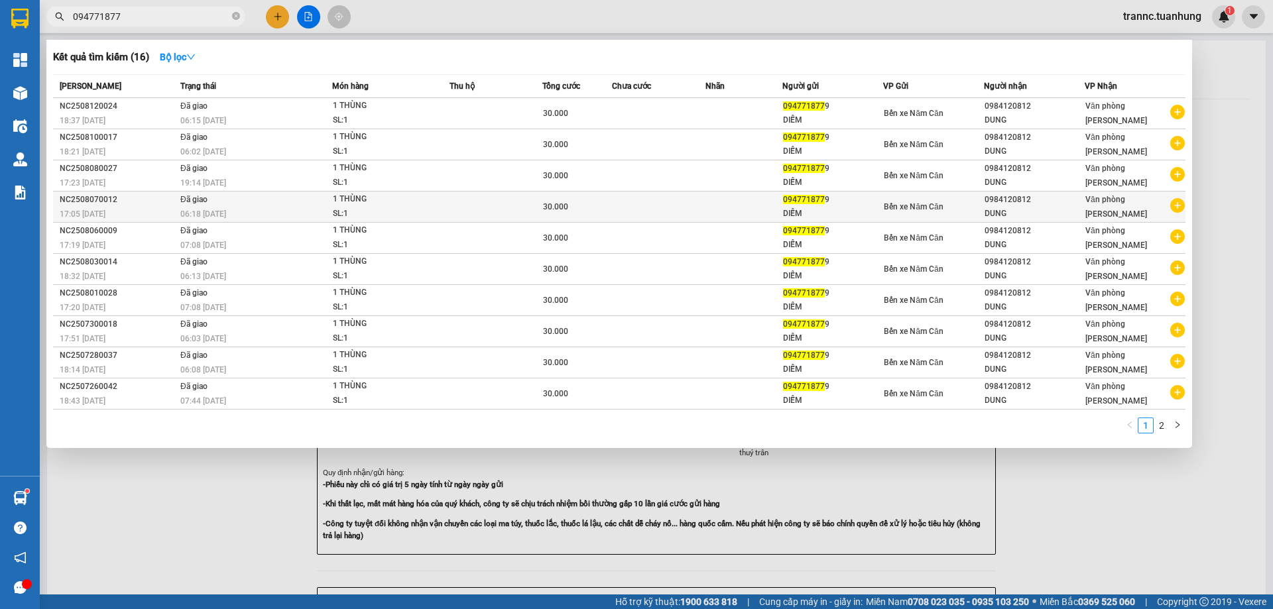
type input "094771877"
click at [1179, 206] on icon "plus-circle" at bounding box center [1177, 205] width 15 height 15
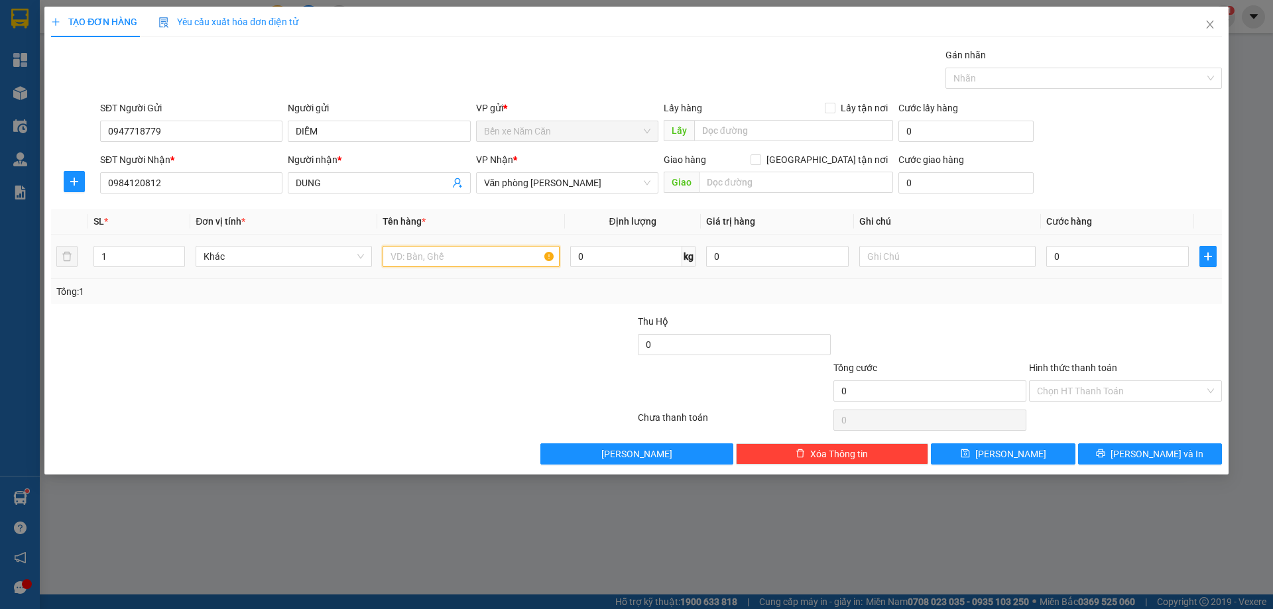
click at [422, 259] on input "text" at bounding box center [470, 256] width 176 height 21
type input "1 THÙNG"
click at [1071, 259] on input "0" at bounding box center [1117, 256] width 143 height 21
type input "3"
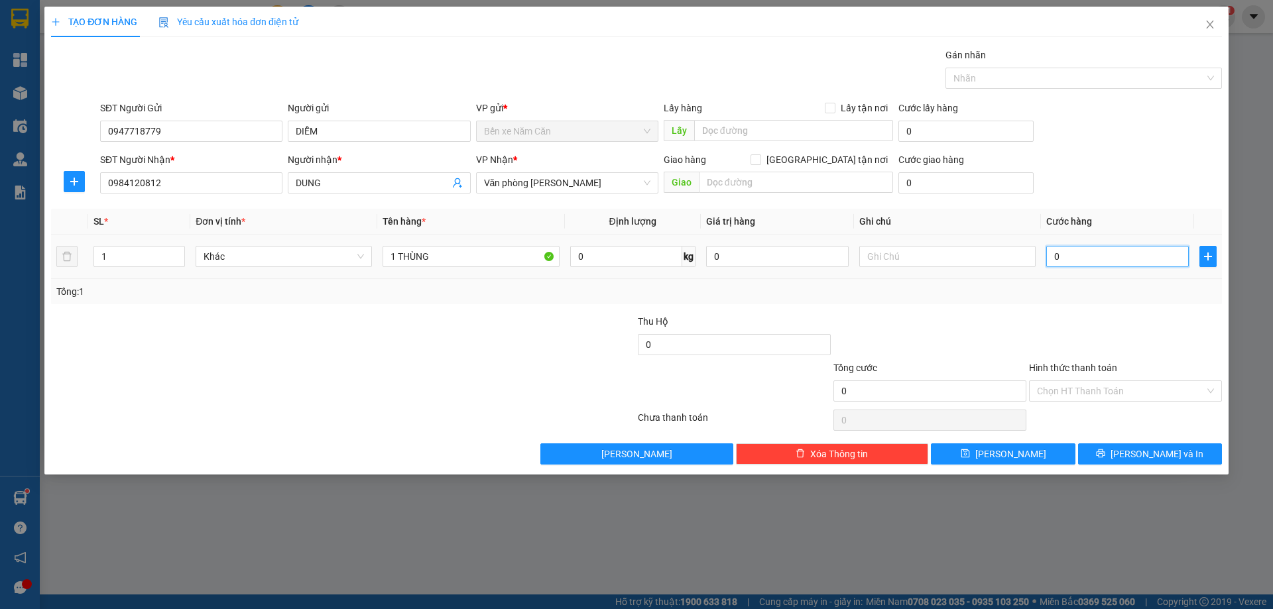
type input "3"
type input "30"
type input "30.000"
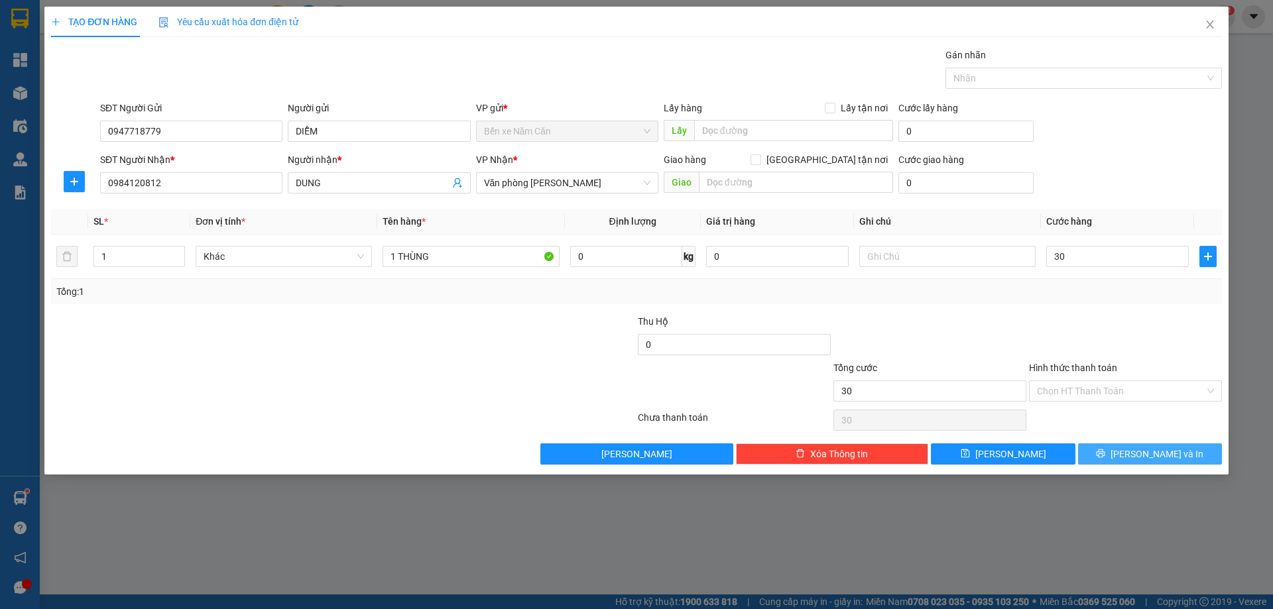
type input "30.000"
click at [1143, 457] on span "[PERSON_NAME] và In" at bounding box center [1156, 454] width 93 height 15
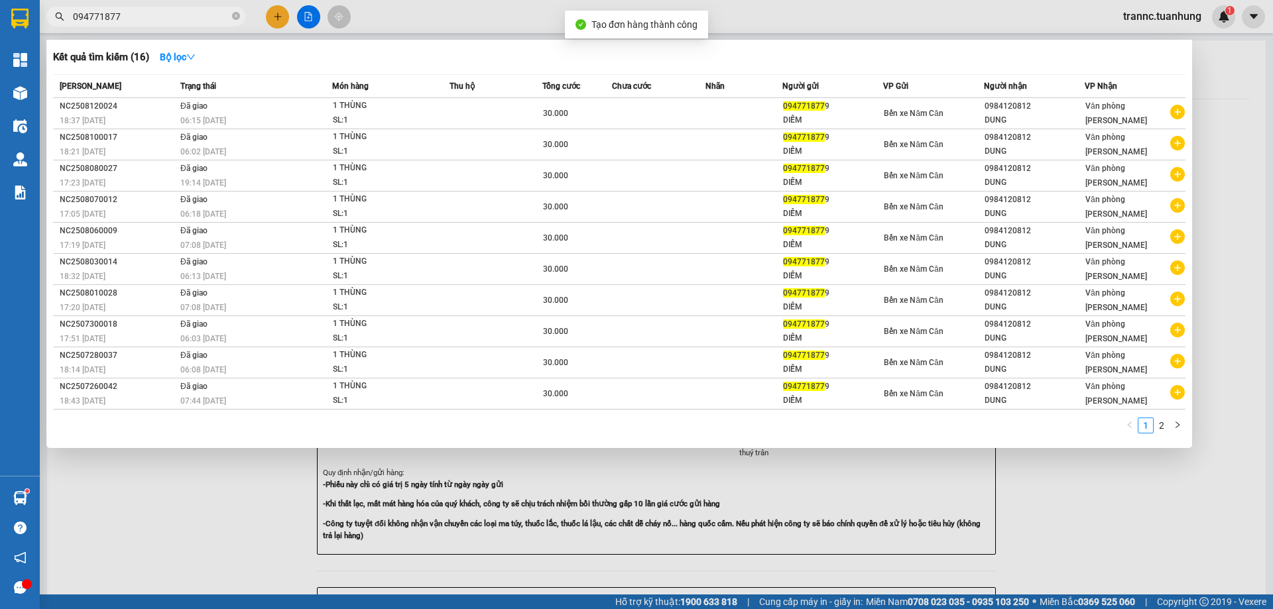
click at [1173, 558] on div at bounding box center [636, 304] width 1273 height 609
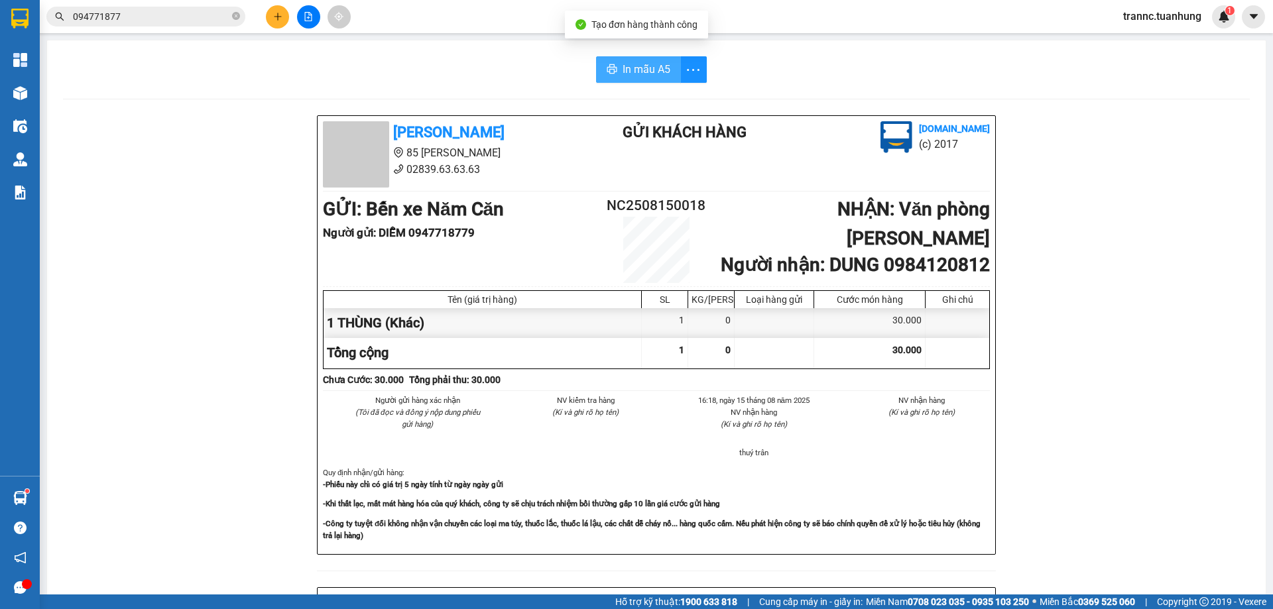
click at [638, 76] on span "In mẫu A5" at bounding box center [646, 69] width 48 height 17
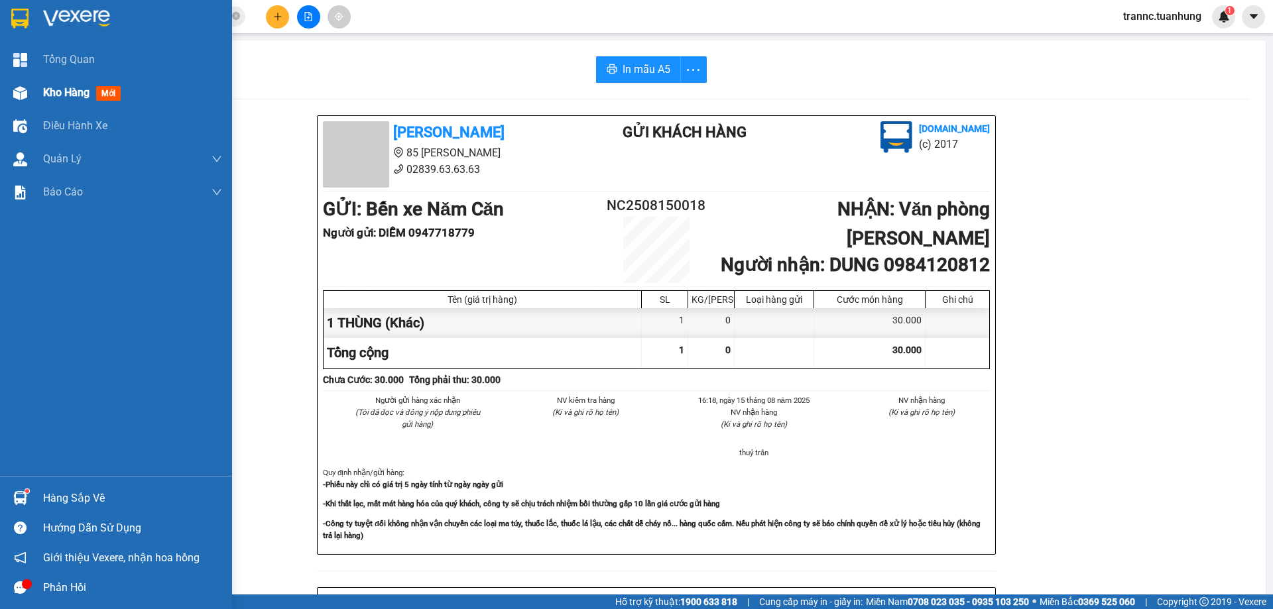
click at [44, 88] on span "Kho hàng" at bounding box center [66, 92] width 46 height 13
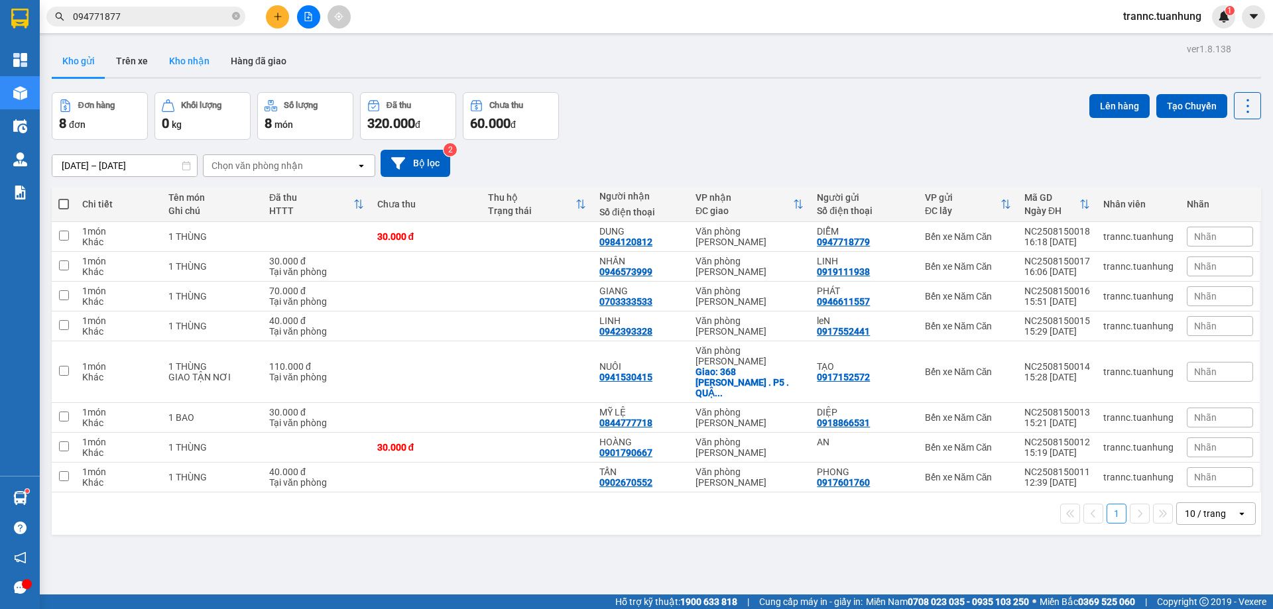
click at [179, 57] on button "Kho nhận" at bounding box center [189, 61] width 62 height 32
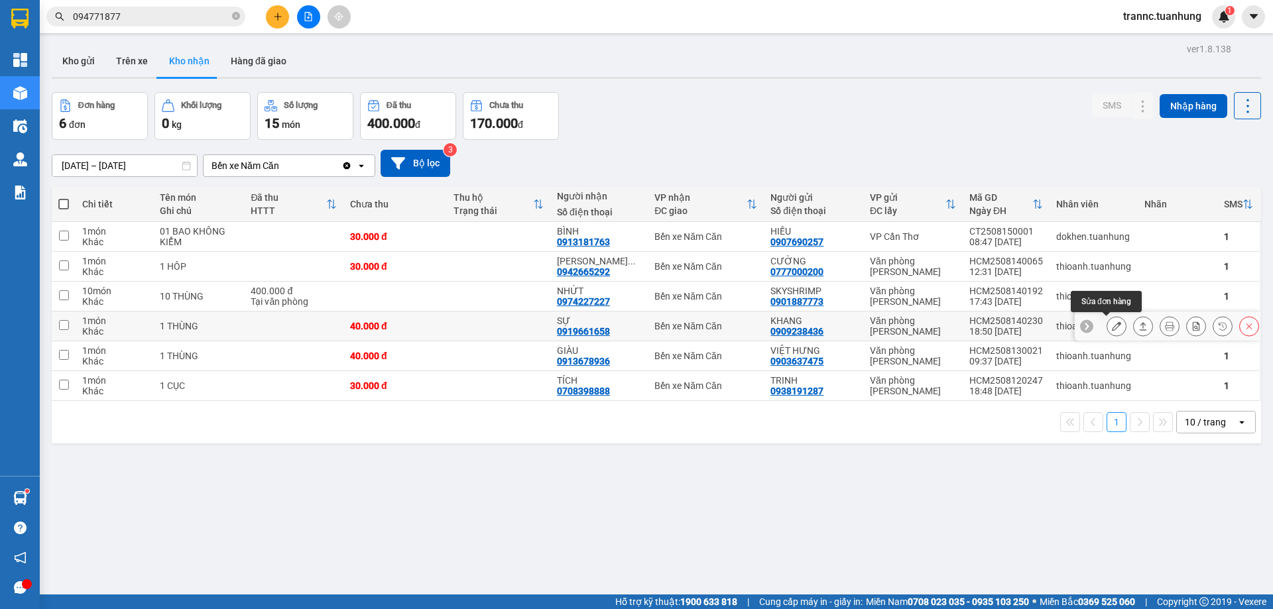
click at [1112, 326] on icon at bounding box center [1116, 325] width 9 height 9
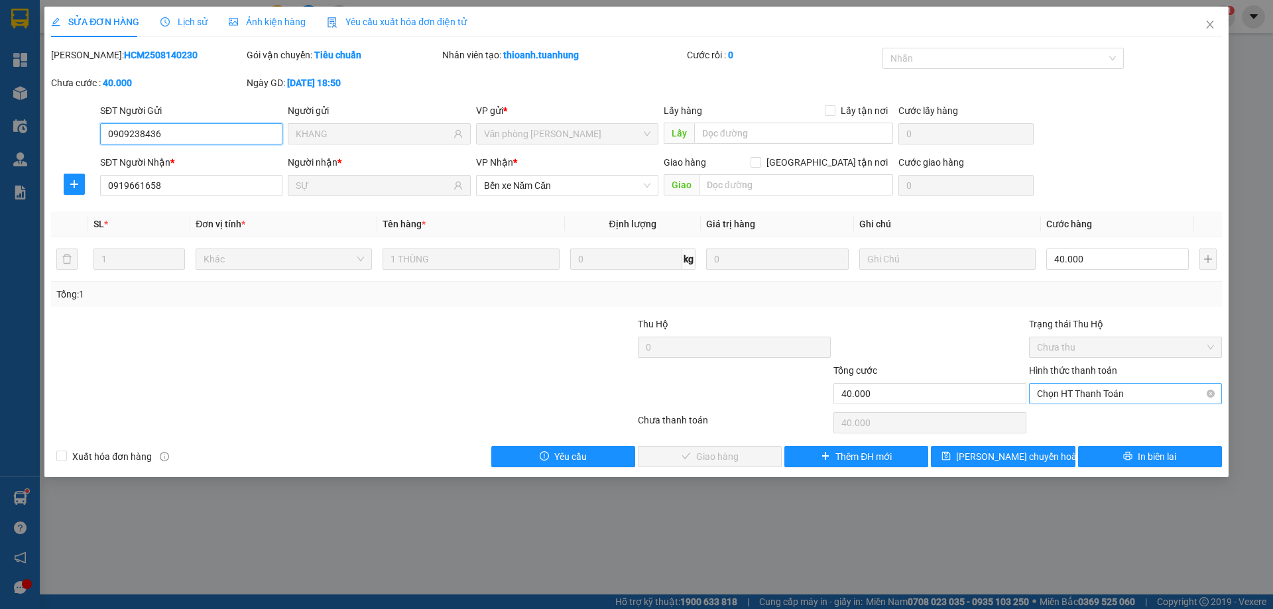
click at [1084, 387] on span "Chọn HT Thanh Toán" at bounding box center [1125, 394] width 177 height 20
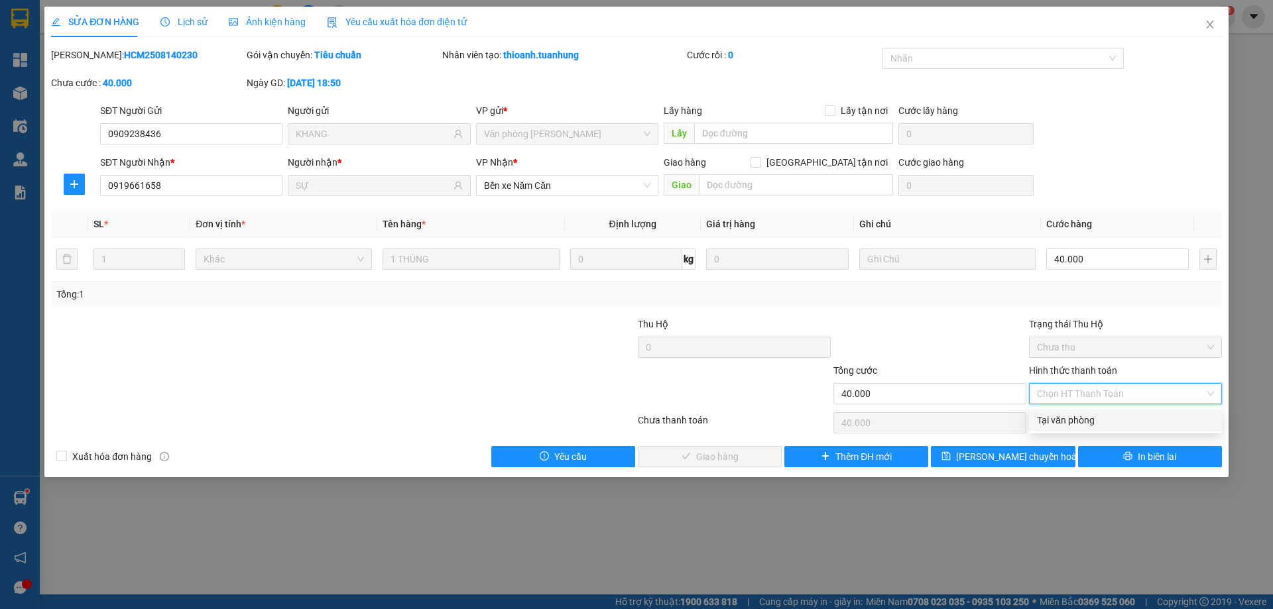
drag, startPoint x: 1072, startPoint y: 416, endPoint x: 683, endPoint y: 435, distance: 389.6
click at [1071, 416] on div "Tại văn phòng" at bounding box center [1125, 420] width 177 height 15
type input "0"
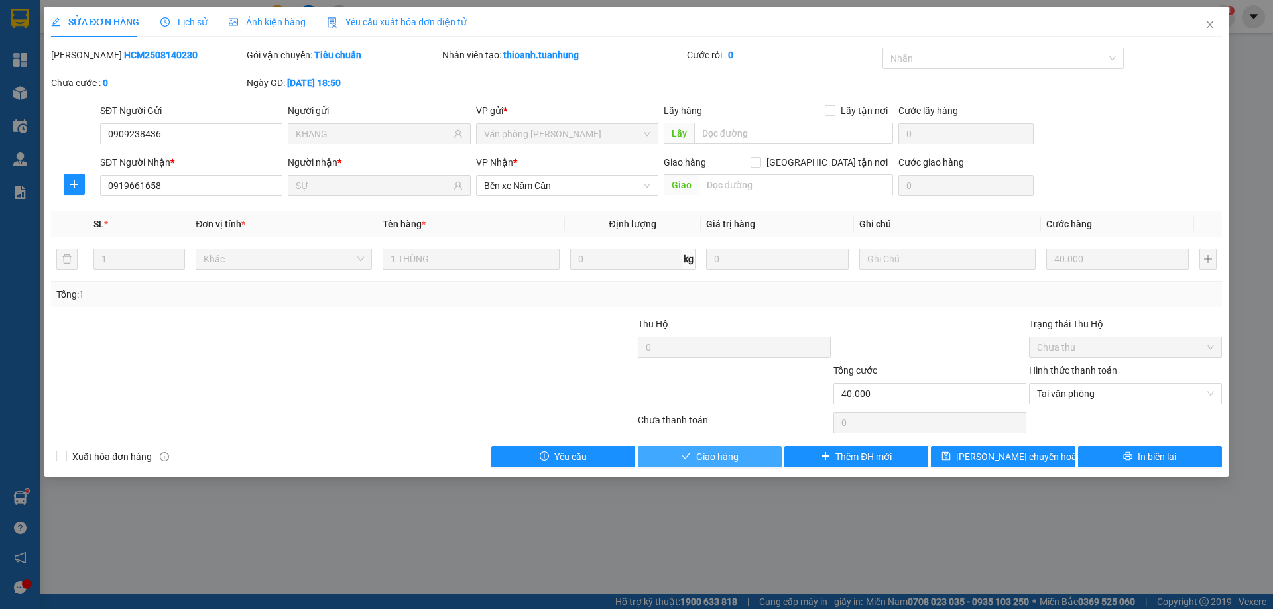
click at [701, 451] on span "Giao hàng" at bounding box center [717, 456] width 42 height 15
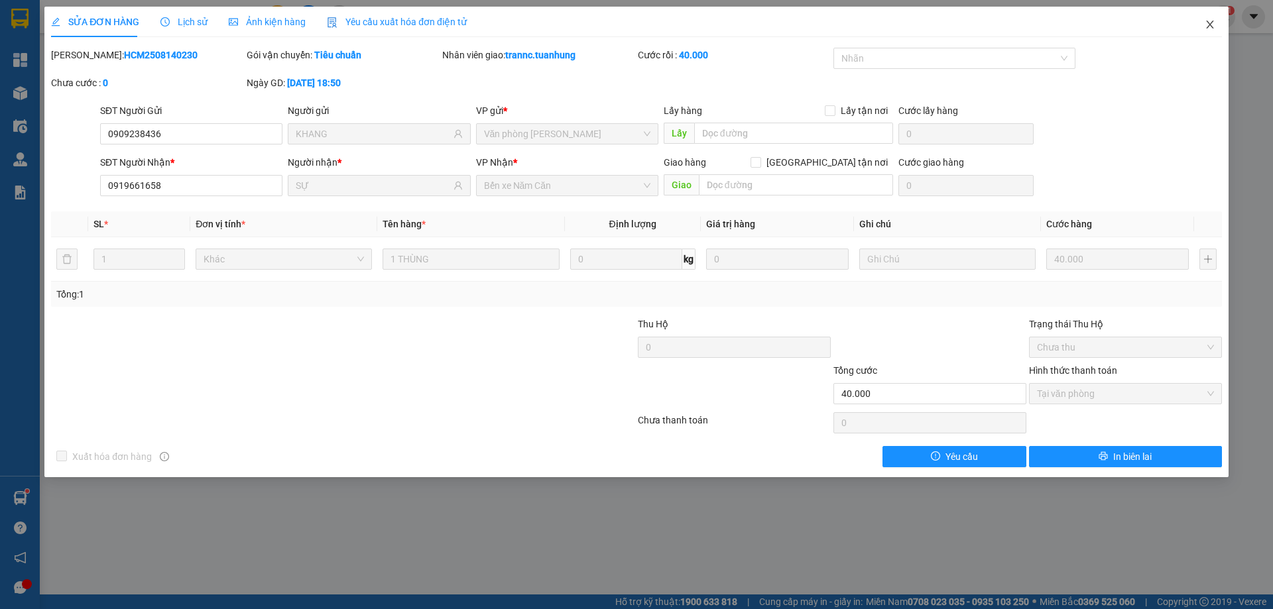
click at [1210, 28] on icon "close" at bounding box center [1209, 24] width 11 height 11
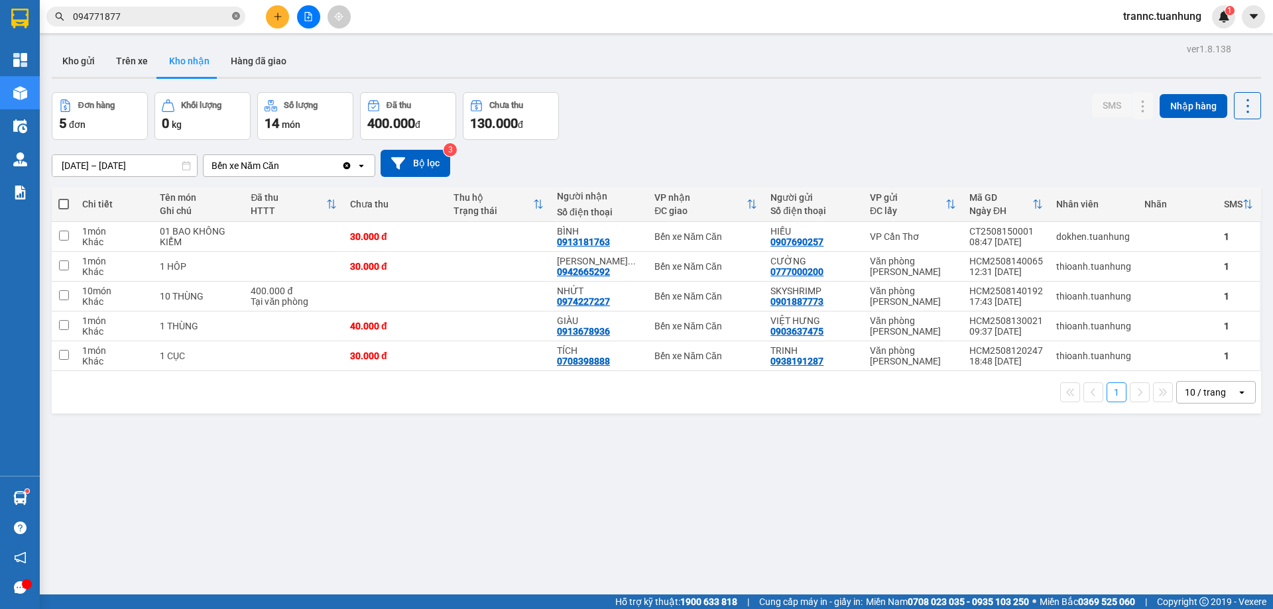
click at [237, 17] on icon "close-circle" at bounding box center [236, 16] width 8 height 8
click at [223, 18] on input "text" at bounding box center [151, 16] width 156 height 15
drag, startPoint x: 223, startPoint y: 18, endPoint x: 168, endPoint y: 13, distance: 55.3
click at [222, 18] on input "text" at bounding box center [151, 16] width 156 height 15
click at [166, 13] on input "text" at bounding box center [151, 16] width 156 height 15
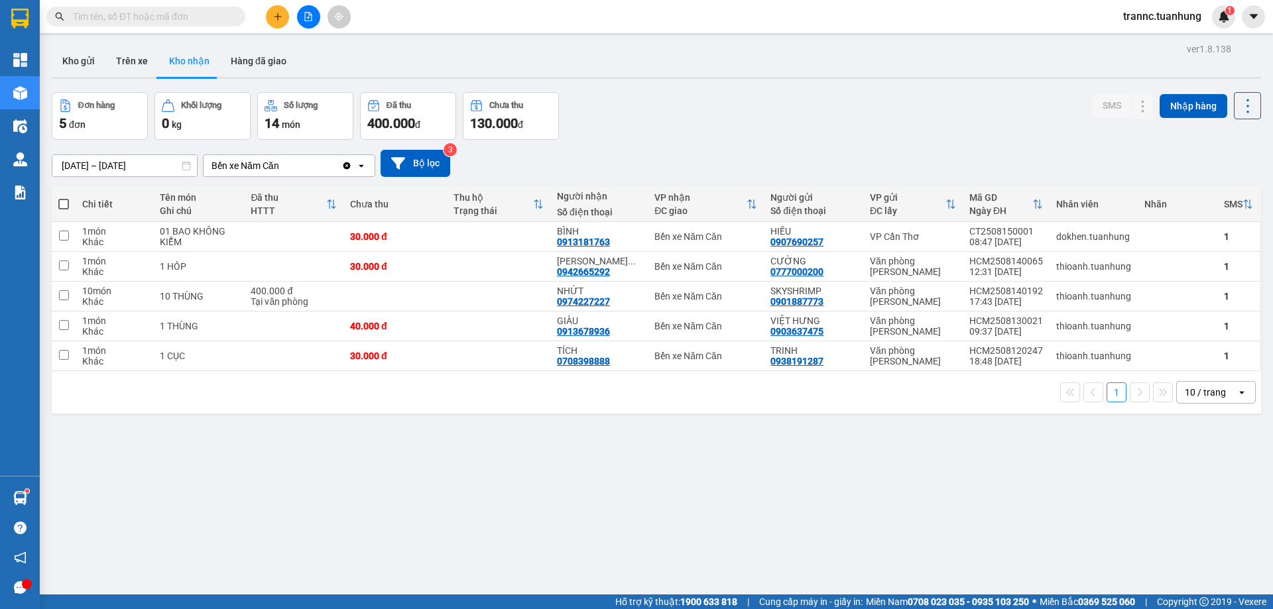
click at [166, 13] on input "text" at bounding box center [151, 16] width 156 height 15
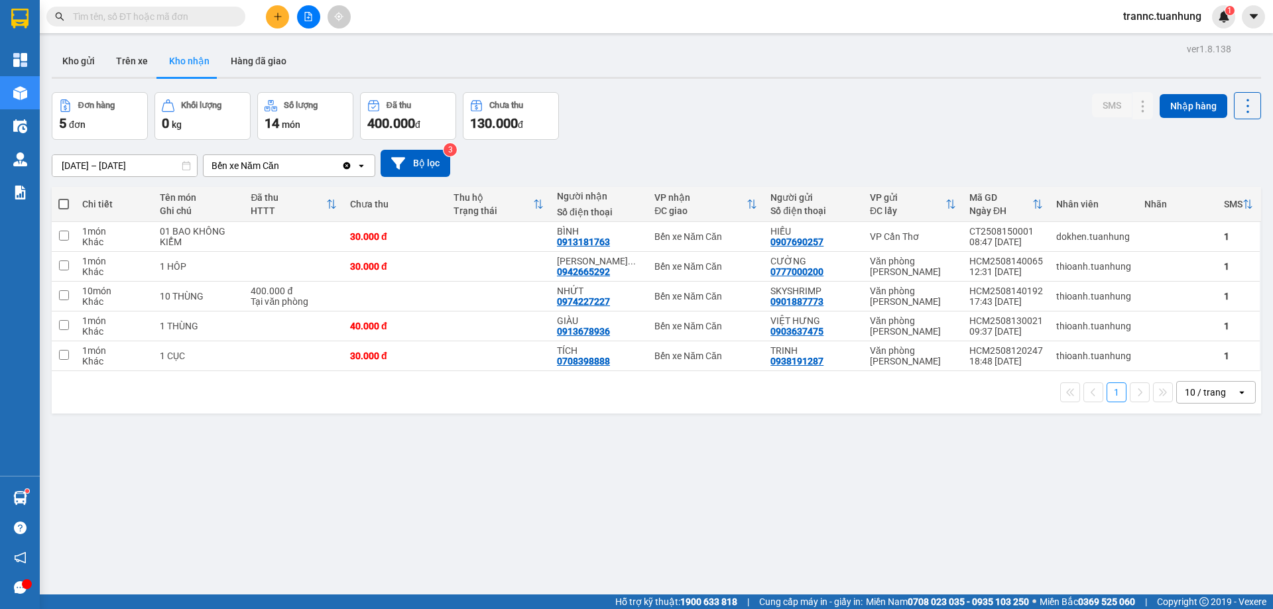
click at [166, 13] on input "text" at bounding box center [151, 16] width 156 height 15
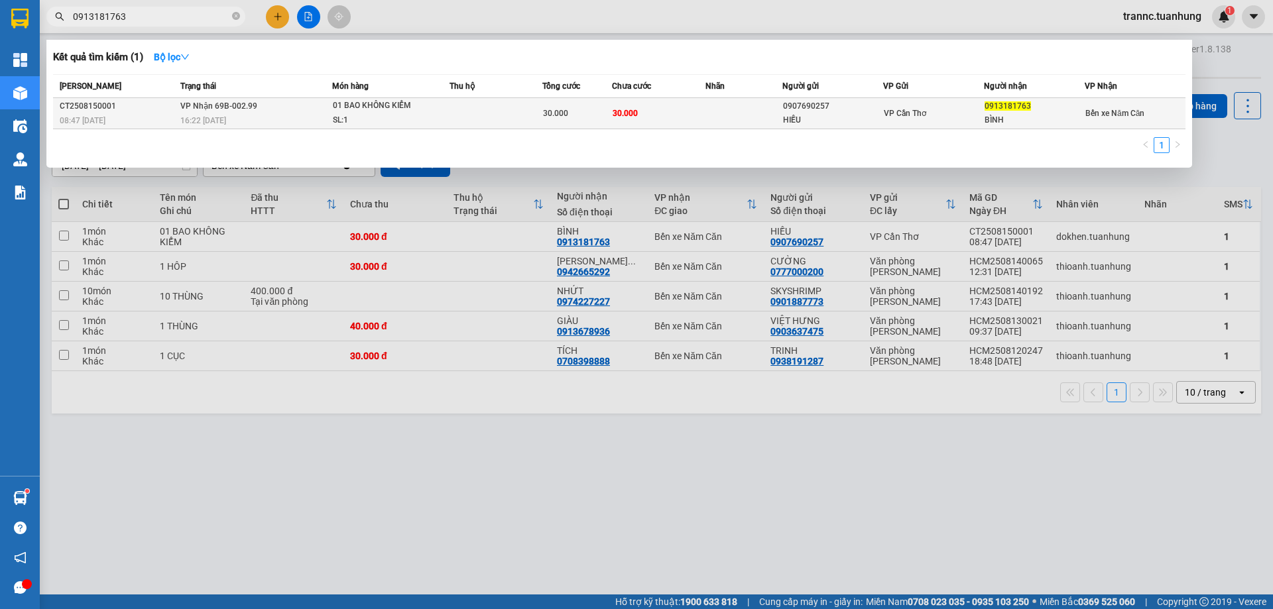
type input "0913181763"
click at [817, 115] on div "HIẾU" at bounding box center [832, 120] width 99 height 14
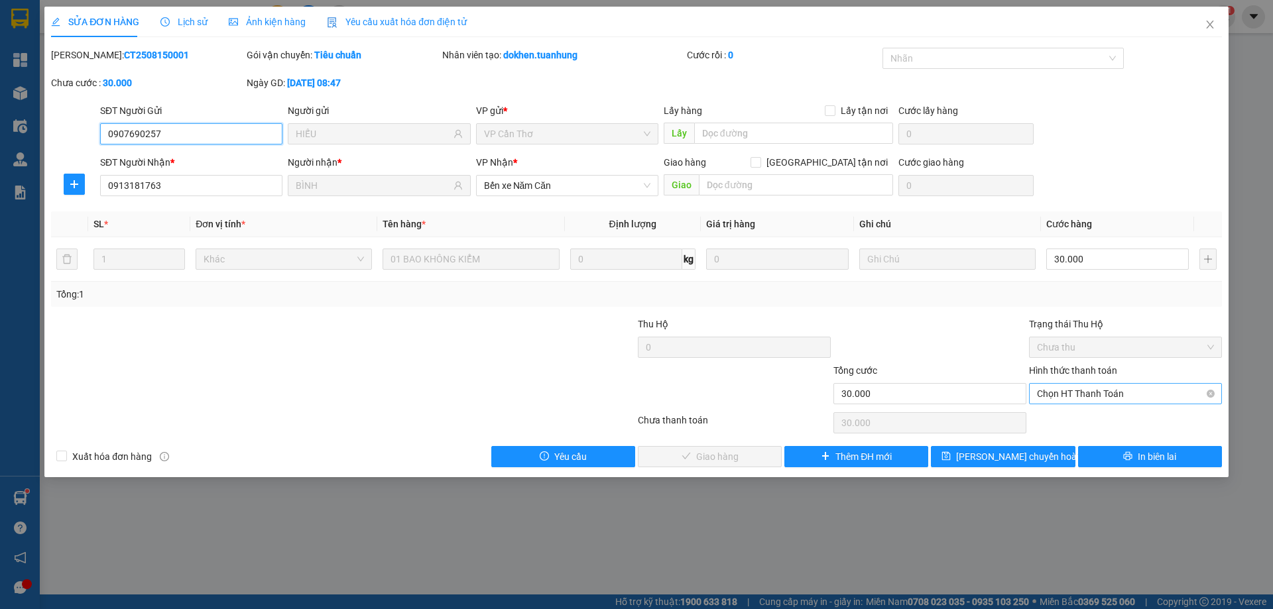
click at [1082, 397] on span "Chọn HT Thanh Toán" at bounding box center [1125, 394] width 177 height 20
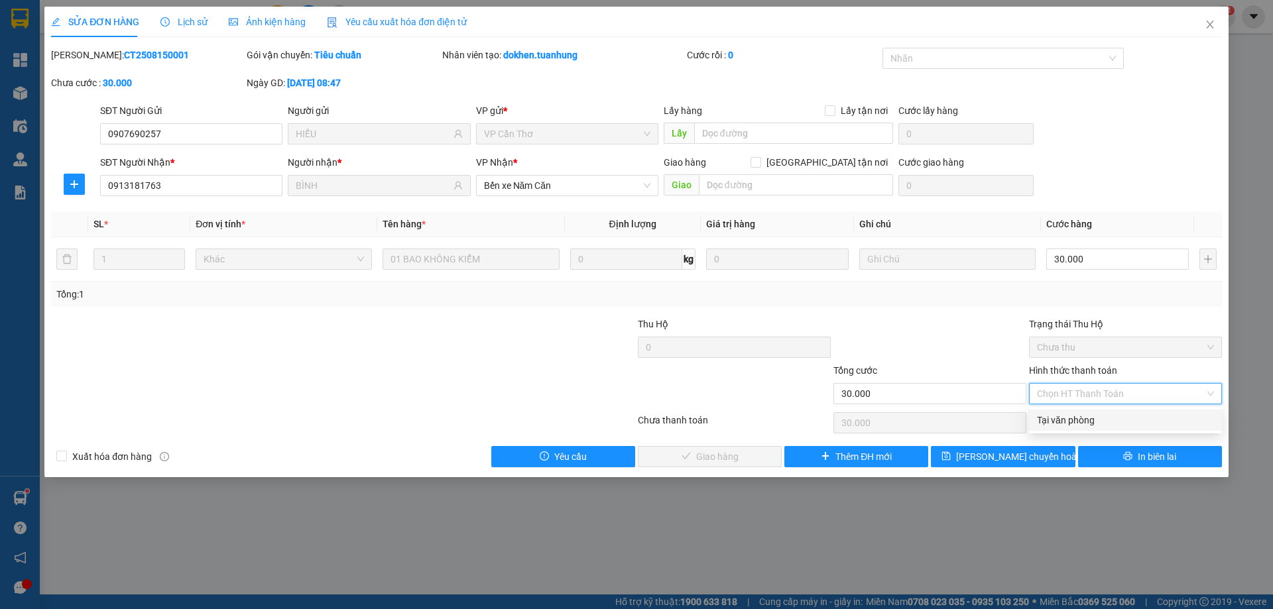
drag, startPoint x: 1068, startPoint y: 421, endPoint x: 825, endPoint y: 442, distance: 244.8
click at [1068, 422] on div "Tại văn phòng" at bounding box center [1125, 420] width 177 height 15
type input "0"
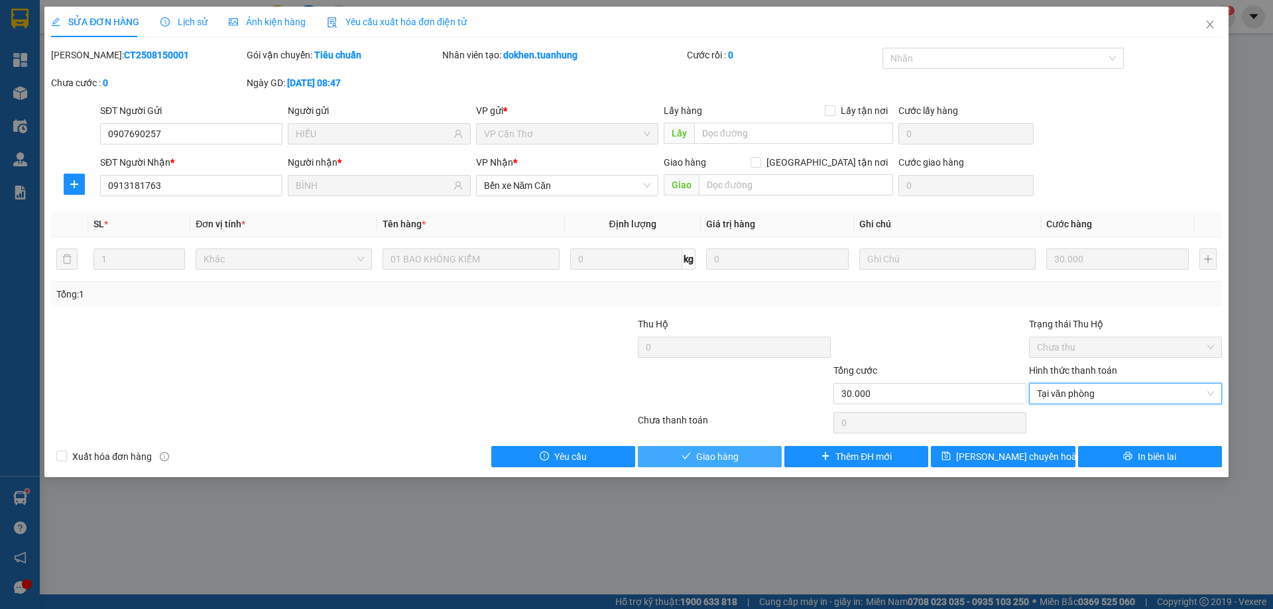
click at [706, 453] on span "Giao hàng" at bounding box center [717, 456] width 42 height 15
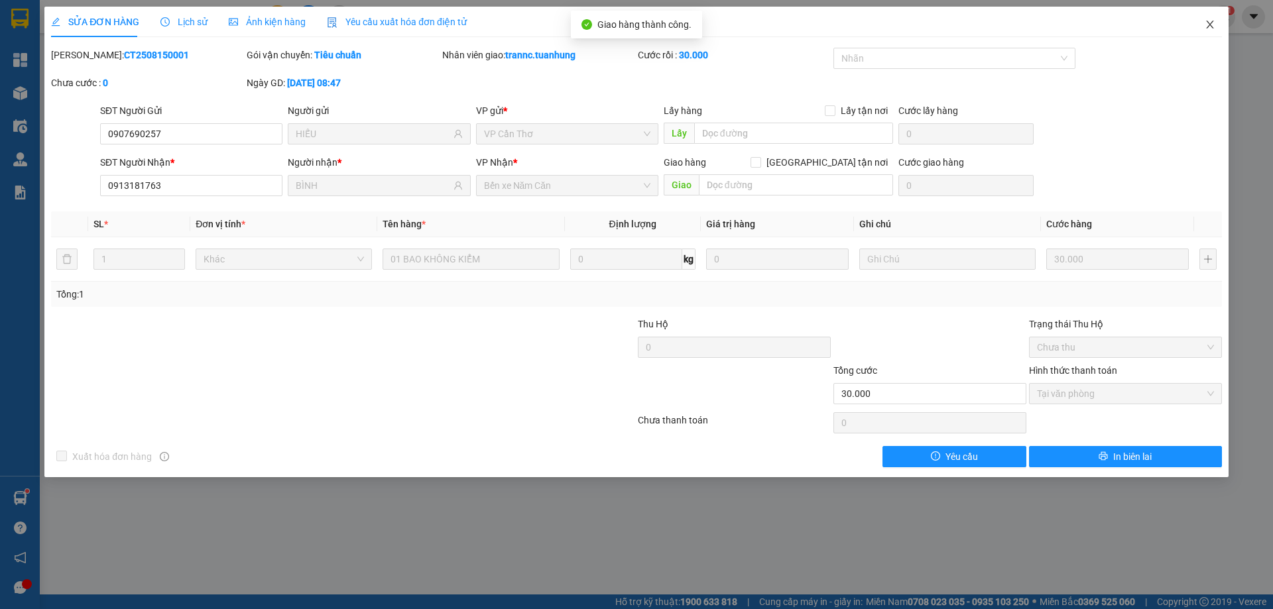
click at [1208, 26] on icon "close" at bounding box center [1209, 24] width 11 height 11
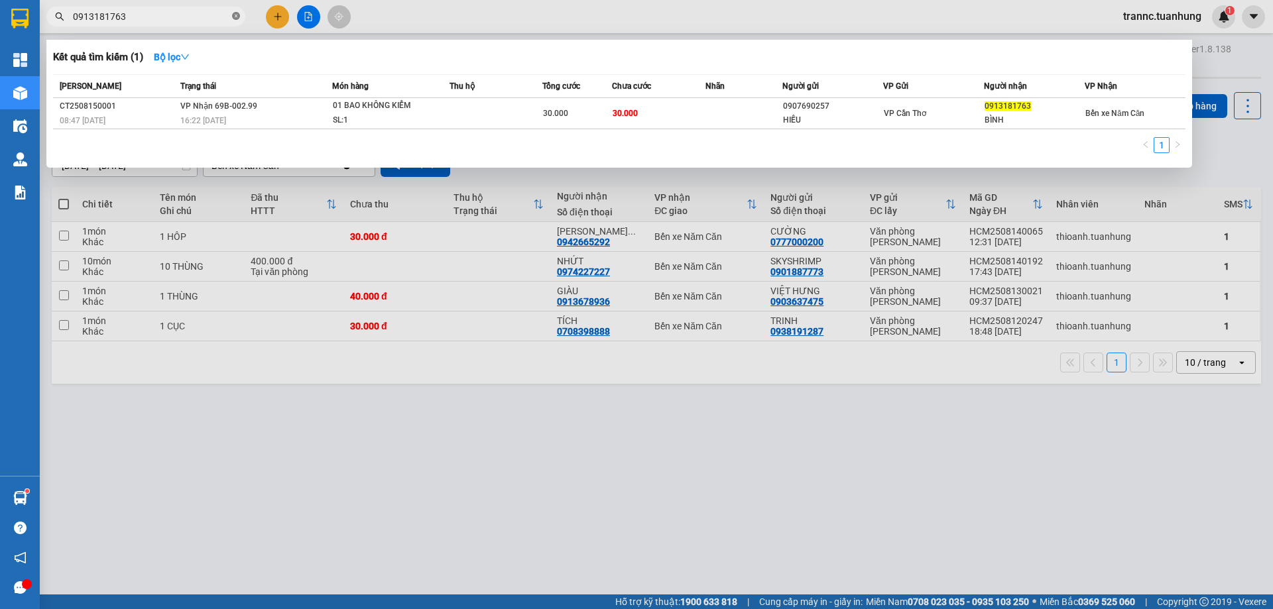
click at [239, 19] on icon "close-circle" at bounding box center [236, 16] width 8 height 8
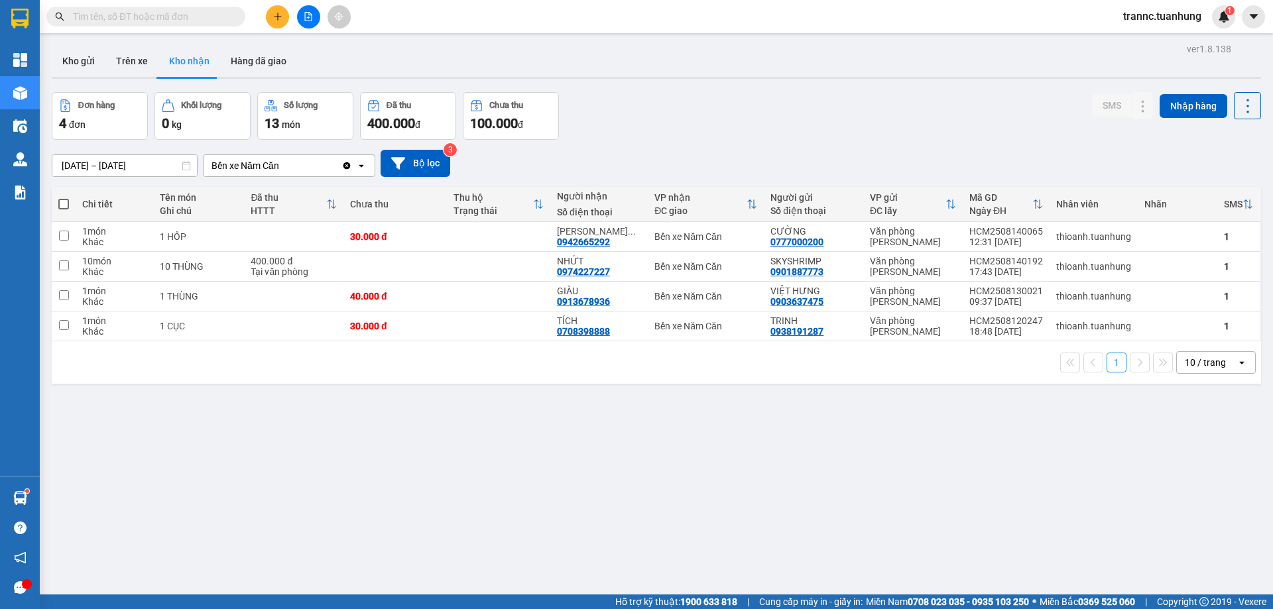
click at [165, 21] on input "text" at bounding box center [151, 16] width 156 height 15
click at [200, 15] on input "text" at bounding box center [151, 16] width 156 height 15
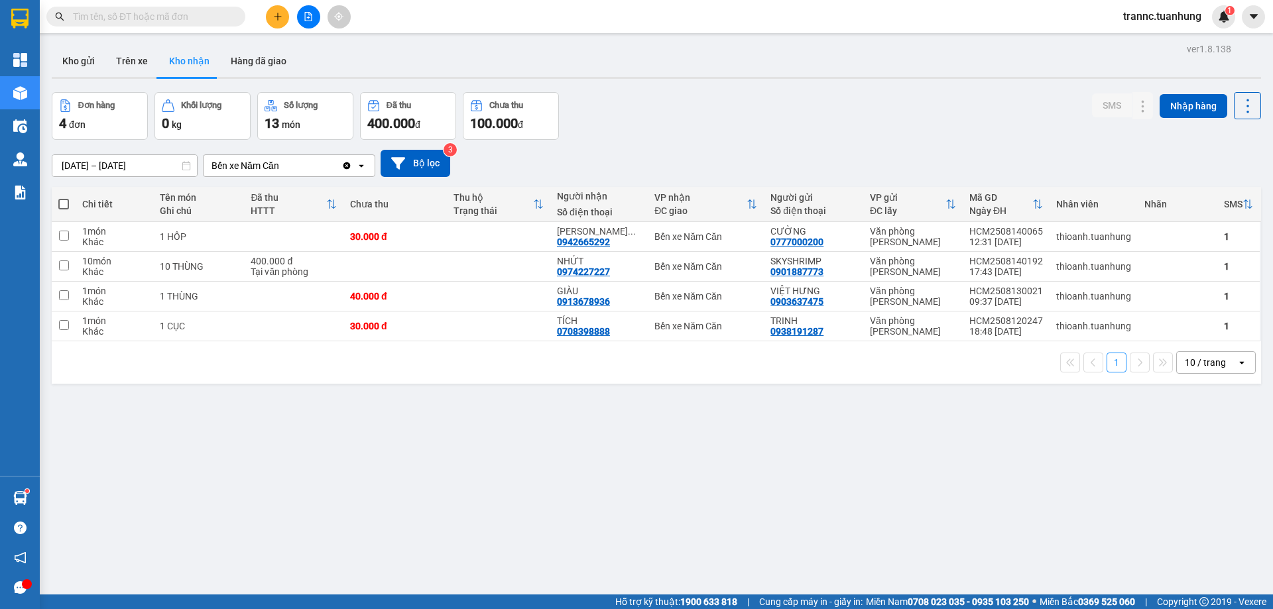
type input "0"
click at [157, 19] on input "0" at bounding box center [151, 16] width 156 height 15
click at [158, 19] on input "0" at bounding box center [151, 16] width 156 height 15
click at [141, 19] on input "0" at bounding box center [151, 16] width 156 height 15
click at [141, 19] on input "text" at bounding box center [151, 16] width 156 height 15
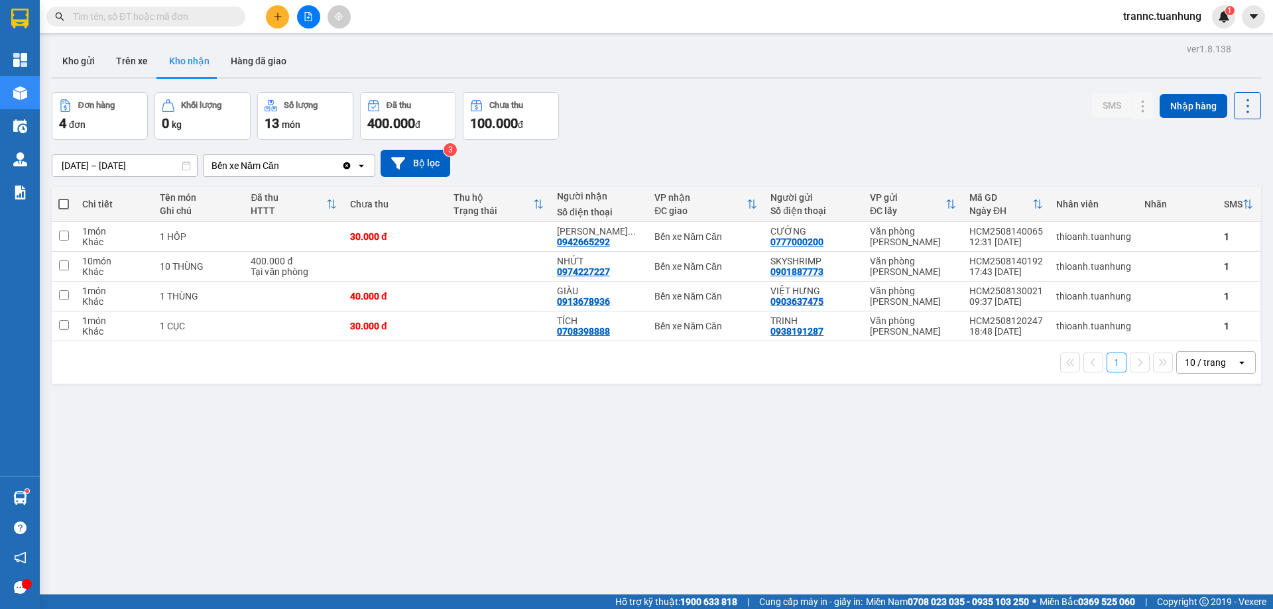
click at [141, 19] on input "text" at bounding box center [151, 16] width 156 height 15
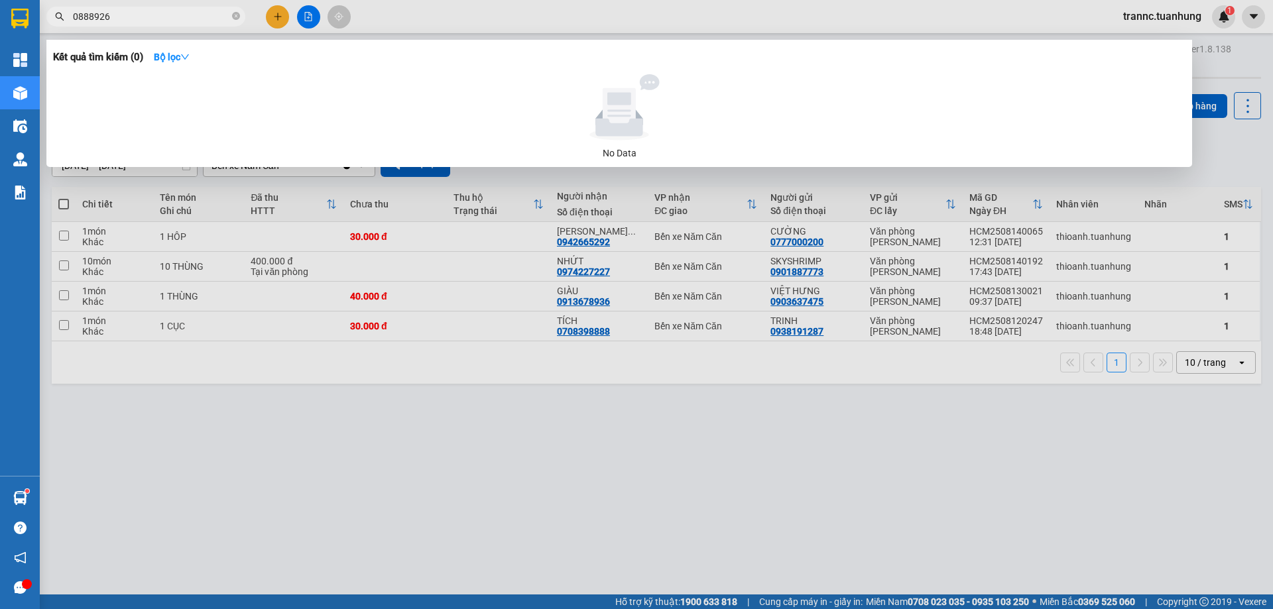
type input "0888926"
click at [279, 11] on div at bounding box center [636, 304] width 1273 height 609
click at [279, 11] on button at bounding box center [277, 16] width 23 height 23
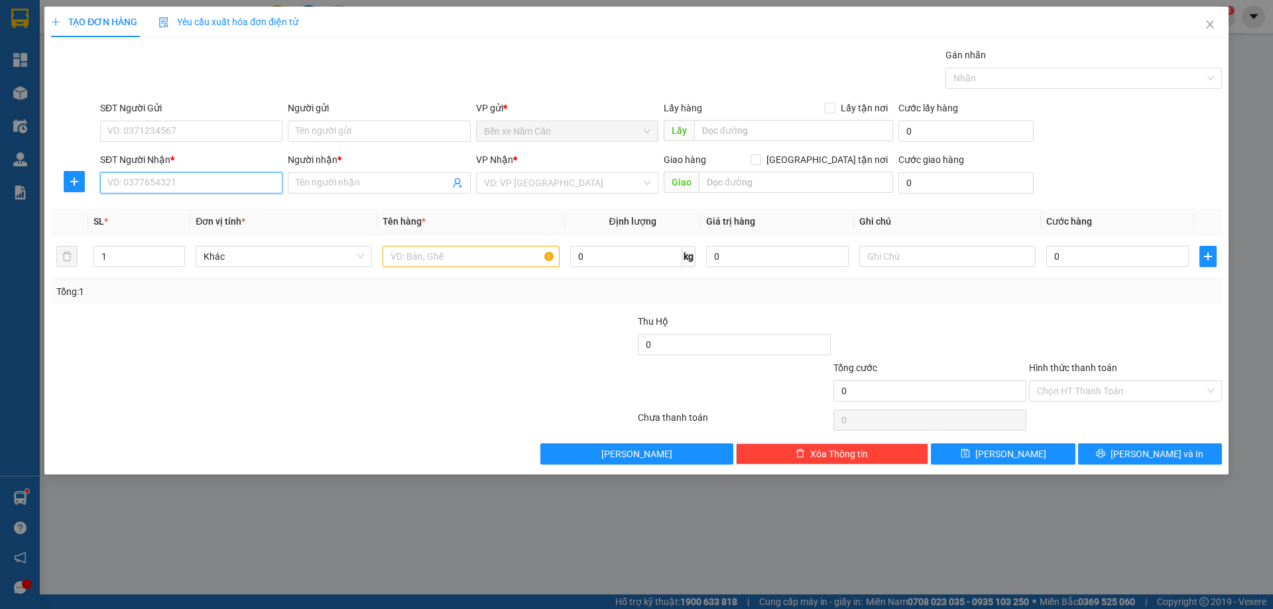
click at [150, 185] on input "SĐT Người Nhận *" at bounding box center [191, 182] width 182 height 21
type input "0888926941"
click at [344, 180] on input "Người nhận *" at bounding box center [372, 183] width 153 height 15
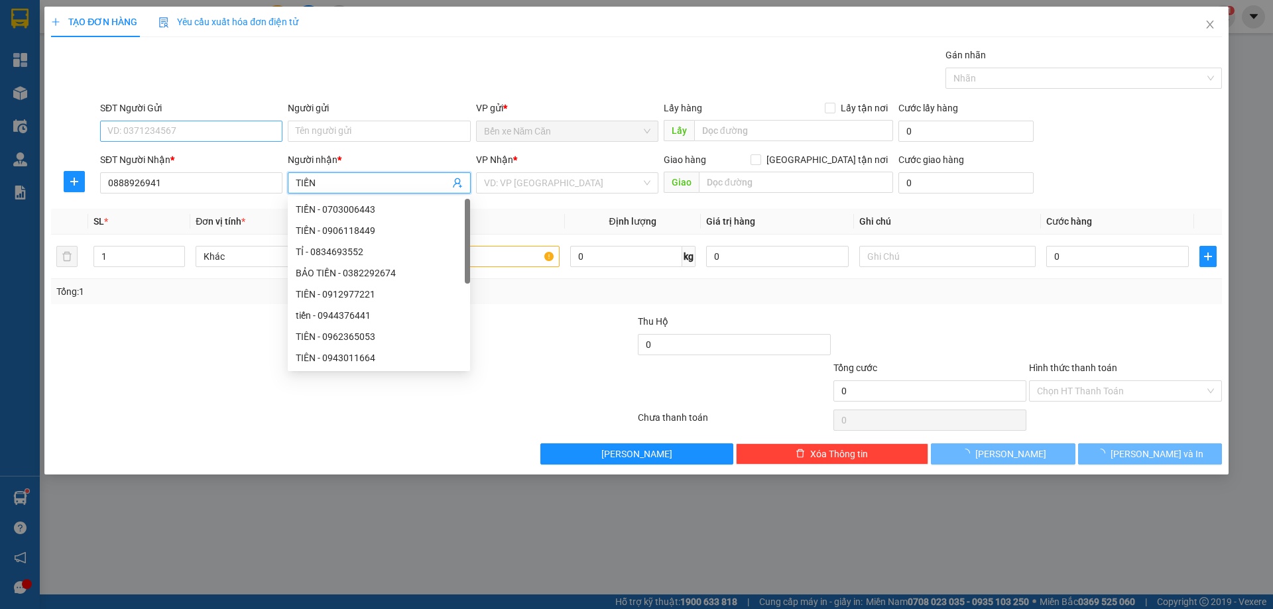
type input "TIẾN"
click at [233, 133] on input "SĐT Người Gửi" at bounding box center [191, 131] width 182 height 21
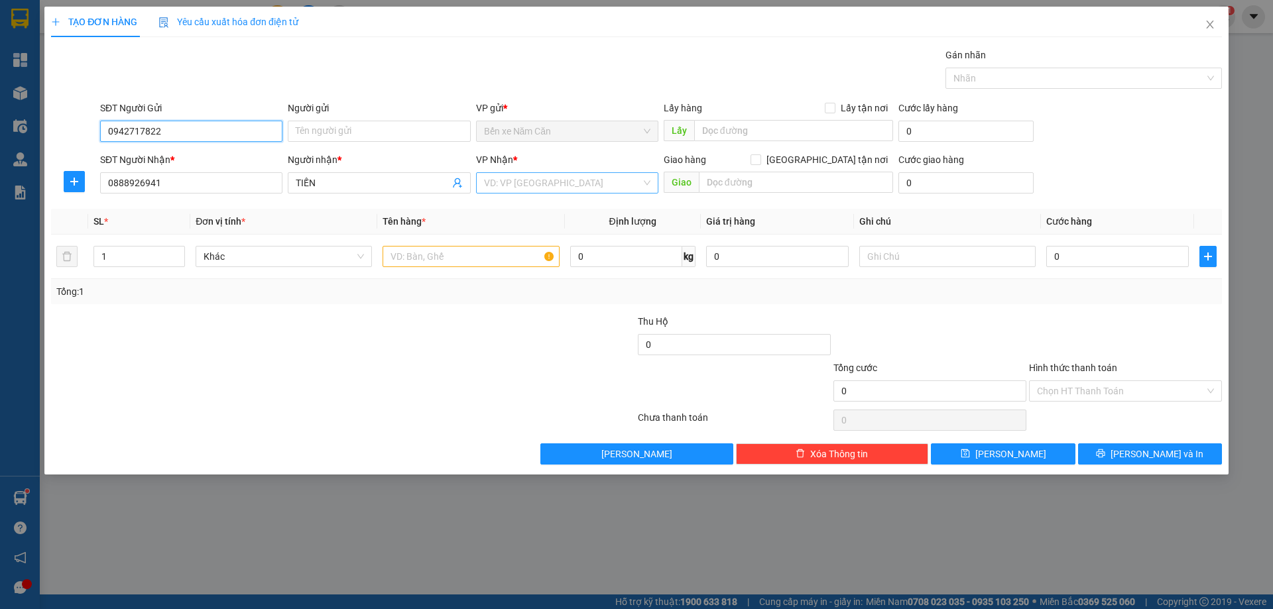
type input "0942717822"
click at [523, 179] on input "search" at bounding box center [562, 183] width 157 height 20
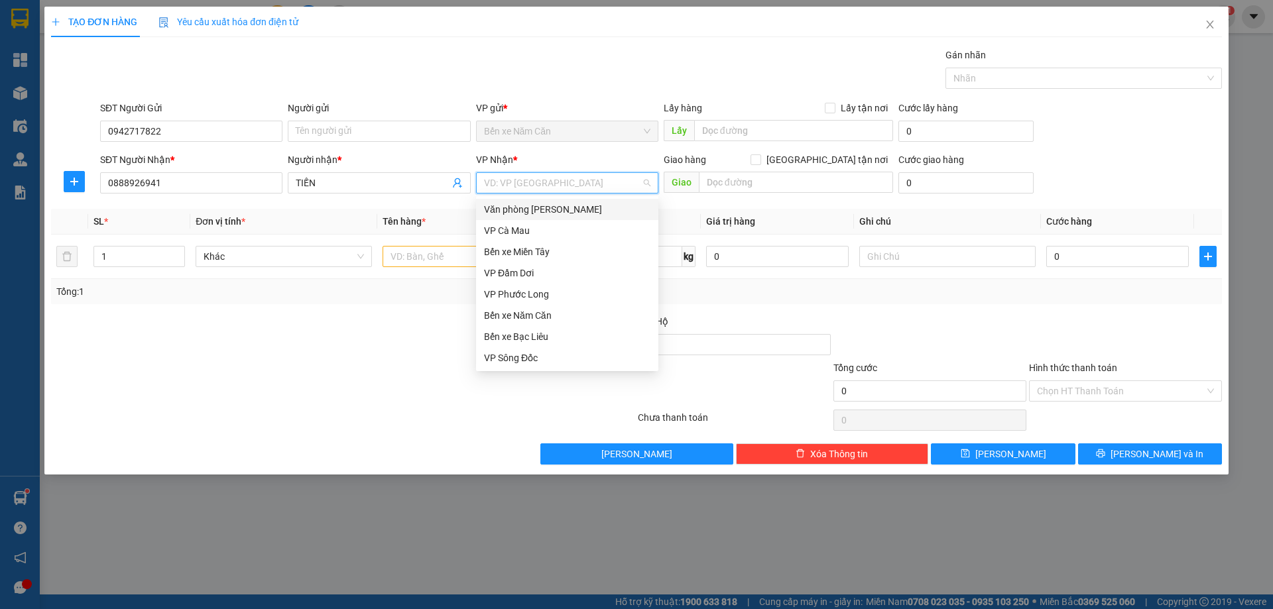
click at [549, 209] on div "Văn phòng [PERSON_NAME]" at bounding box center [567, 209] width 166 height 15
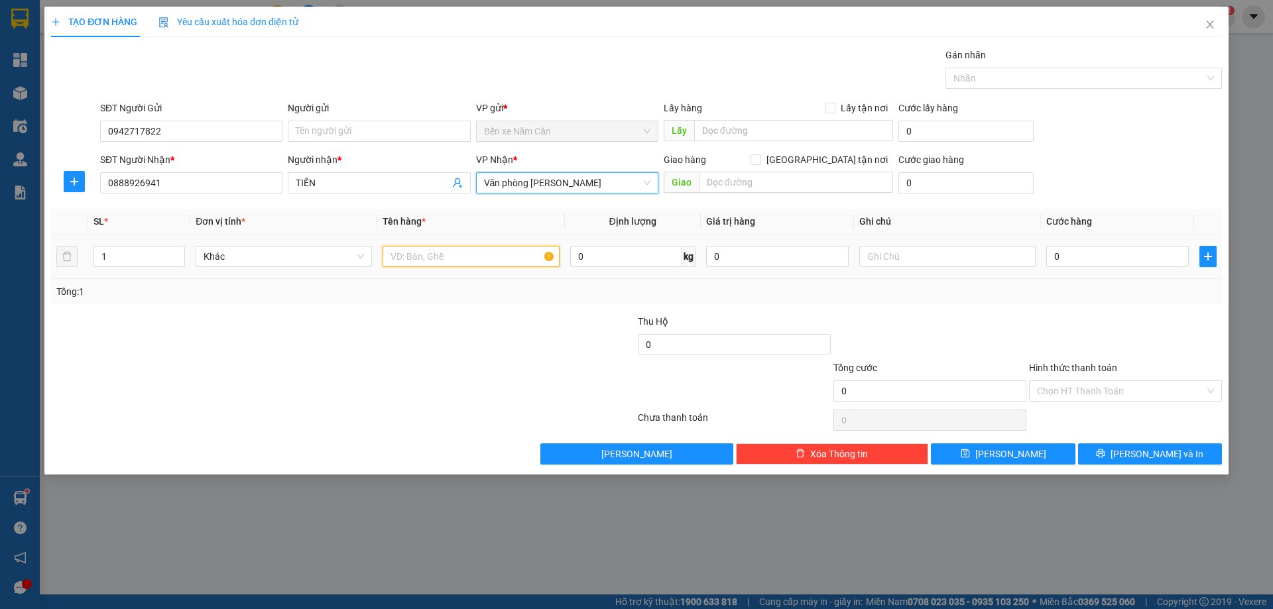
click at [428, 260] on input "text" at bounding box center [470, 256] width 176 height 21
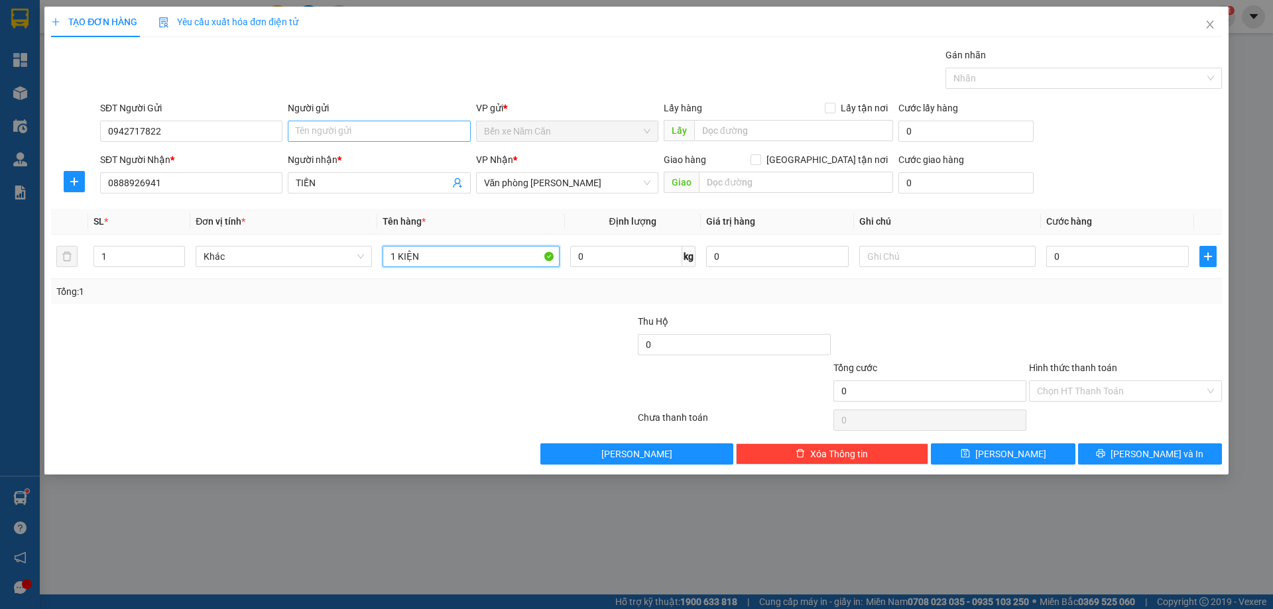
type input "1 KIỆN"
click at [382, 134] on input "Người gửi" at bounding box center [379, 131] width 182 height 21
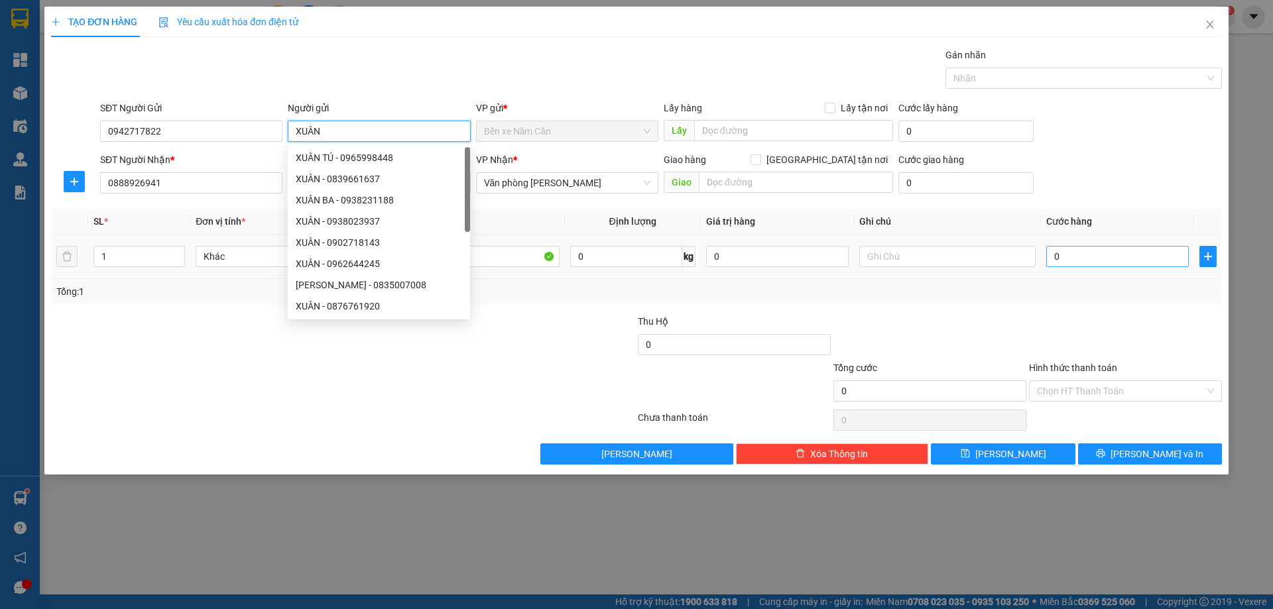
type input "XUÂN"
click at [1145, 257] on input "0" at bounding box center [1117, 256] width 143 height 21
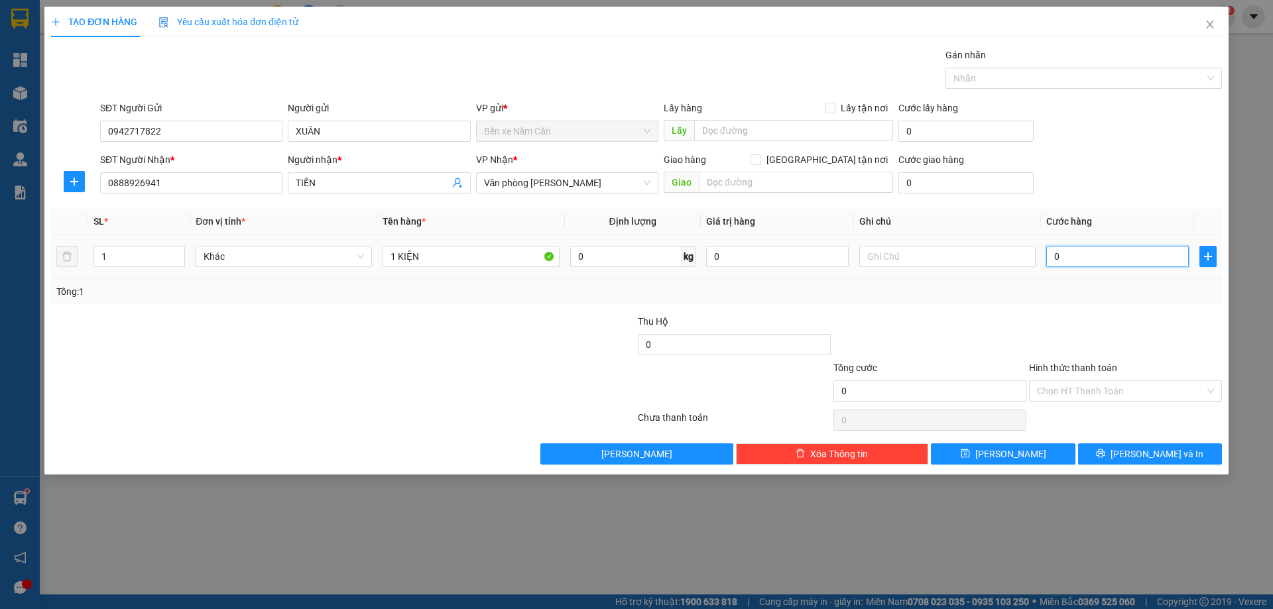
type input "6"
type input "60"
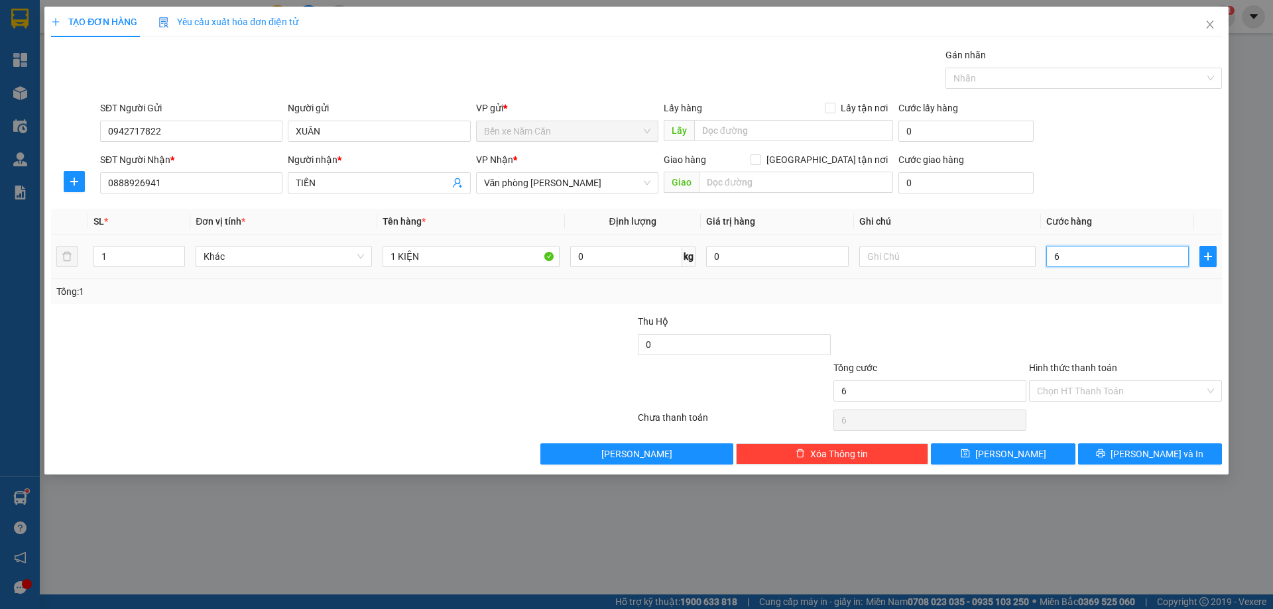
type input "60"
type input "60.000"
click at [1075, 394] on input "Hình thức thanh toán" at bounding box center [1121, 391] width 168 height 20
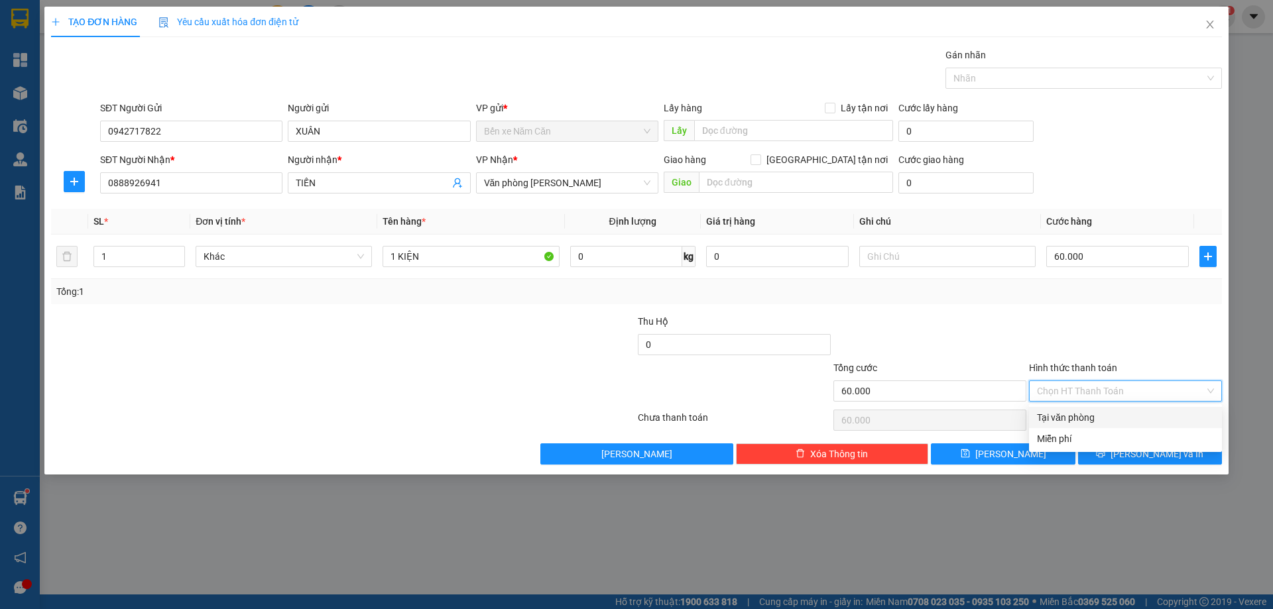
click at [1075, 419] on div "Tại văn phòng" at bounding box center [1125, 417] width 177 height 15
type input "0"
click at [1100, 455] on button "[PERSON_NAME] và In" at bounding box center [1150, 453] width 144 height 21
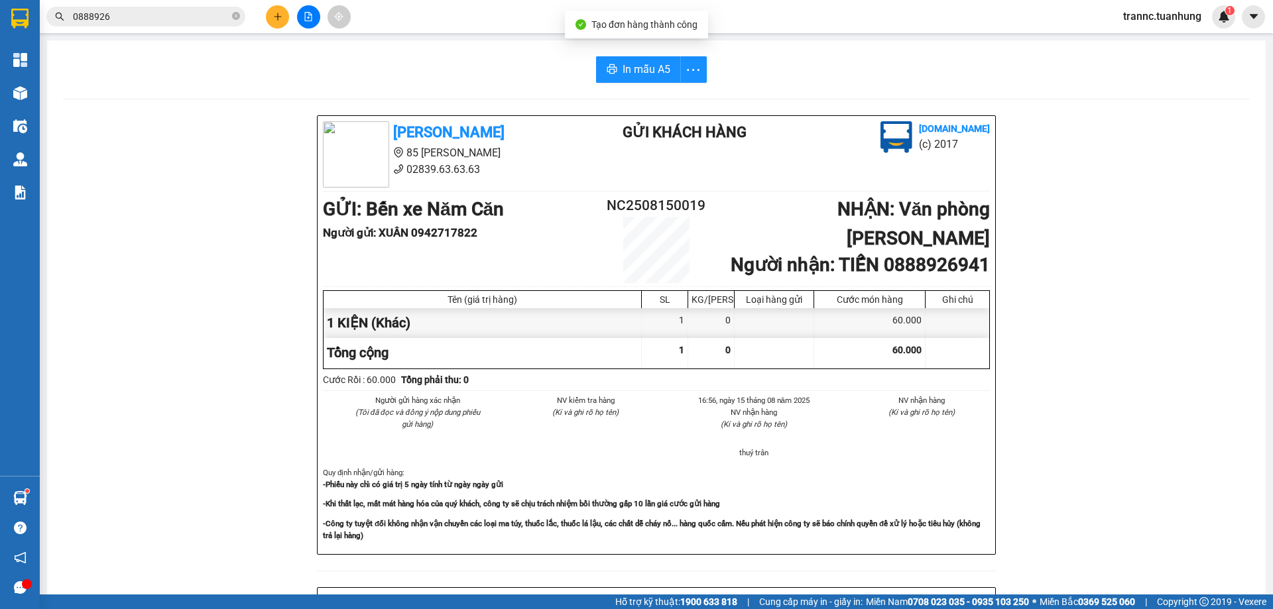
click at [1136, 549] on div "[PERSON_NAME] 85 [PERSON_NAME] Hoàng 02839.63.63.63 Gửi khách hàng [DOMAIN_NAME…" at bounding box center [656, 585] width 1186 height 941
click at [630, 62] on span "In mẫu A5" at bounding box center [646, 69] width 48 height 17
click at [233, 16] on icon "close-circle" at bounding box center [236, 16] width 8 height 8
click at [216, 14] on input "text" at bounding box center [151, 16] width 156 height 15
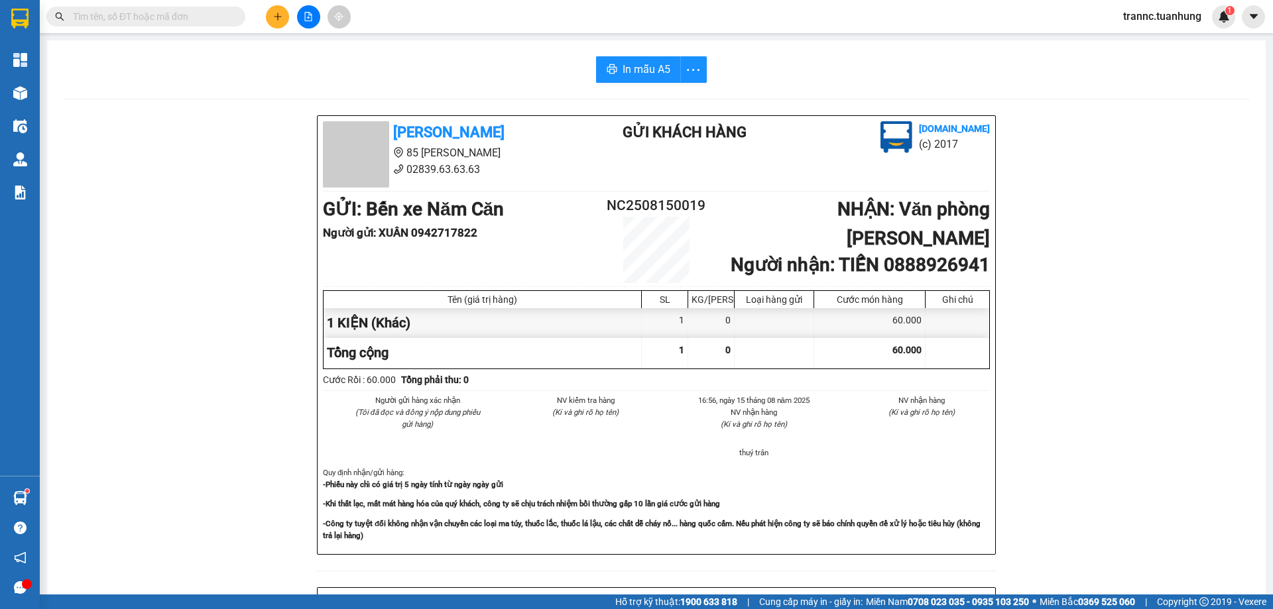
click at [216, 14] on input "text" at bounding box center [151, 16] width 156 height 15
click at [270, 14] on button at bounding box center [277, 16] width 23 height 23
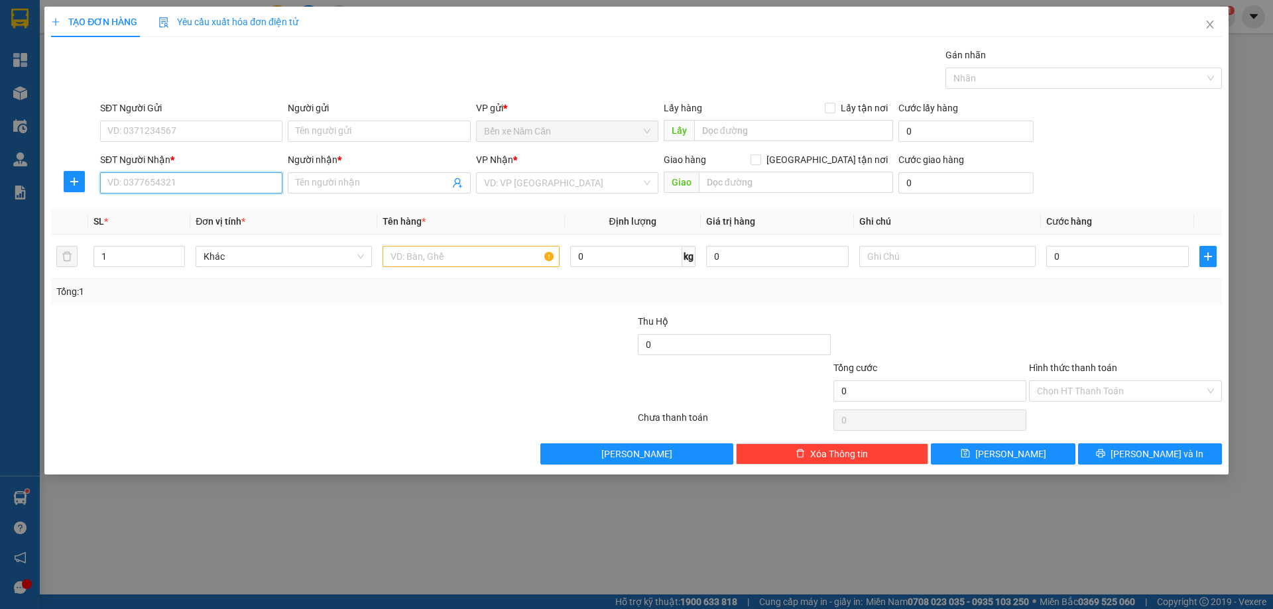
click at [151, 193] on input "SĐT Người Nhận *" at bounding box center [191, 182] width 182 height 21
click at [151, 192] on input "SĐT Người Nhận *" at bounding box center [191, 182] width 182 height 21
type input "0983808995"
click at [351, 185] on input "Người nhận *" at bounding box center [372, 183] width 153 height 15
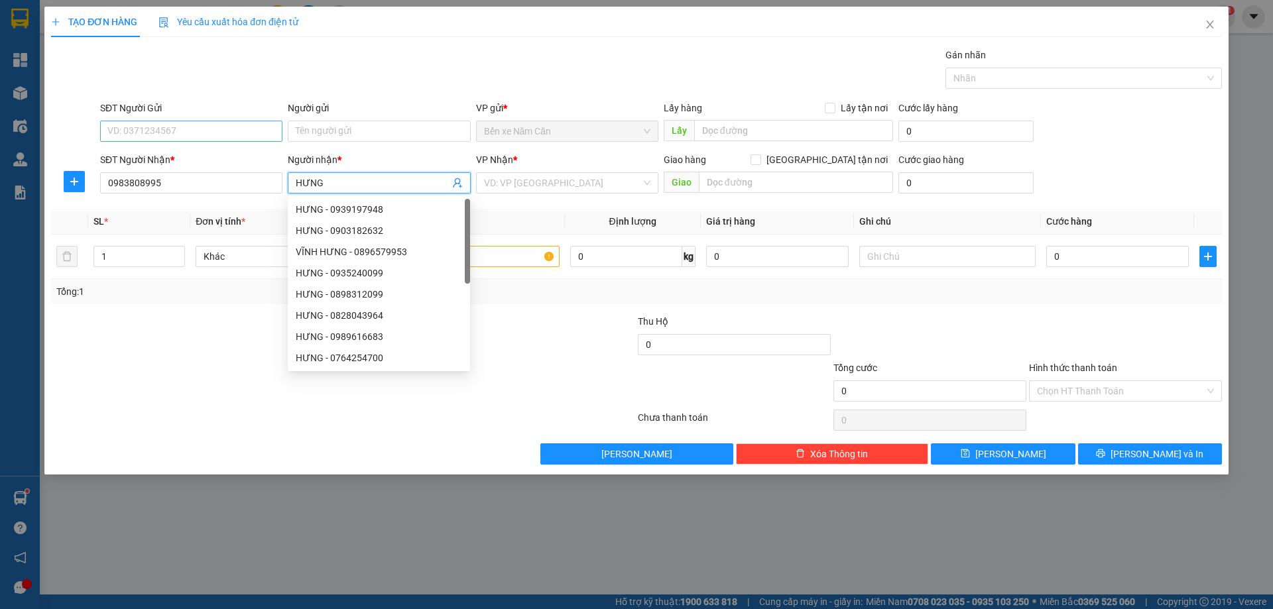
type input "HƯNG"
click at [188, 137] on input "SĐT Người Gửi" at bounding box center [191, 131] width 182 height 21
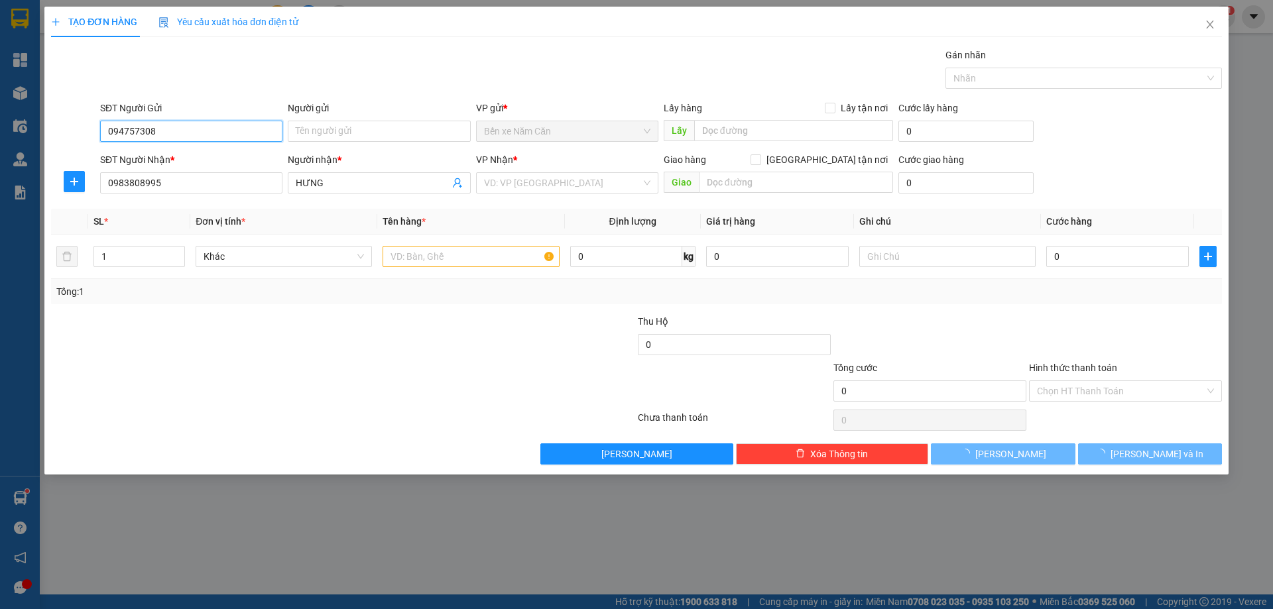
type input "0947573083"
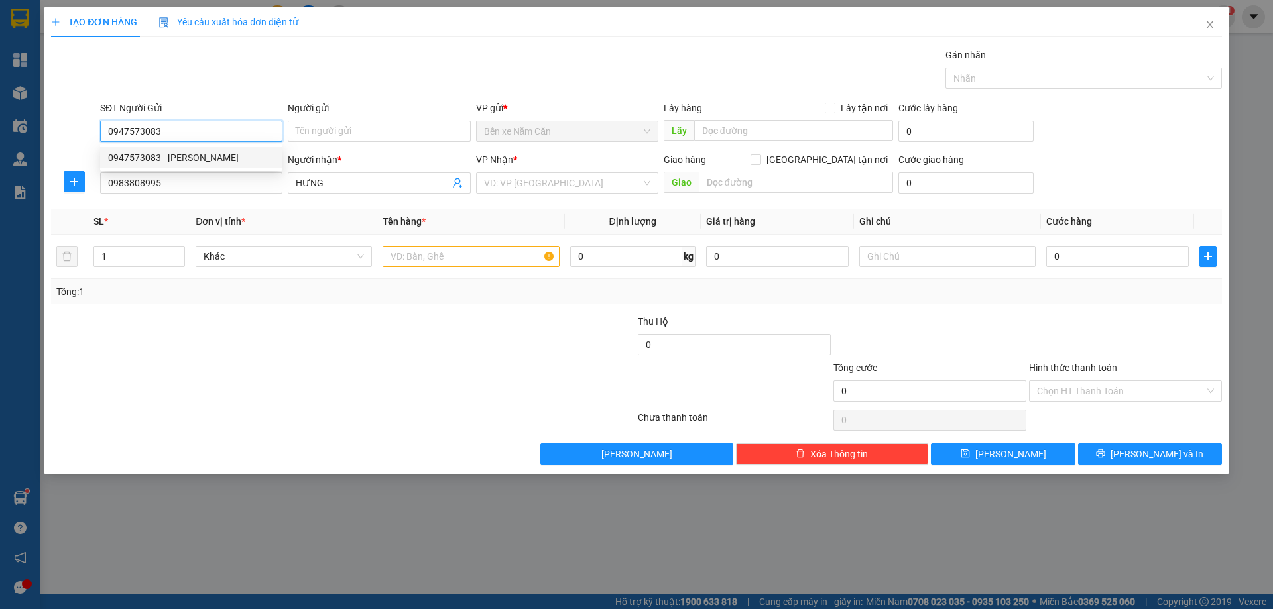
click at [188, 158] on div "0947573083 - [PERSON_NAME]" at bounding box center [191, 157] width 166 height 15
type input "ĐẶNG"
type input "0947573083"
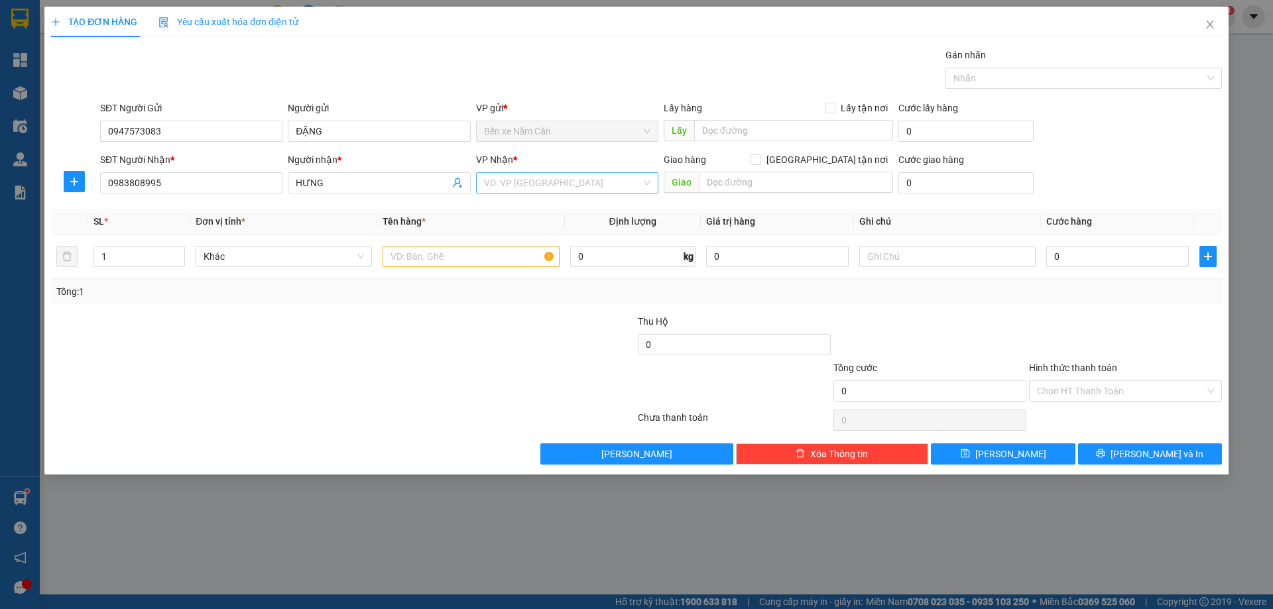
click at [561, 186] on input "search" at bounding box center [562, 183] width 157 height 20
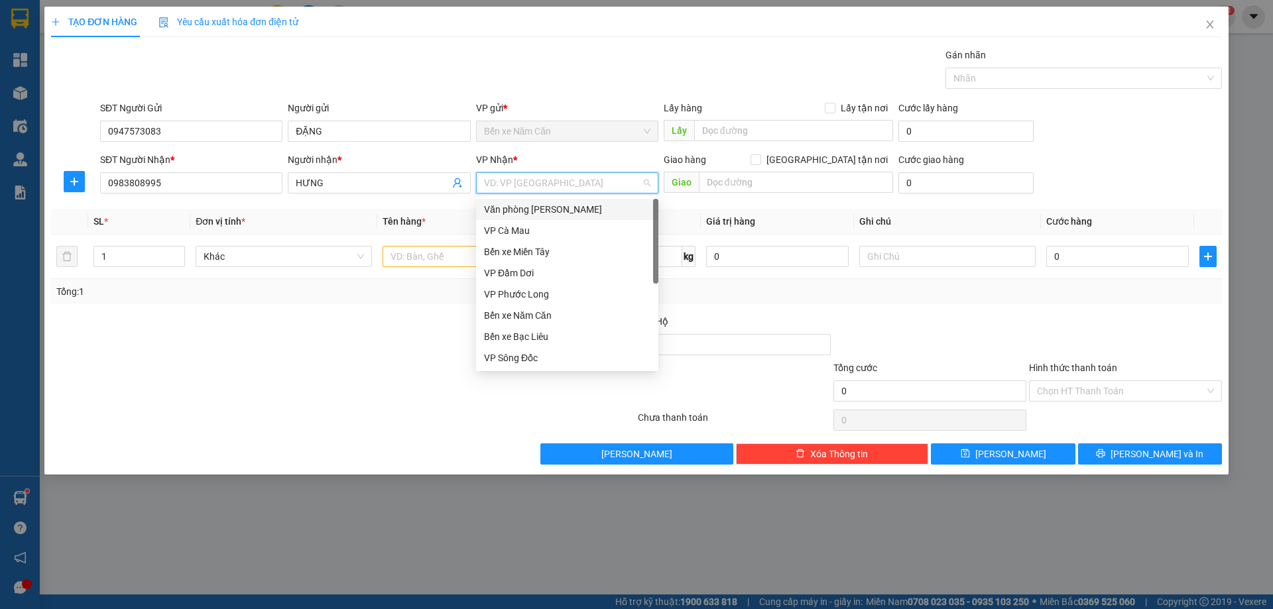
click at [553, 211] on div "Văn phòng [PERSON_NAME]" at bounding box center [567, 209] width 166 height 15
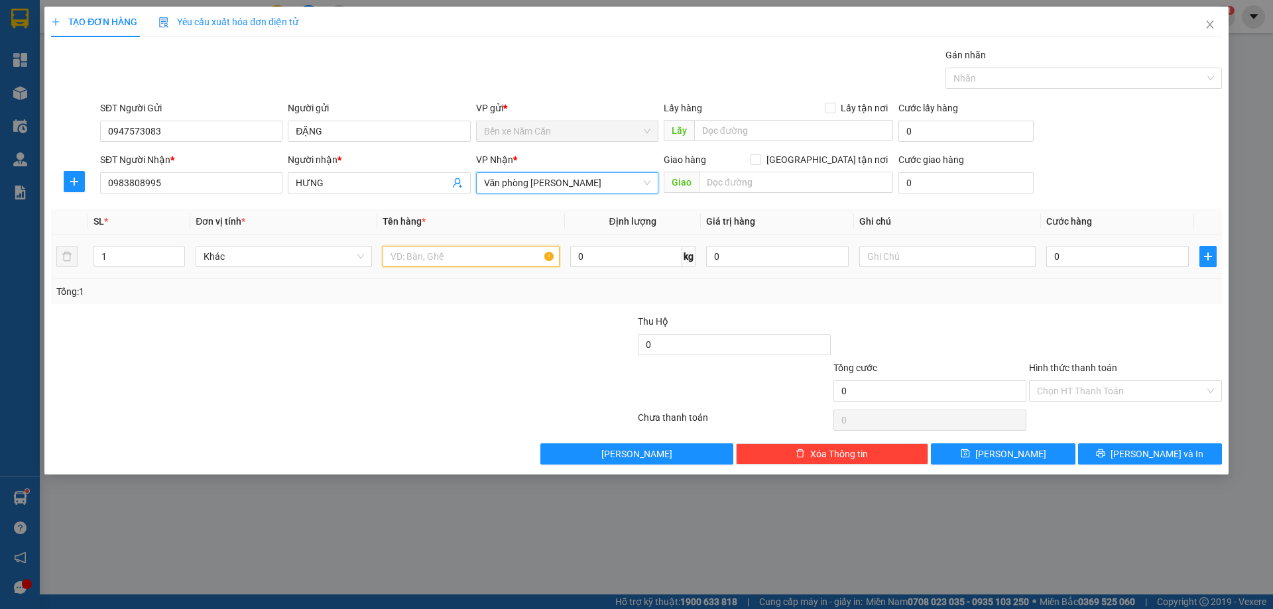
click at [442, 252] on input "text" at bounding box center [470, 256] width 176 height 21
type input "1 KIỆN"
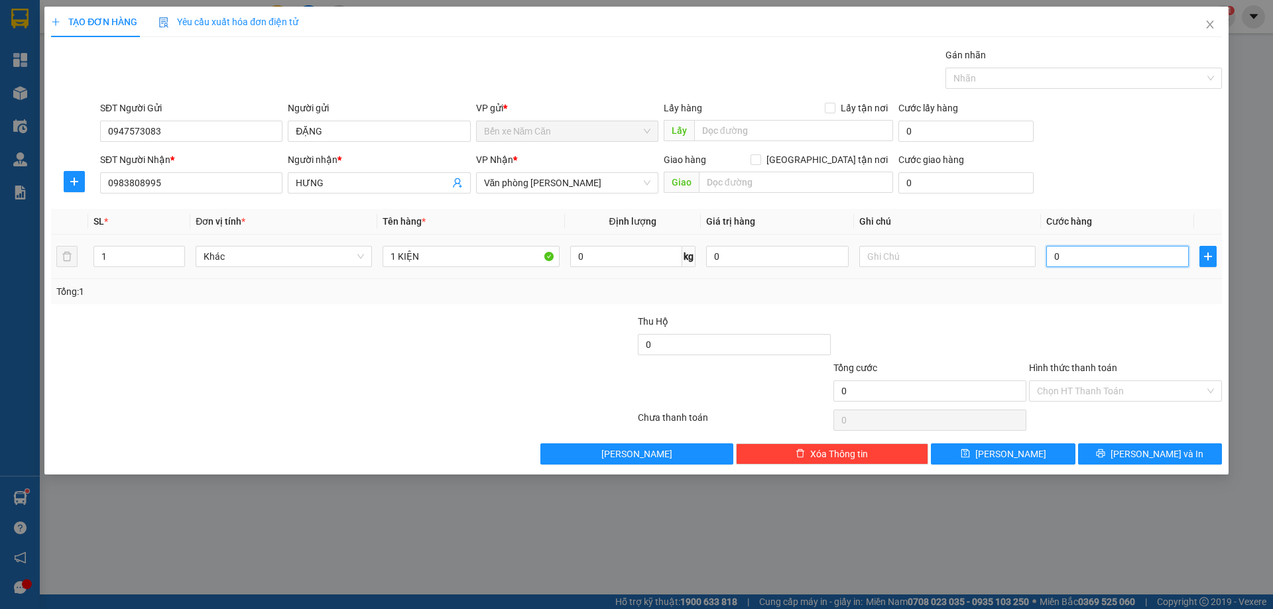
click at [1108, 253] on input "0" at bounding box center [1117, 256] width 143 height 21
type input "3"
type input "30"
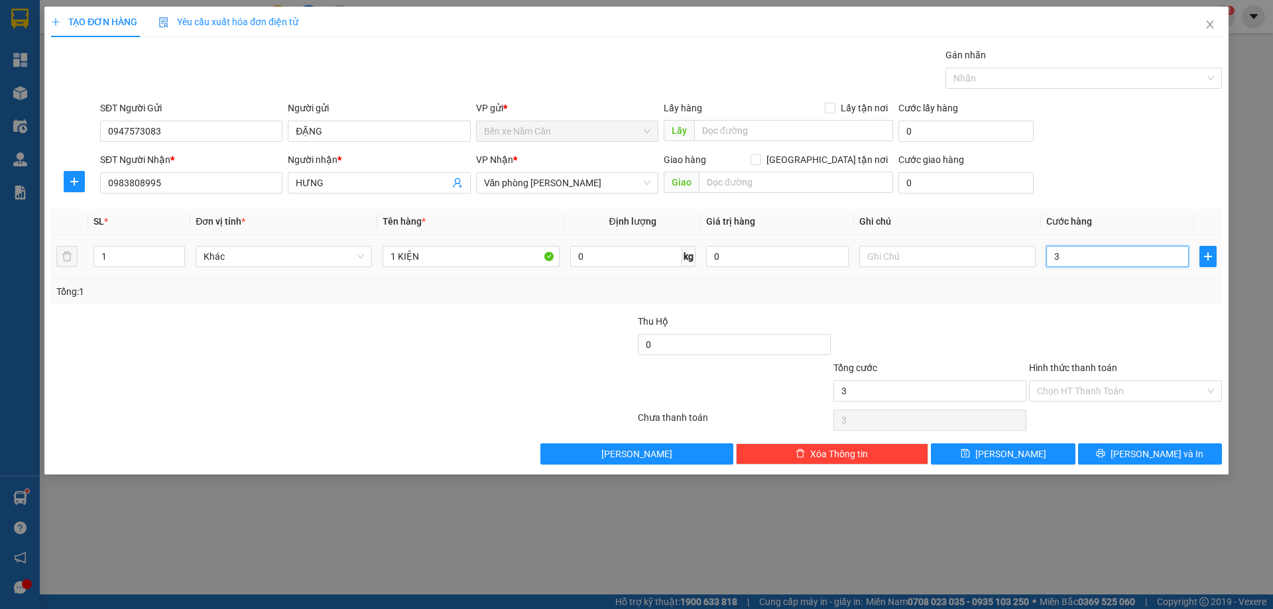
type input "30"
type input "30.000"
click at [1094, 387] on input "Hình thức thanh toán" at bounding box center [1121, 391] width 168 height 20
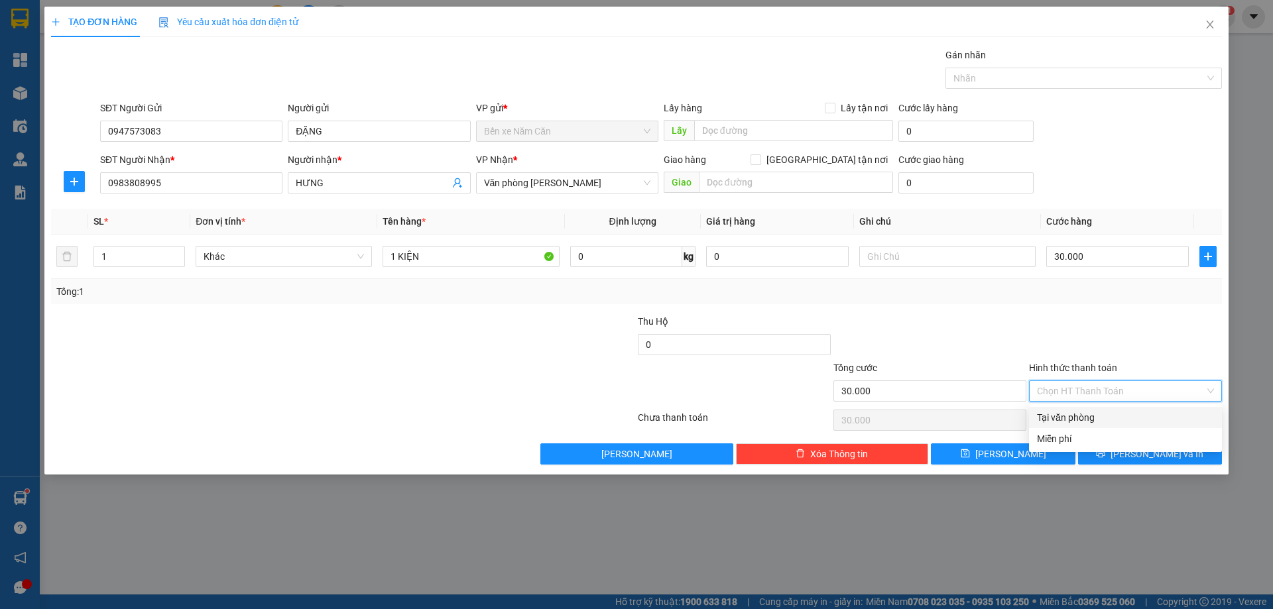
click at [1094, 412] on div "Tại văn phòng" at bounding box center [1125, 417] width 177 height 15
type input "0"
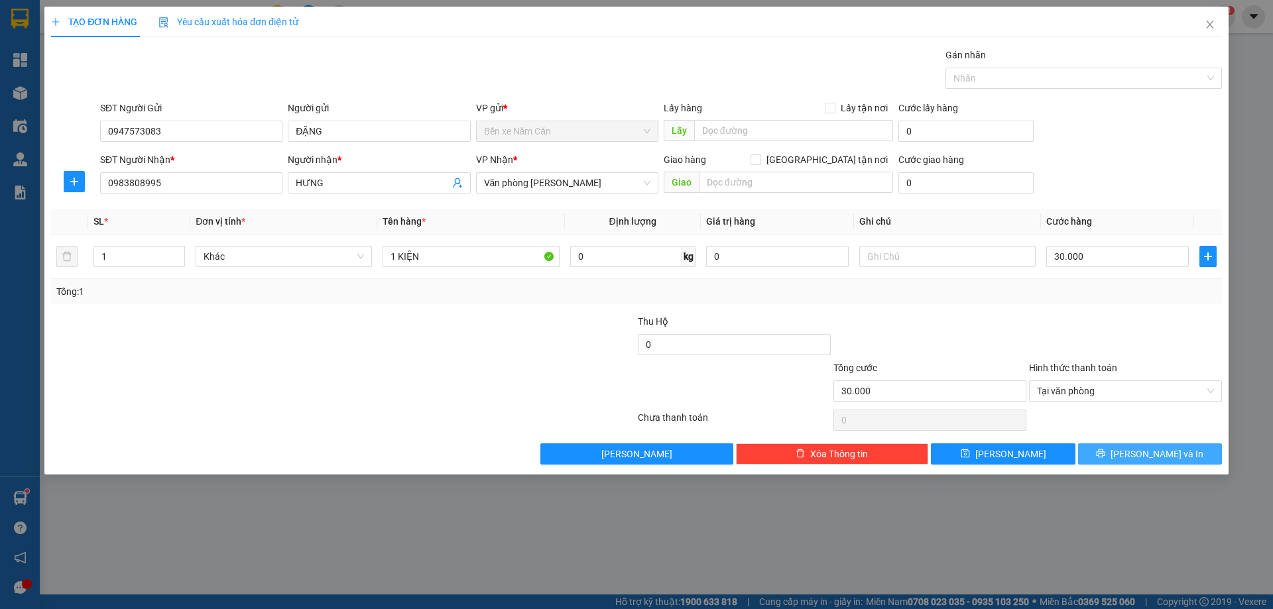
click at [1098, 449] on button "[PERSON_NAME] và In" at bounding box center [1150, 453] width 144 height 21
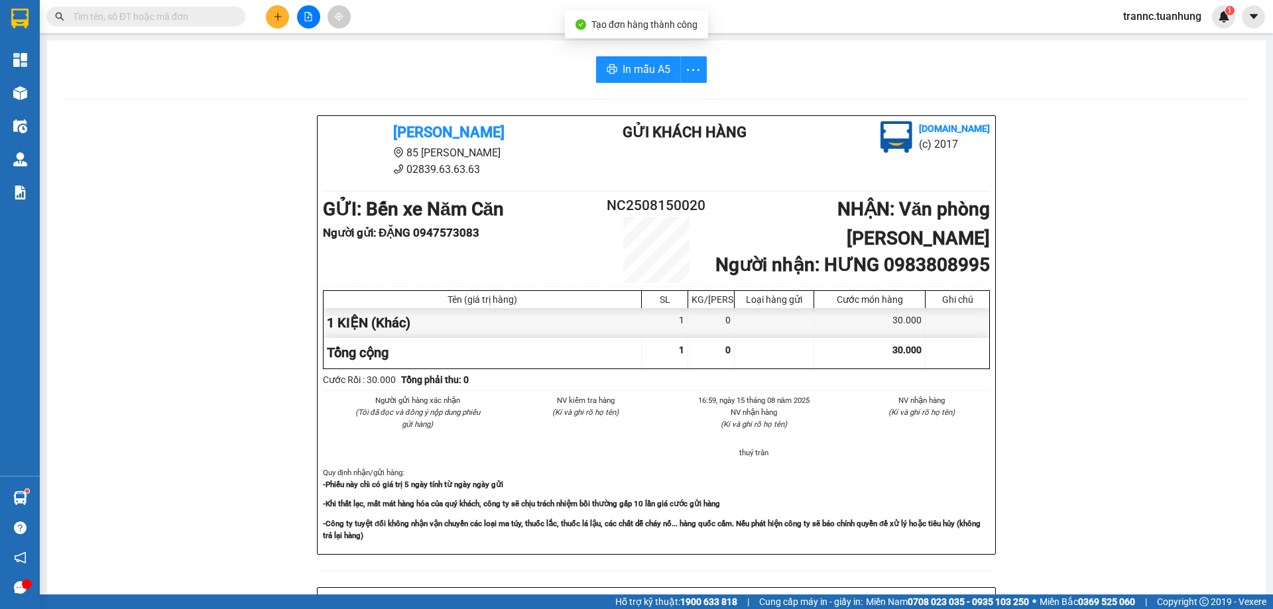
click at [1105, 562] on div "[PERSON_NAME] 85 [PERSON_NAME] Hoàng 02839.63.63.63 Gửi khách hàng [DOMAIN_NAME…" at bounding box center [656, 585] width 1186 height 941
click at [622, 76] on span "In mẫu A5" at bounding box center [646, 69] width 48 height 17
click at [211, 15] on input "text" at bounding box center [151, 16] width 156 height 15
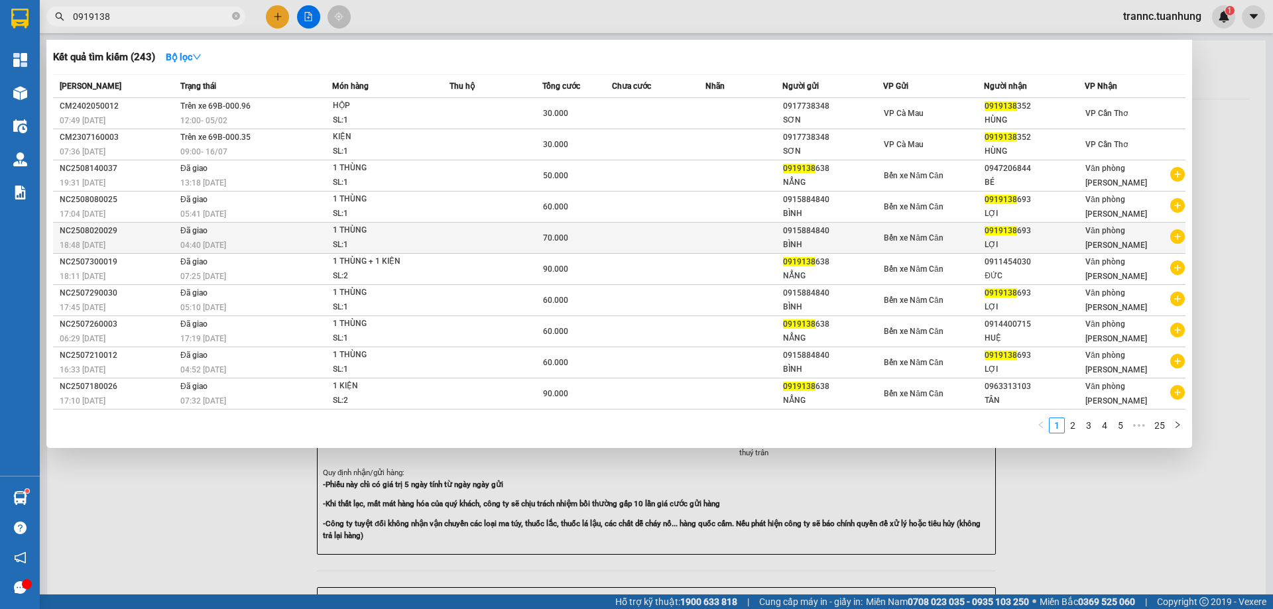
type input "0919138"
click at [1180, 233] on icon "plus-circle" at bounding box center [1177, 236] width 15 height 15
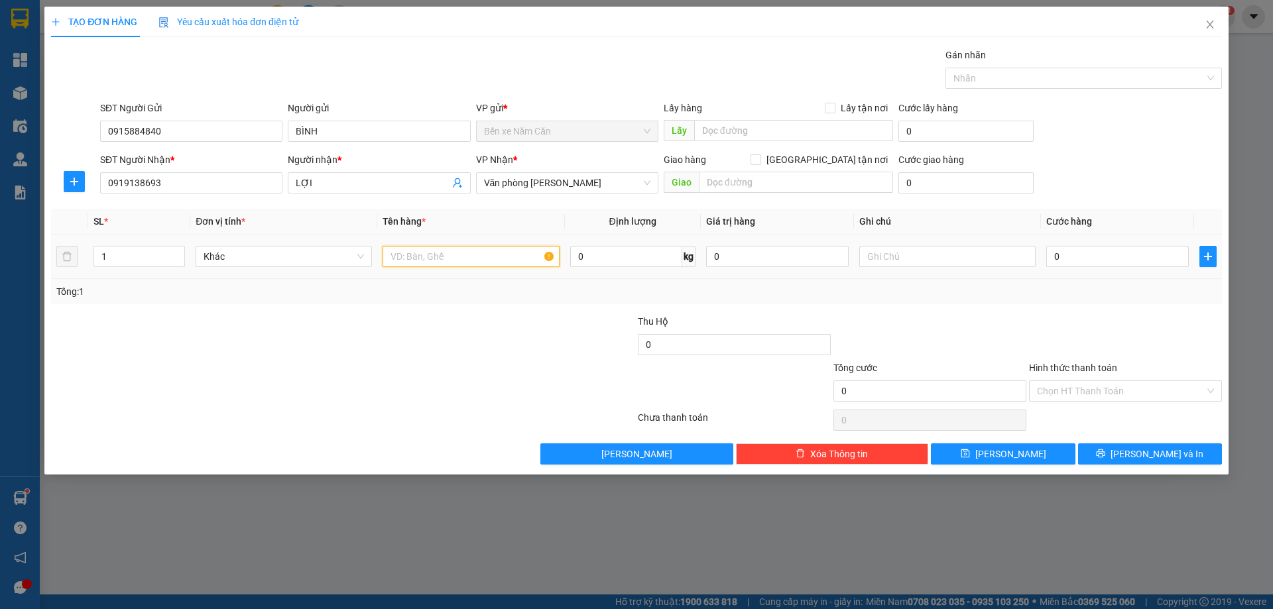
click at [485, 259] on input "text" at bounding box center [470, 256] width 176 height 21
type input "1 THÙNG"
click at [1079, 245] on div "0" at bounding box center [1117, 256] width 143 height 27
click at [1077, 259] on input "0" at bounding box center [1117, 256] width 143 height 21
type input "7"
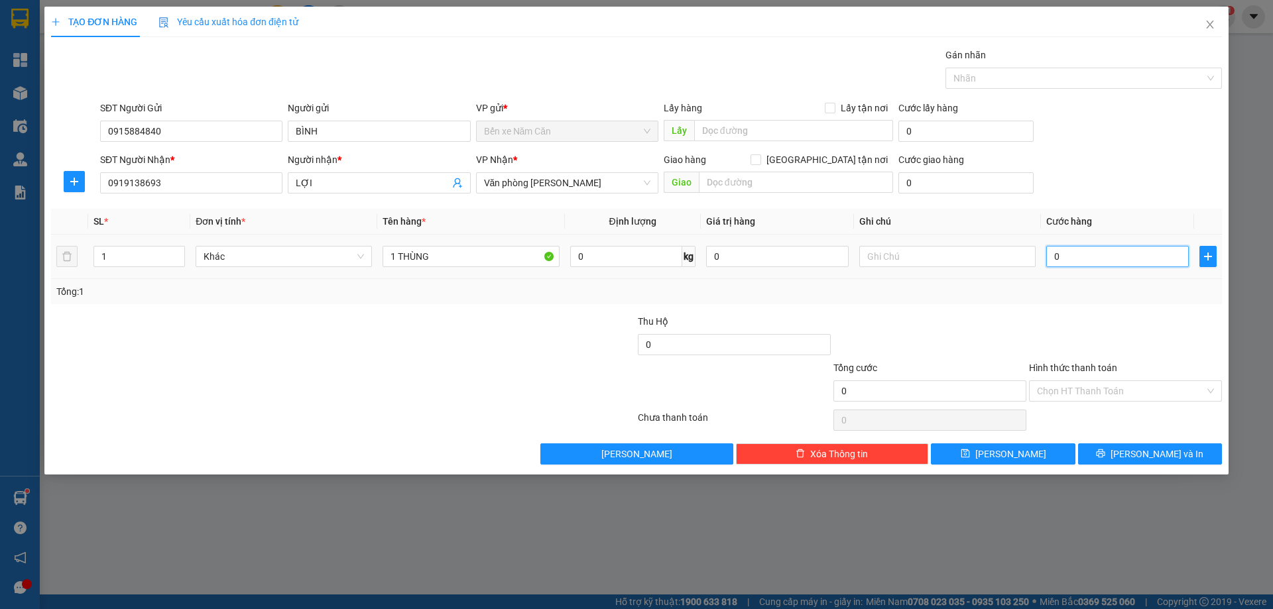
type input "7"
type input "70"
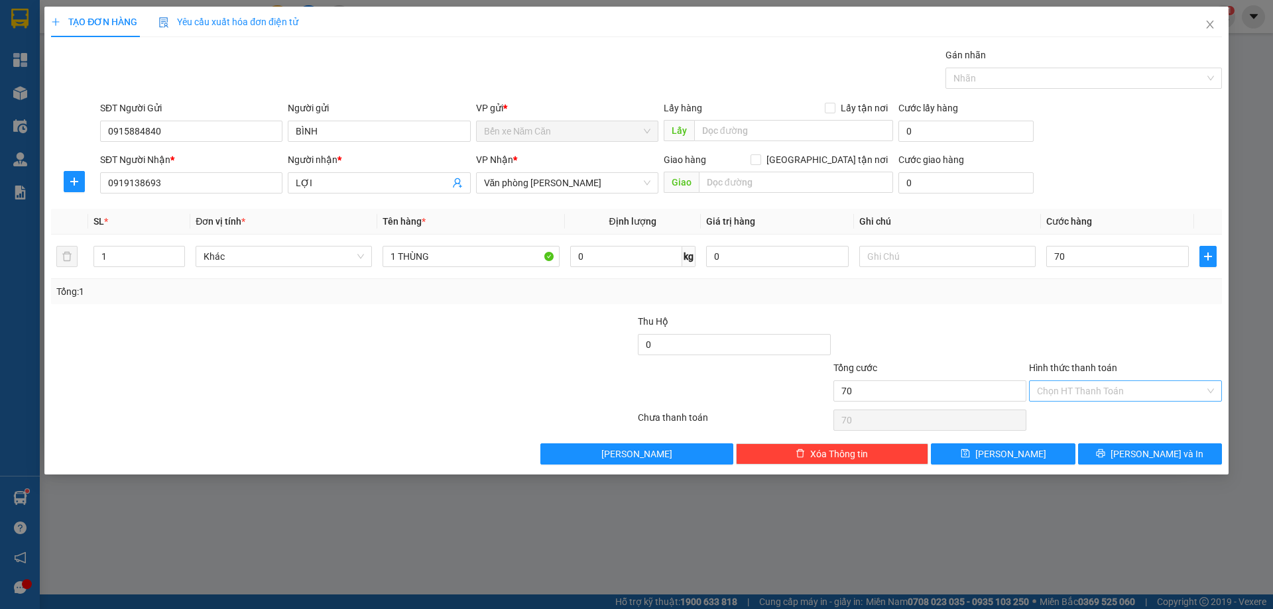
type input "70.000"
click at [1076, 394] on input "Hình thức thanh toán" at bounding box center [1121, 391] width 168 height 20
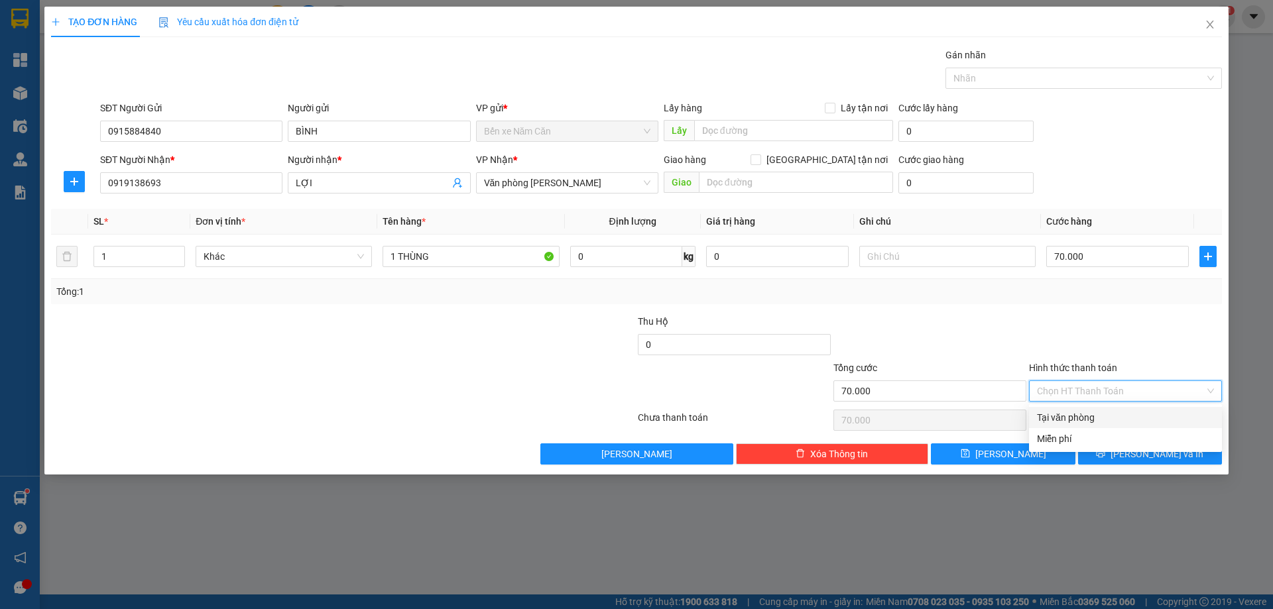
click at [1068, 414] on div "Tại văn phòng" at bounding box center [1125, 417] width 177 height 15
type input "0"
click at [1101, 449] on button "[PERSON_NAME] và In" at bounding box center [1150, 453] width 144 height 21
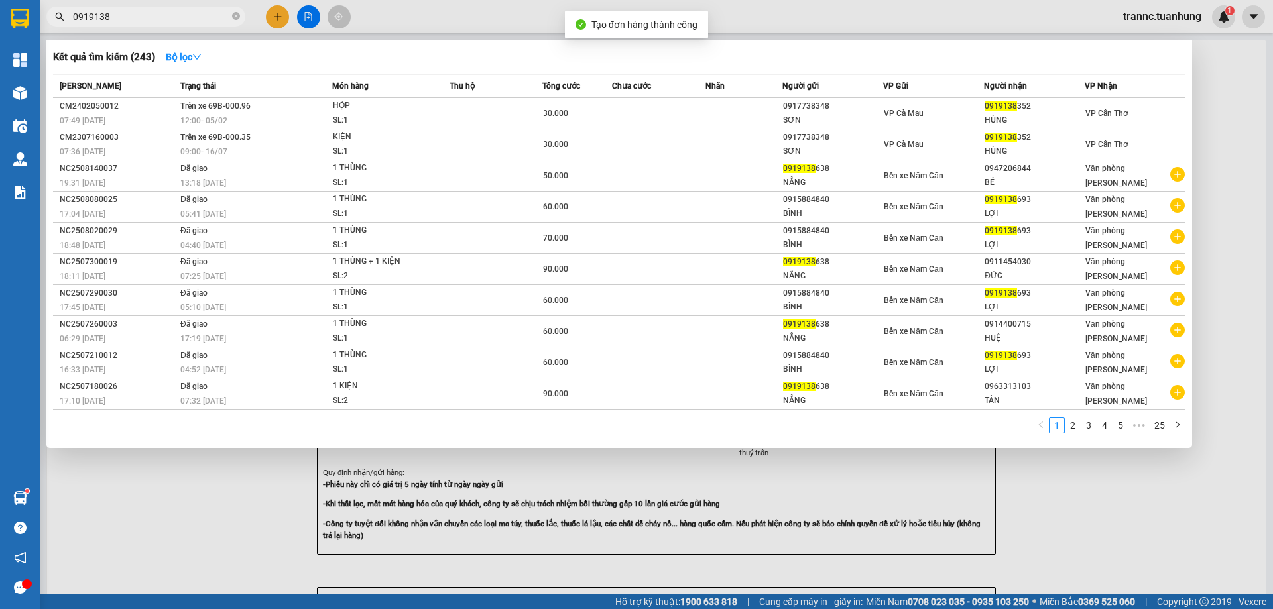
click at [1117, 532] on div at bounding box center [636, 304] width 1273 height 609
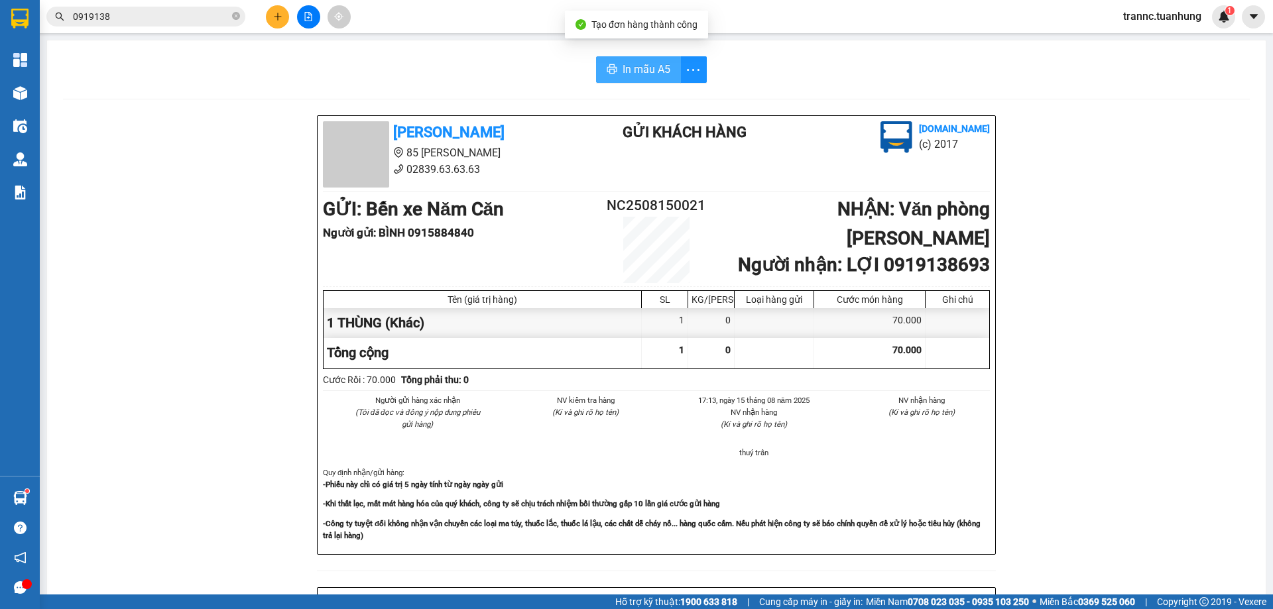
click at [632, 70] on span "In mẫu A5" at bounding box center [646, 69] width 48 height 17
